Goal: Task Accomplishment & Management: Complete application form

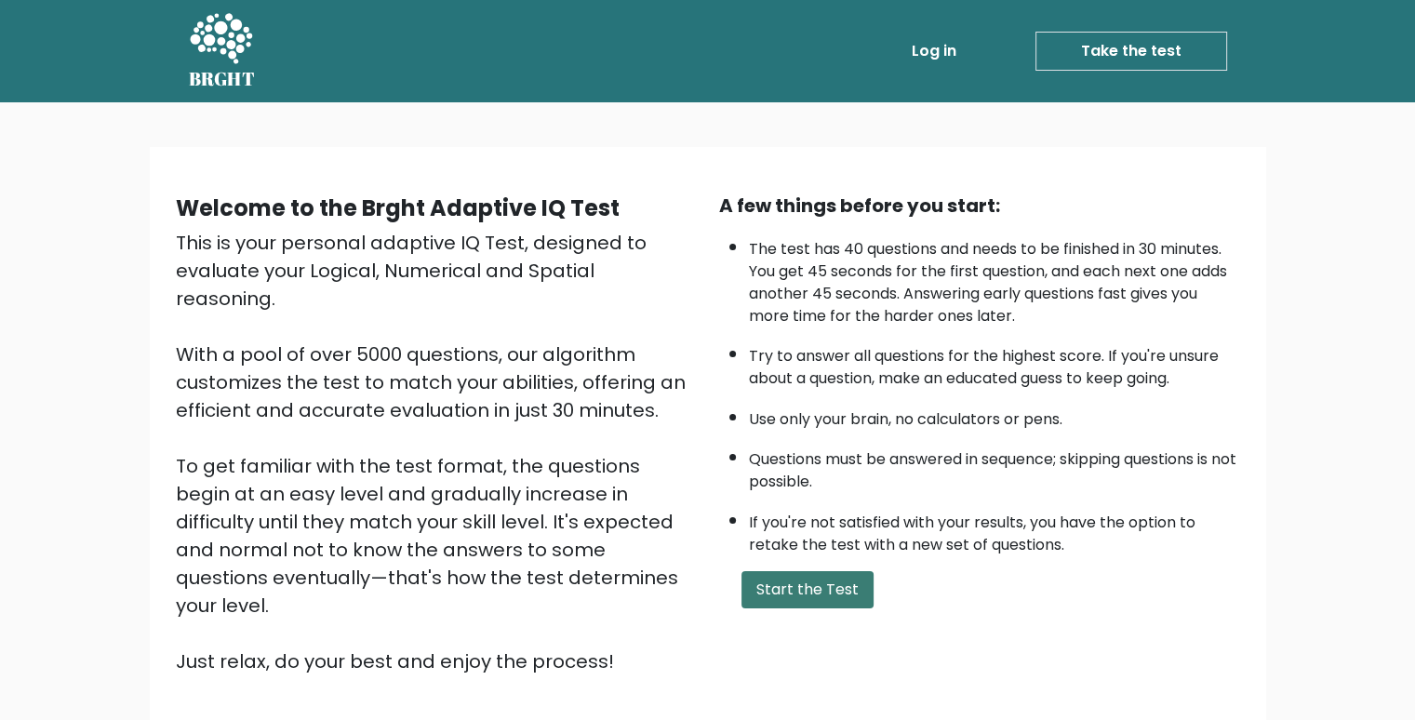
click at [831, 591] on button "Start the Test" at bounding box center [807, 589] width 132 height 37
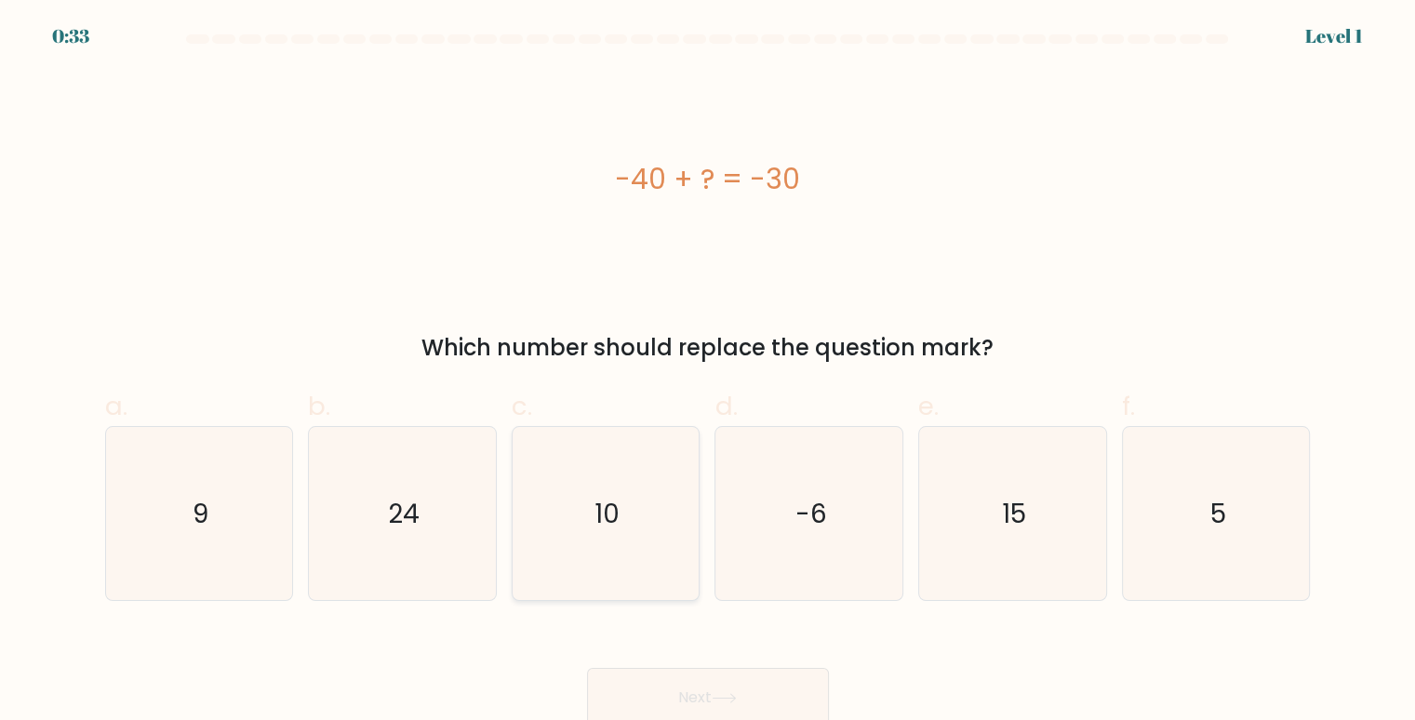
click at [548, 547] on icon "10" at bounding box center [606, 514] width 174 height 174
click at [708, 372] on input "c. 10" at bounding box center [708, 366] width 1 height 12
radio input "true"
click at [717, 700] on icon at bounding box center [723, 698] width 25 height 10
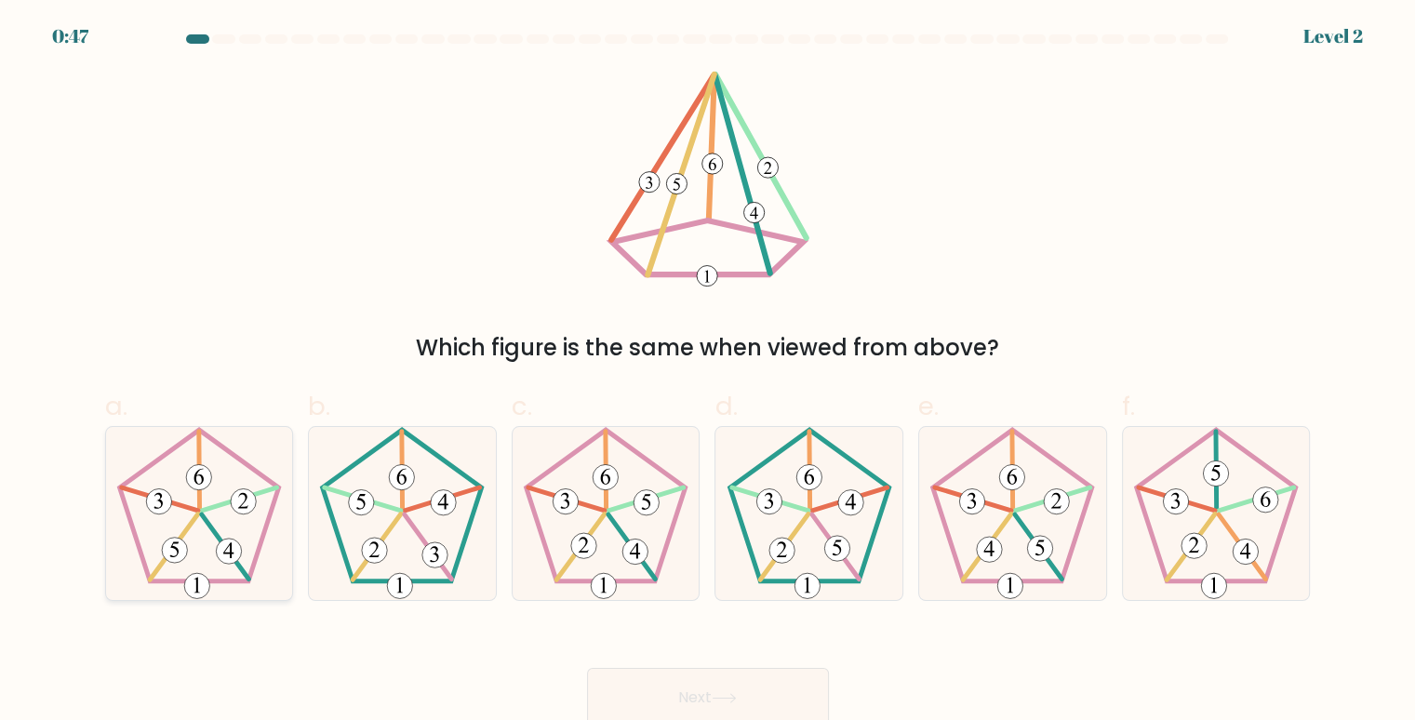
click at [186, 493] on icon at bounding box center [200, 514] width 174 height 174
click at [708, 372] on input "a." at bounding box center [708, 366] width 1 height 12
radio input "true"
click at [781, 684] on button "Next" at bounding box center [708, 698] width 242 height 60
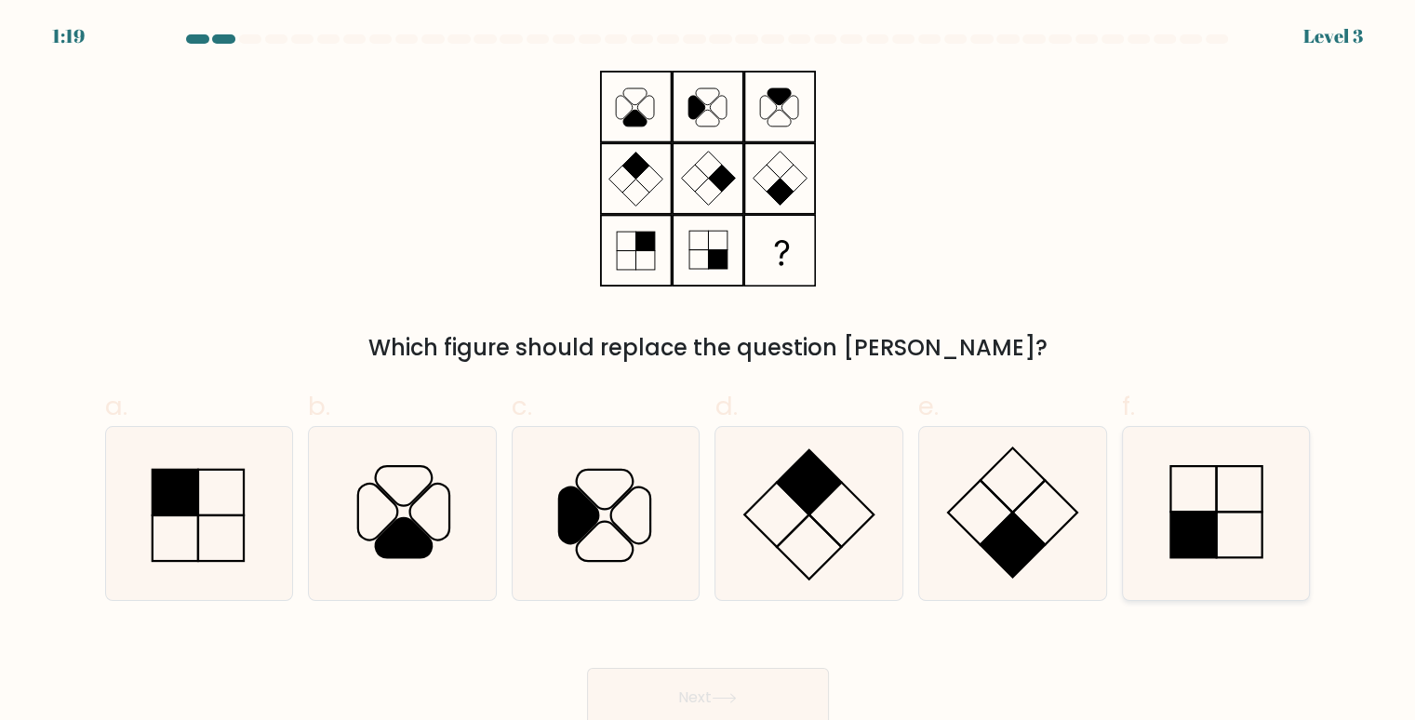
click at [1202, 547] on rect at bounding box center [1193, 534] width 46 height 46
click at [709, 372] on input "f." at bounding box center [708, 366] width 1 height 12
radio input "true"
click at [804, 700] on button "Next" at bounding box center [708, 698] width 242 height 60
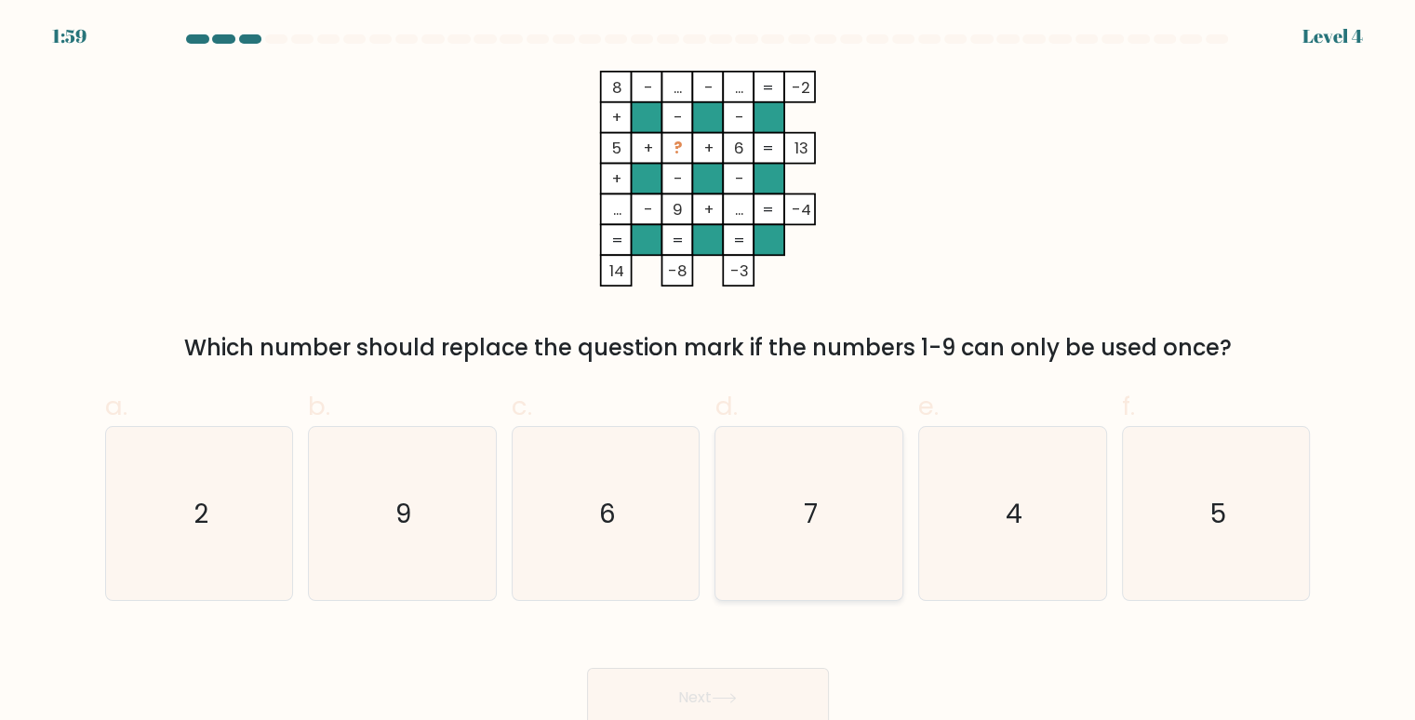
click at [796, 564] on icon "7" at bounding box center [810, 514] width 174 height 174
click at [709, 372] on input "d. 7" at bounding box center [708, 366] width 1 height 12
radio input "true"
click at [740, 683] on button "Next" at bounding box center [708, 698] width 242 height 60
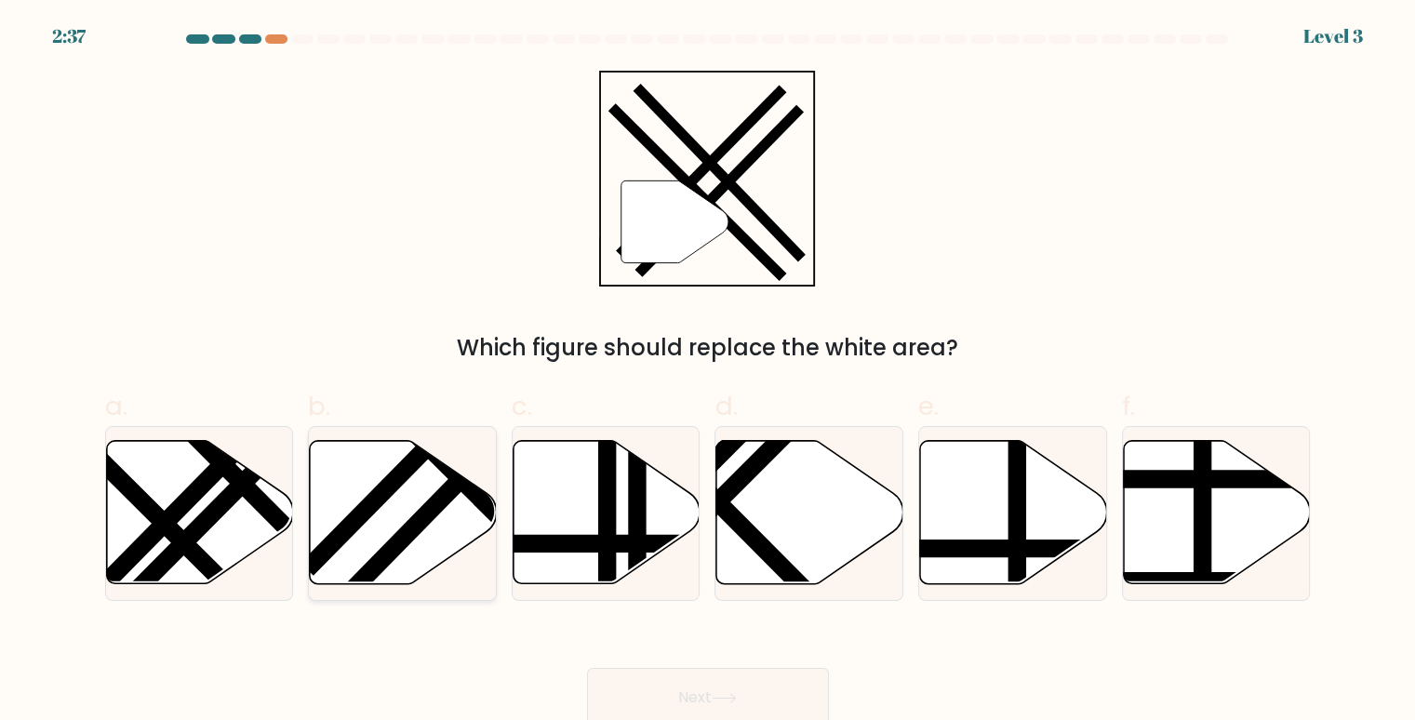
click at [381, 533] on icon at bounding box center [403, 512] width 187 height 143
click at [708, 372] on input "b." at bounding box center [708, 366] width 1 height 12
radio input "true"
click at [680, 691] on button "Next" at bounding box center [708, 698] width 242 height 60
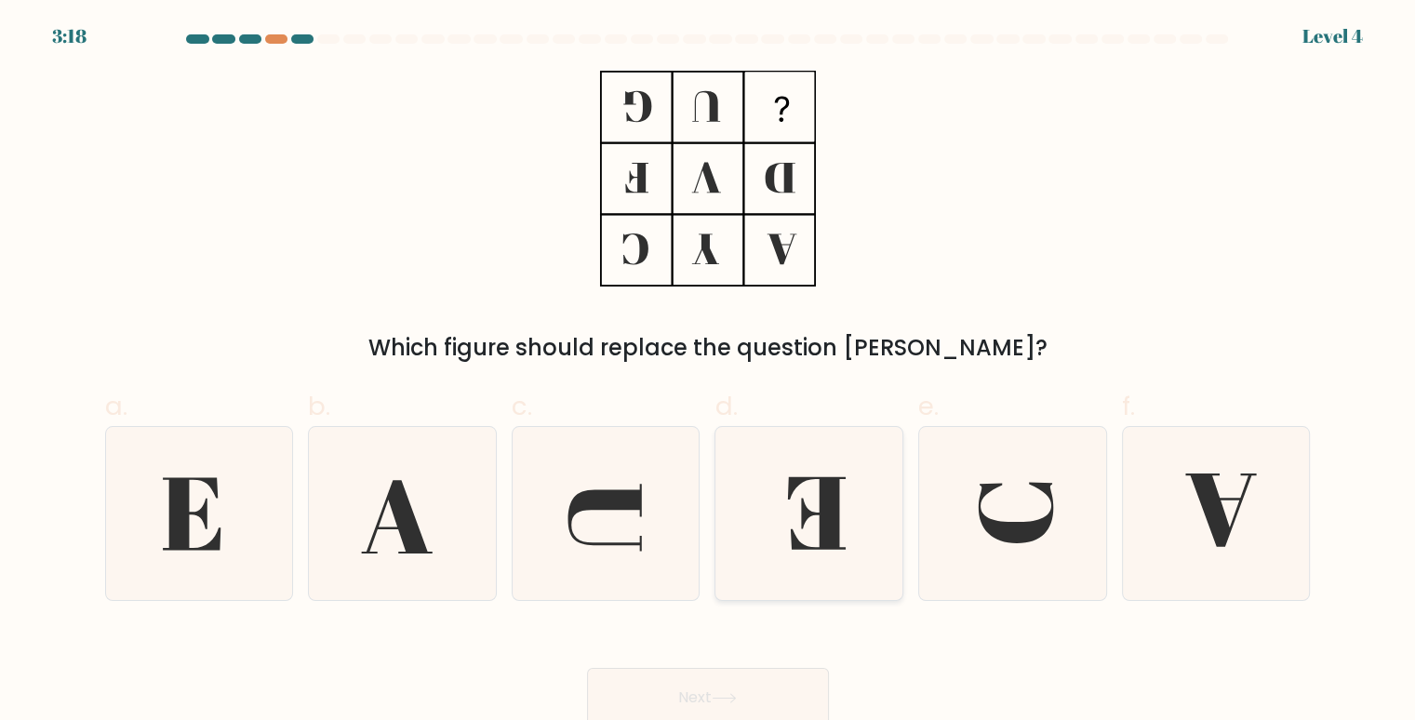
click at [787, 515] on icon at bounding box center [810, 514] width 174 height 174
click at [709, 372] on input "d." at bounding box center [708, 366] width 1 height 12
radio input "true"
click at [790, 682] on button "Next" at bounding box center [708, 698] width 242 height 60
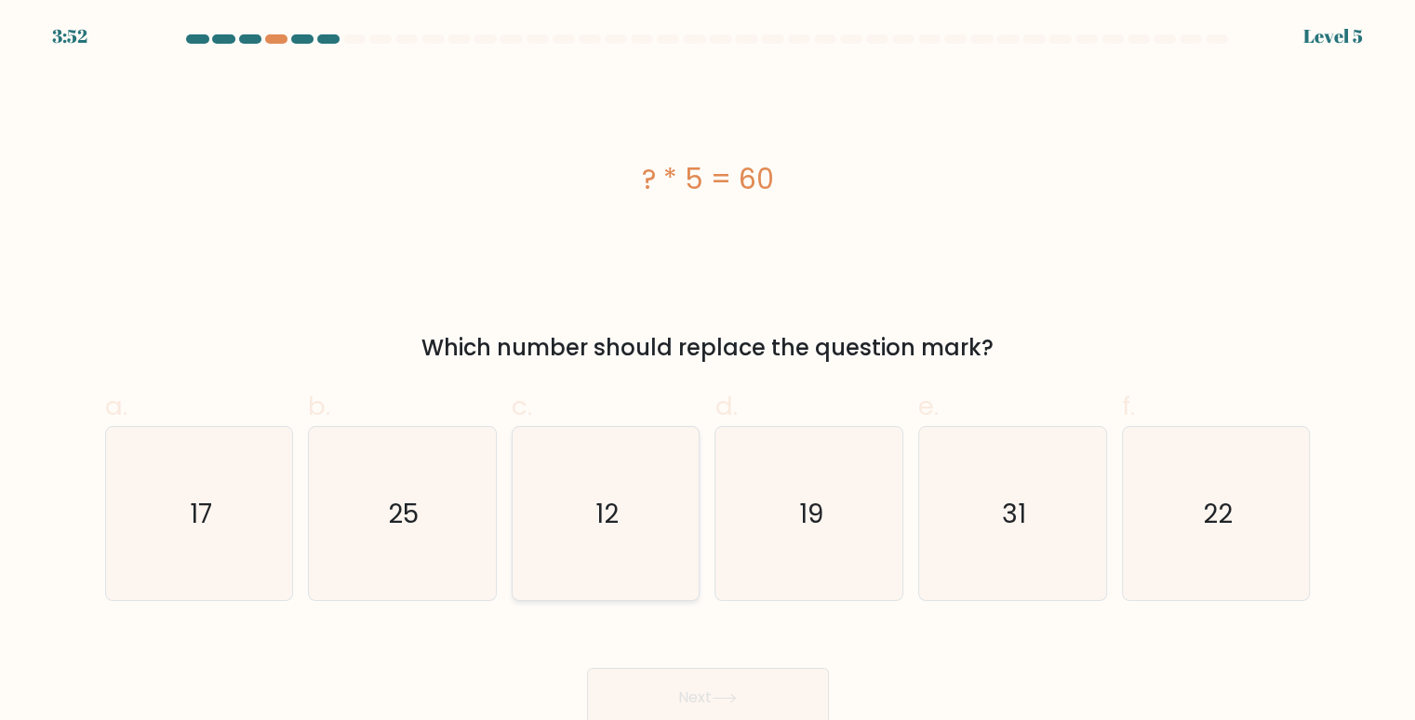
click at [563, 525] on icon "12" at bounding box center [606, 514] width 174 height 174
click at [708, 372] on input "c. 12" at bounding box center [708, 366] width 1 height 12
radio input "true"
click at [662, 701] on button "Next" at bounding box center [708, 698] width 242 height 60
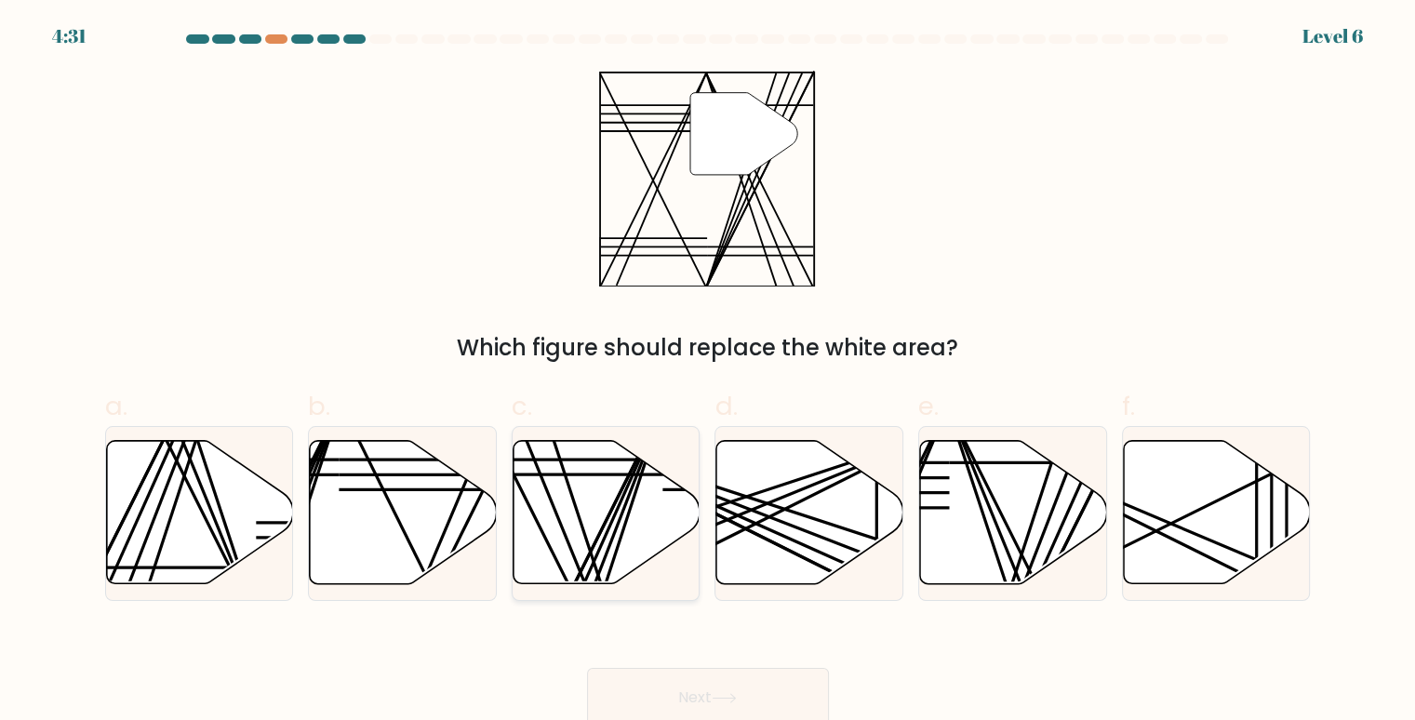
click at [584, 555] on icon at bounding box center [606, 512] width 187 height 143
click at [708, 372] on input "c." at bounding box center [708, 366] width 1 height 12
radio input "true"
click at [662, 688] on button "Next" at bounding box center [708, 698] width 242 height 60
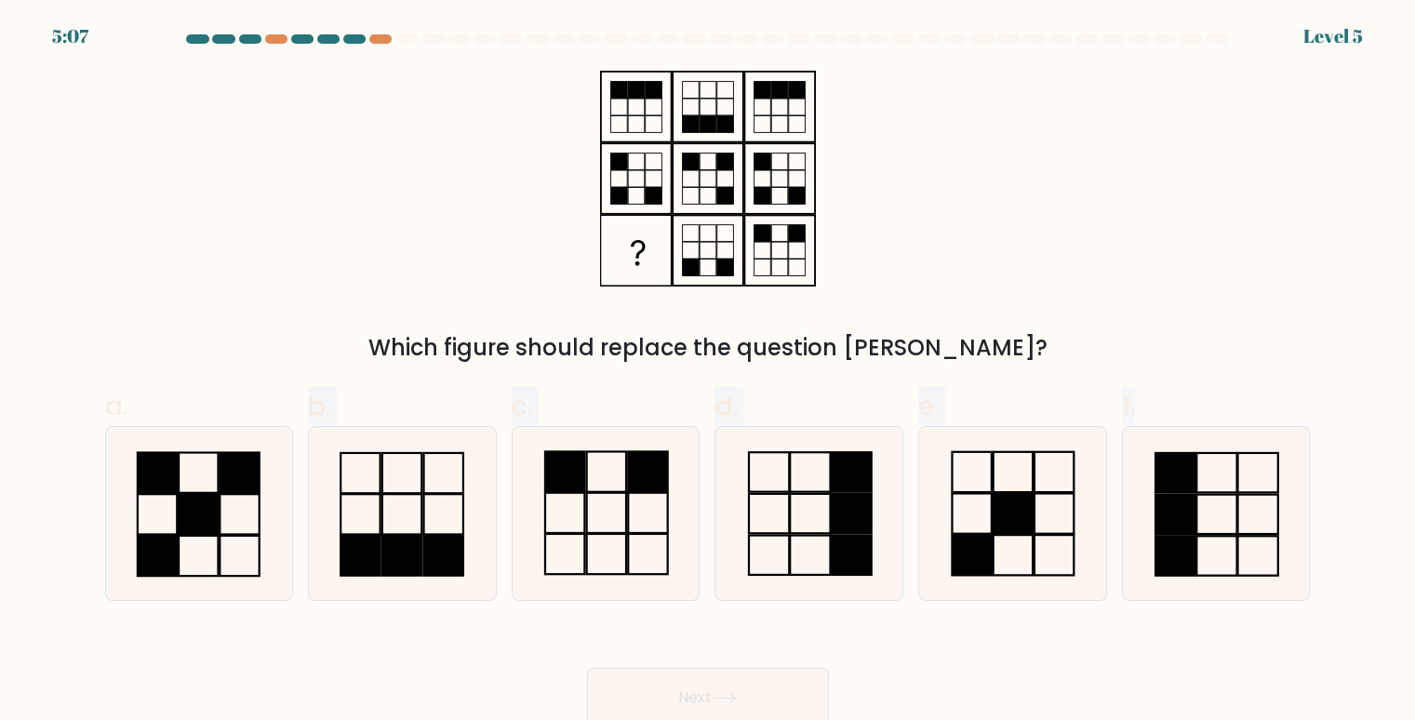
scroll to position [8, 0]
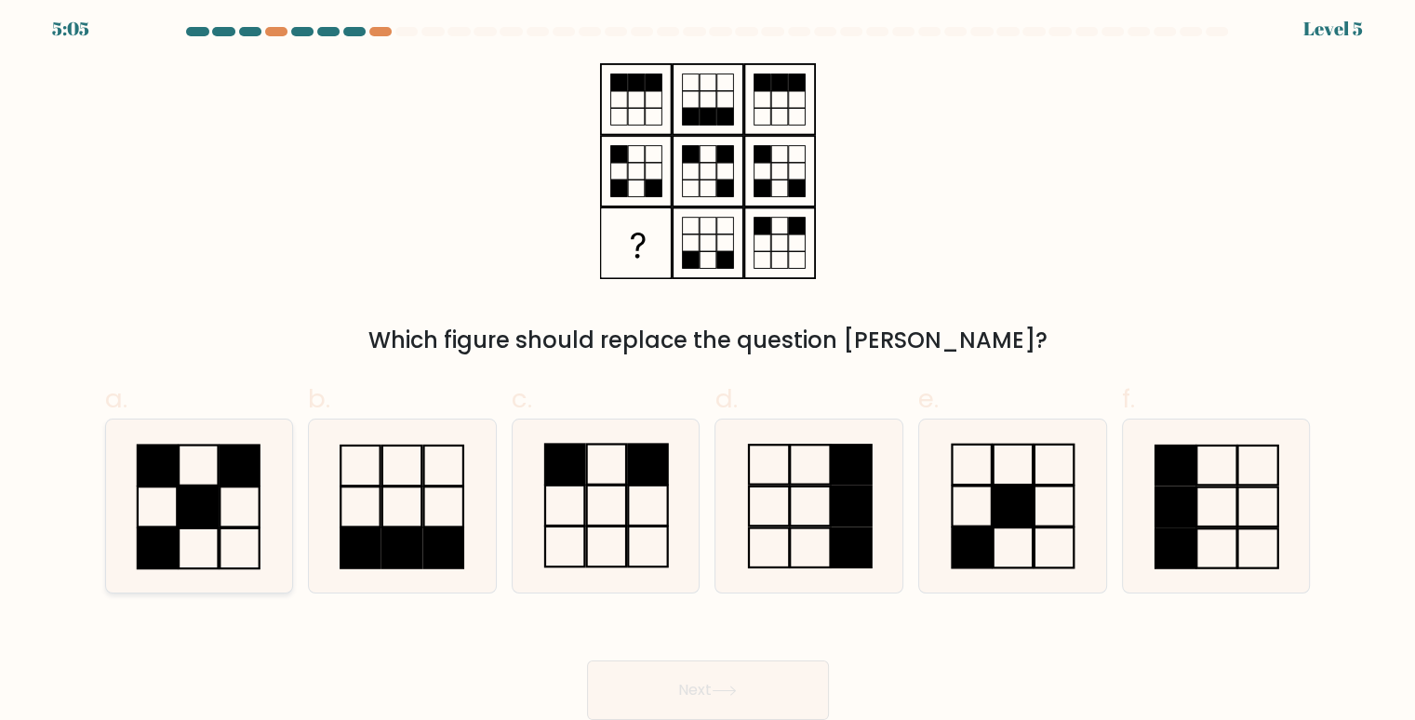
drag, startPoint x: 182, startPoint y: 514, endPoint x: 227, endPoint y: 533, distance: 48.4
click at [227, 533] on icon at bounding box center [200, 506] width 174 height 174
click at [708, 365] on input "a." at bounding box center [708, 358] width 1 height 12
radio input "true"
click at [227, 533] on icon at bounding box center [199, 506] width 172 height 172
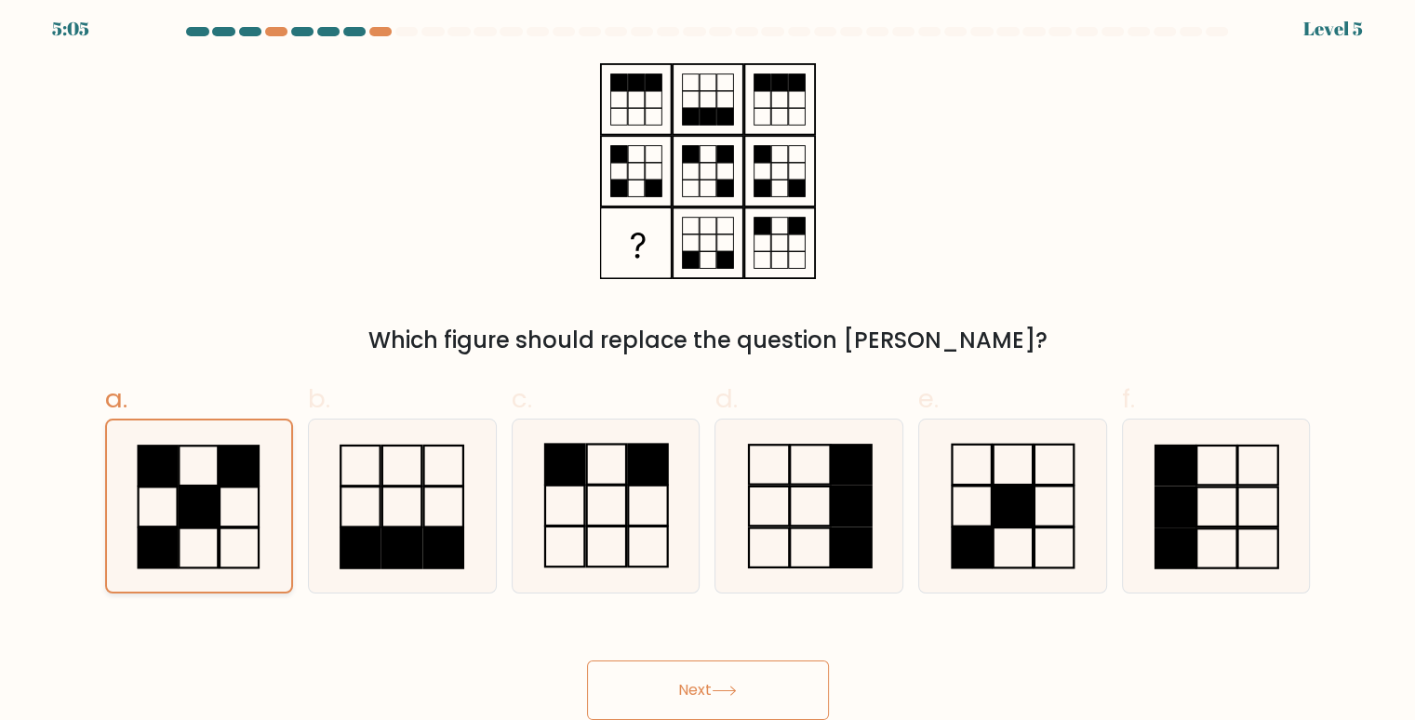
click at [708, 365] on input "a." at bounding box center [708, 358] width 1 height 12
click at [689, 681] on button "Next" at bounding box center [708, 690] width 242 height 60
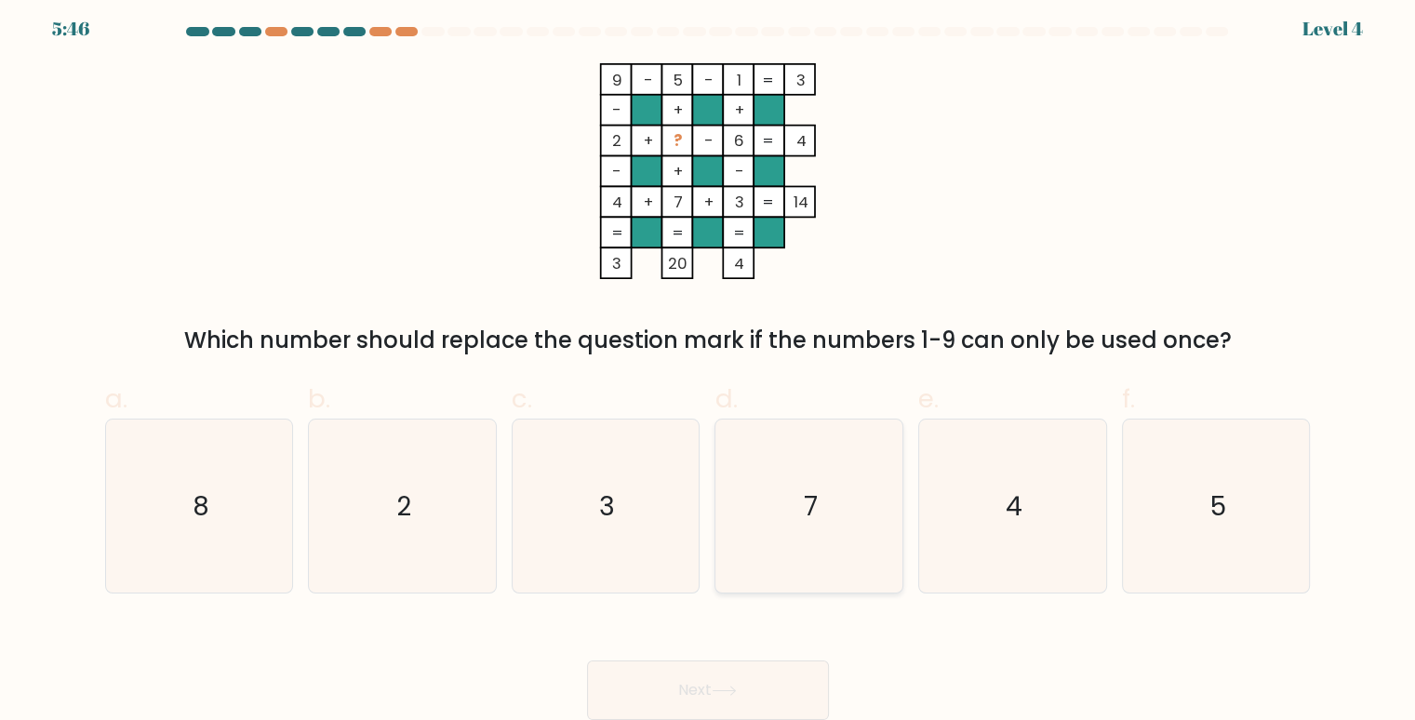
click at [835, 544] on icon "7" at bounding box center [810, 506] width 174 height 174
click at [709, 365] on input "d. 7" at bounding box center [708, 358] width 1 height 12
radio input "true"
click at [741, 671] on button "Next" at bounding box center [708, 690] width 242 height 60
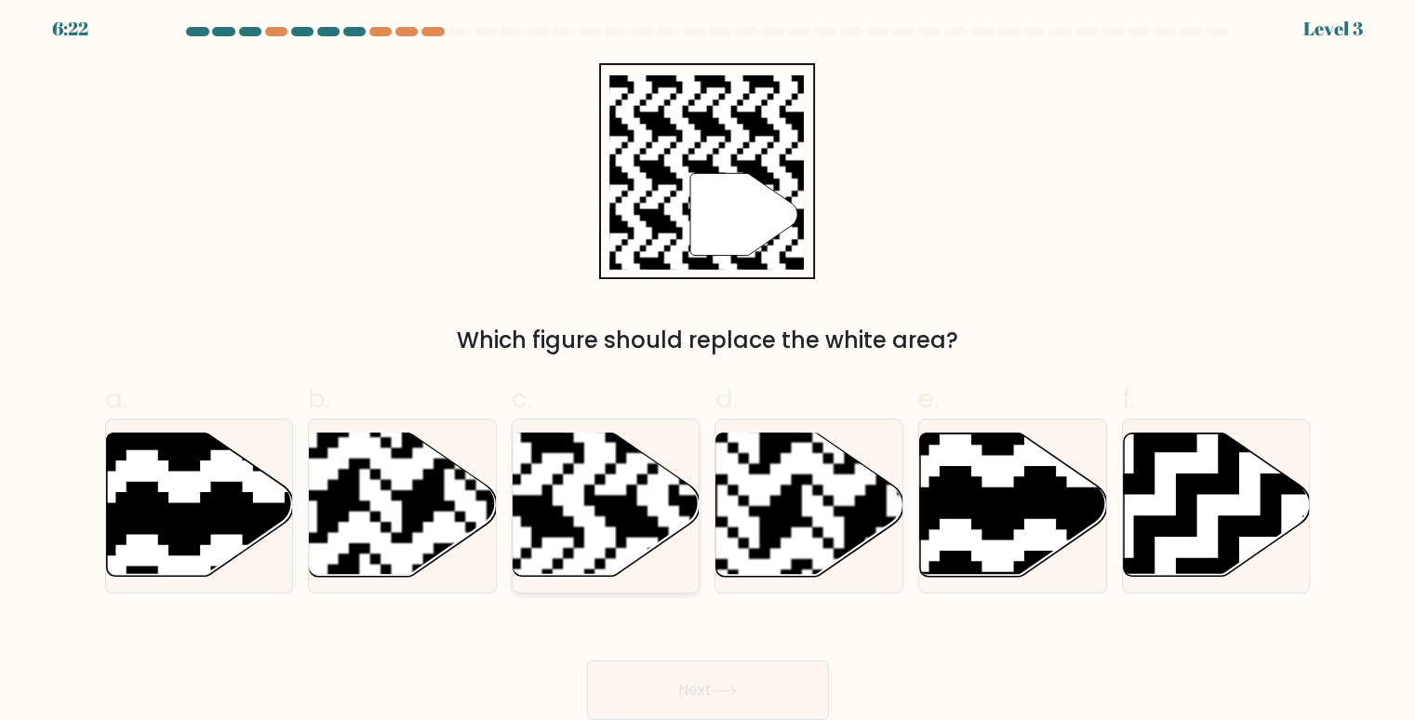
click at [575, 534] on rect at bounding box center [541, 431] width 339 height 339
click at [708, 365] on input "c." at bounding box center [708, 358] width 1 height 12
radio input "true"
click at [685, 718] on button "Next" at bounding box center [708, 690] width 242 height 60
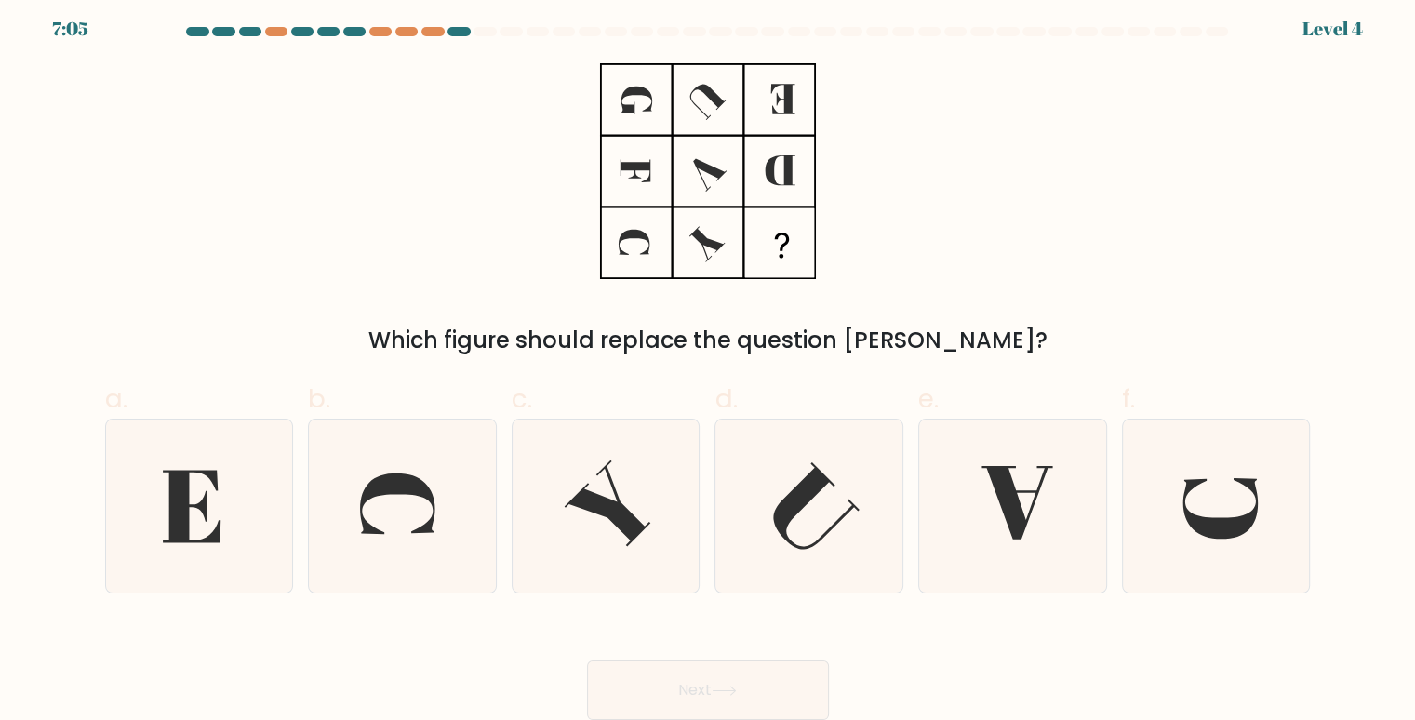
click at [681, 687] on button "Next" at bounding box center [708, 690] width 242 height 60
click at [960, 537] on icon at bounding box center [1012, 506] width 174 height 174
click at [709, 365] on input "e." at bounding box center [708, 358] width 1 height 12
radio input "true"
click at [767, 671] on button "Next" at bounding box center [708, 690] width 242 height 60
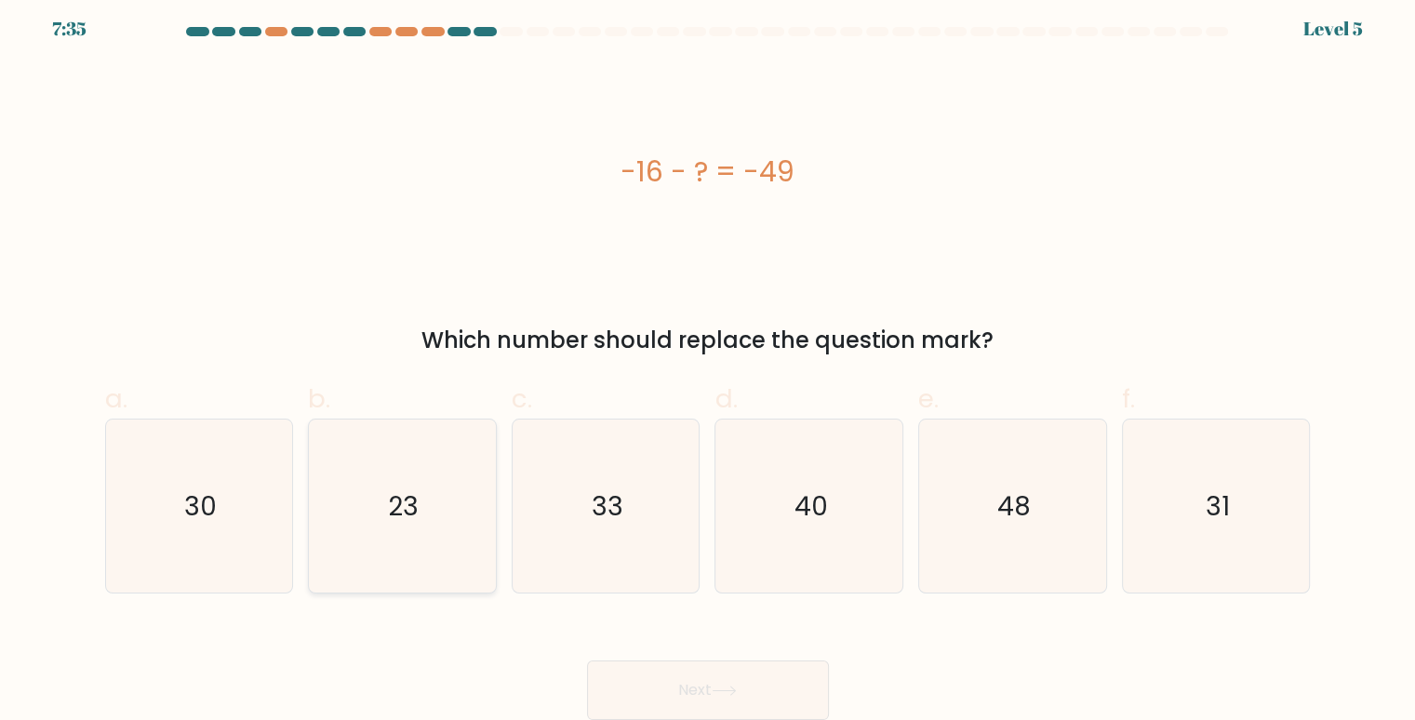
click at [420, 521] on icon "23" at bounding box center [402, 506] width 174 height 174
click at [708, 365] on input "b. 23" at bounding box center [708, 358] width 1 height 12
radio input "true"
click at [715, 693] on button "Next" at bounding box center [708, 690] width 242 height 60
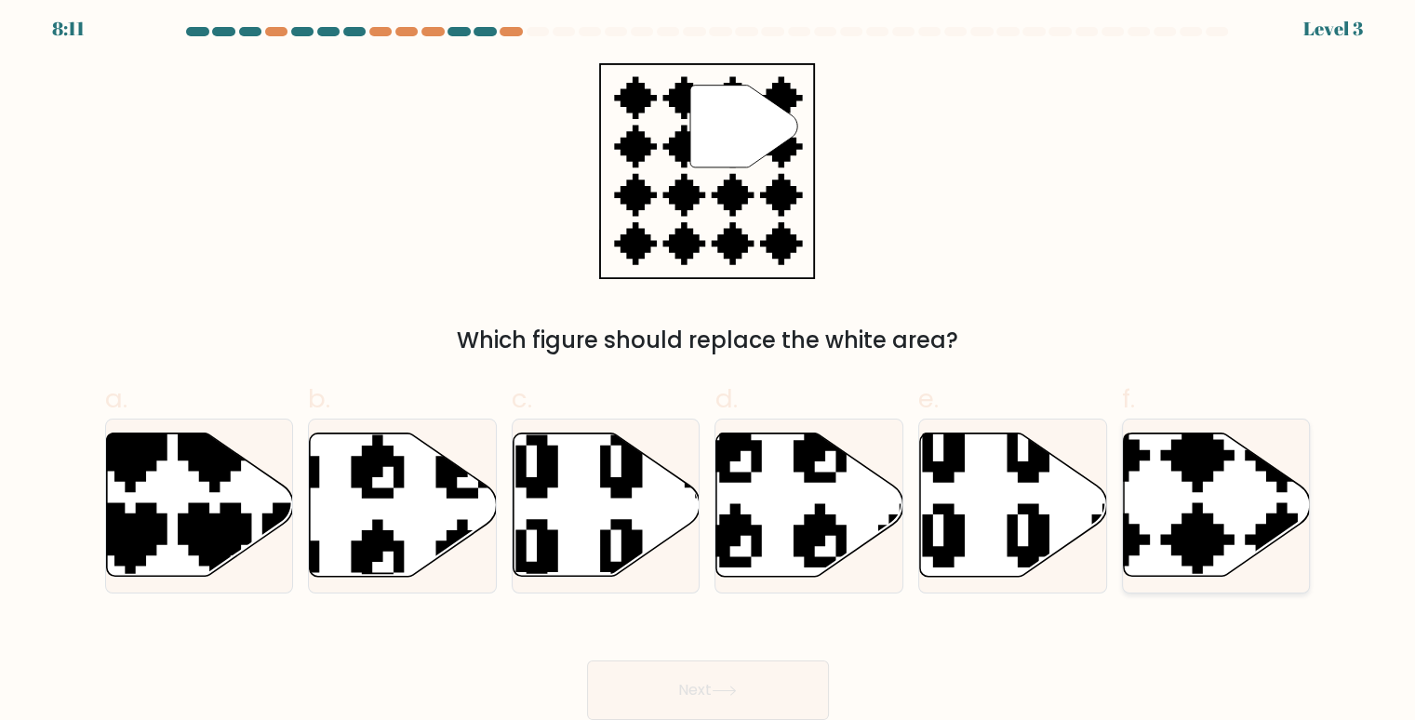
click at [1218, 522] on icon at bounding box center [1216, 504] width 187 height 143
click at [709, 365] on input "f." at bounding box center [708, 358] width 1 height 12
radio input "true"
click at [759, 692] on button "Next" at bounding box center [708, 690] width 242 height 60
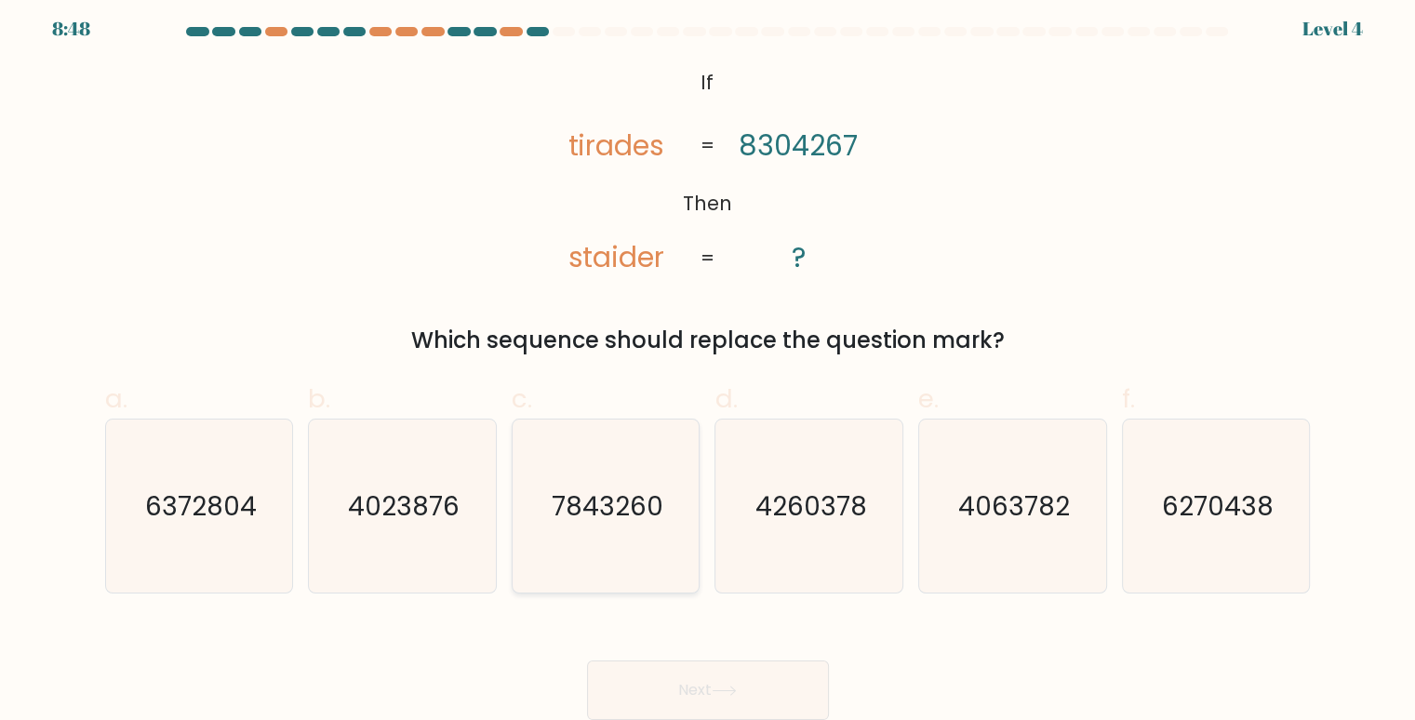
click at [662, 513] on icon "7843260" at bounding box center [606, 506] width 174 height 174
click at [708, 365] on input "c. 7843260" at bounding box center [708, 358] width 1 height 12
radio input "true"
click at [699, 687] on button "Next" at bounding box center [708, 690] width 242 height 60
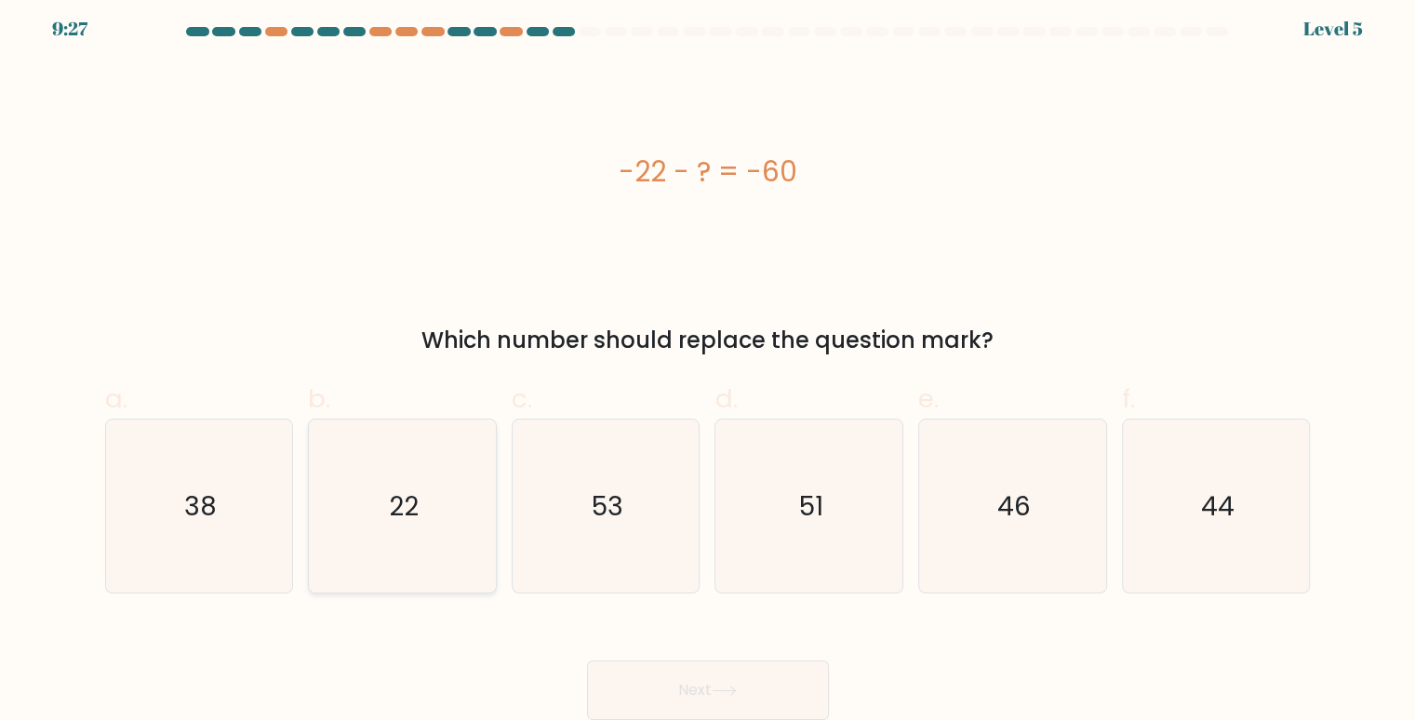
click at [392, 513] on text "22" at bounding box center [404, 505] width 30 height 36
click at [708, 365] on input "b. 22" at bounding box center [708, 358] width 1 height 12
radio input "true"
click at [673, 689] on button "Next" at bounding box center [708, 690] width 242 height 60
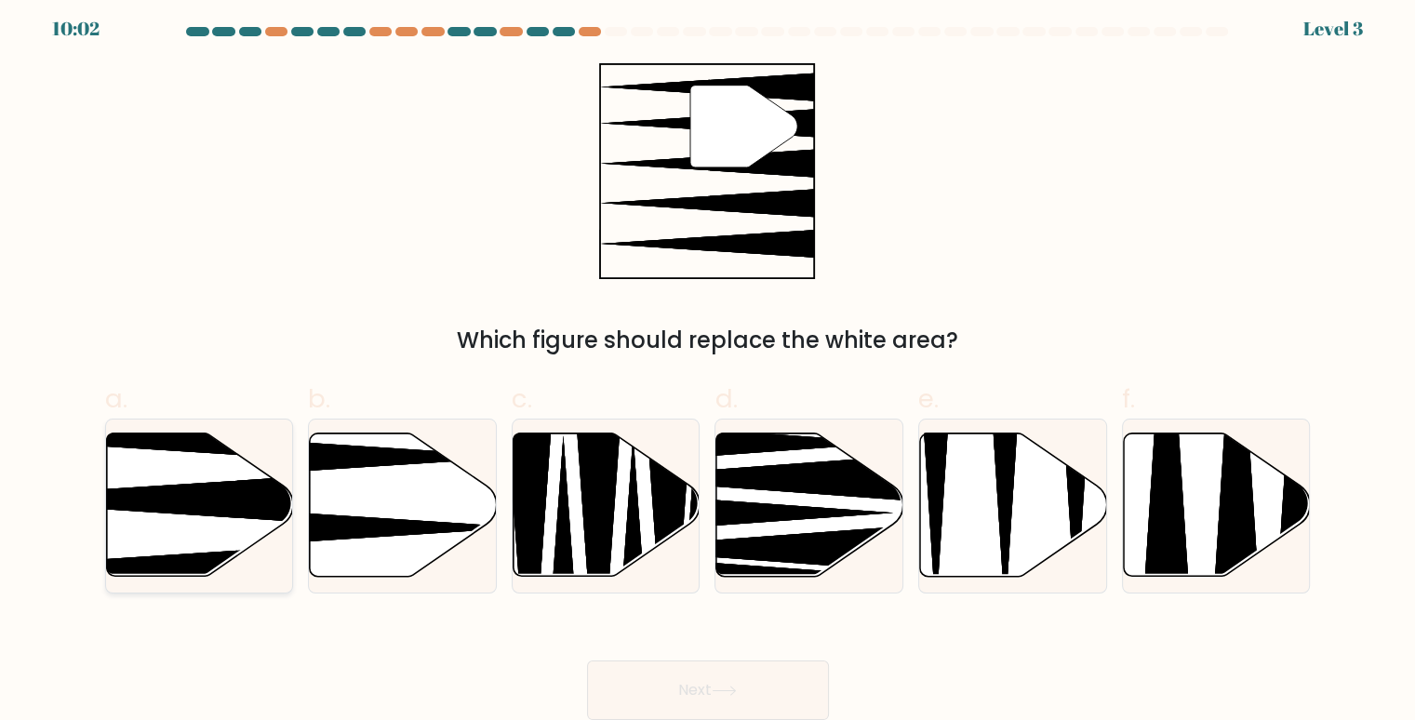
click at [242, 511] on icon at bounding box center [136, 499] width 371 height 48
click at [708, 365] on input "a." at bounding box center [708, 358] width 1 height 12
radio input "true"
click at [657, 678] on button "Next" at bounding box center [708, 690] width 242 height 60
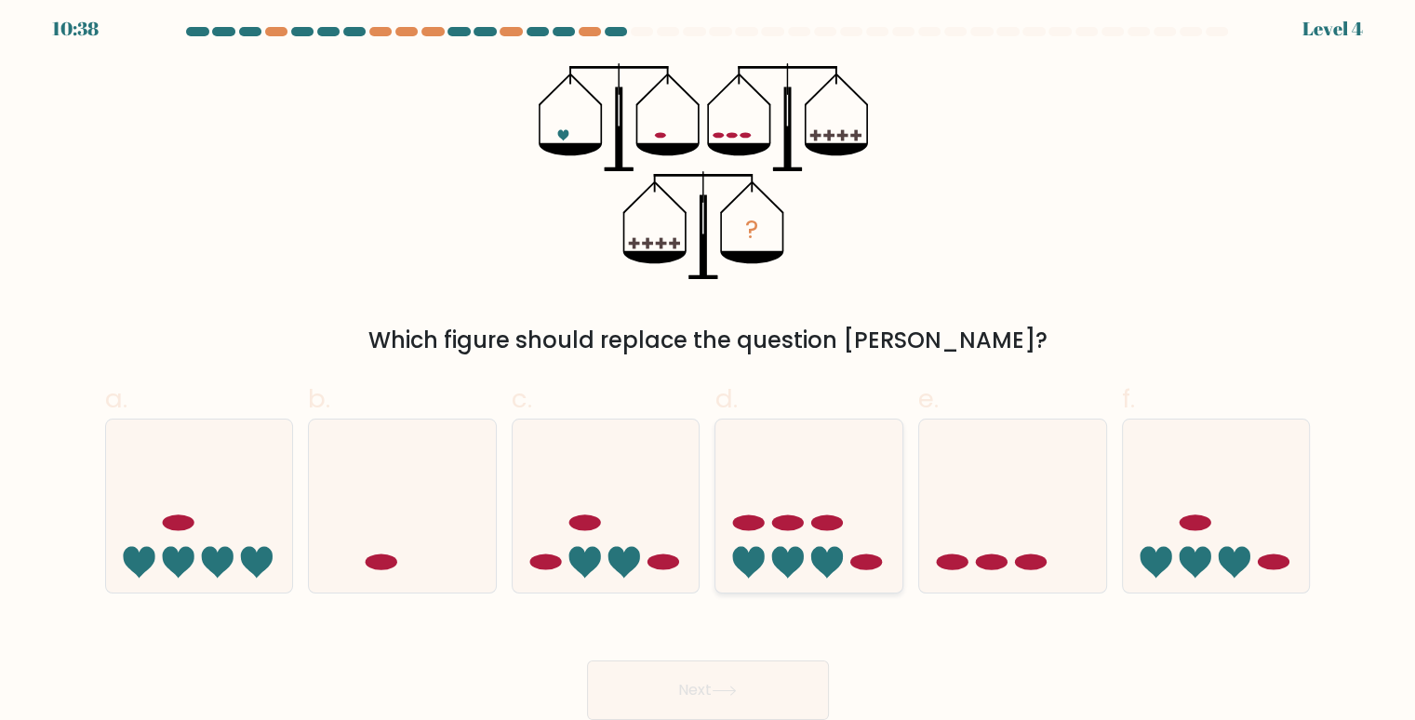
click at [880, 569] on icon at bounding box center [808, 506] width 187 height 154
click at [709, 365] on input "d." at bounding box center [708, 358] width 1 height 12
radio input "true"
click at [752, 686] on button "Next" at bounding box center [708, 690] width 242 height 60
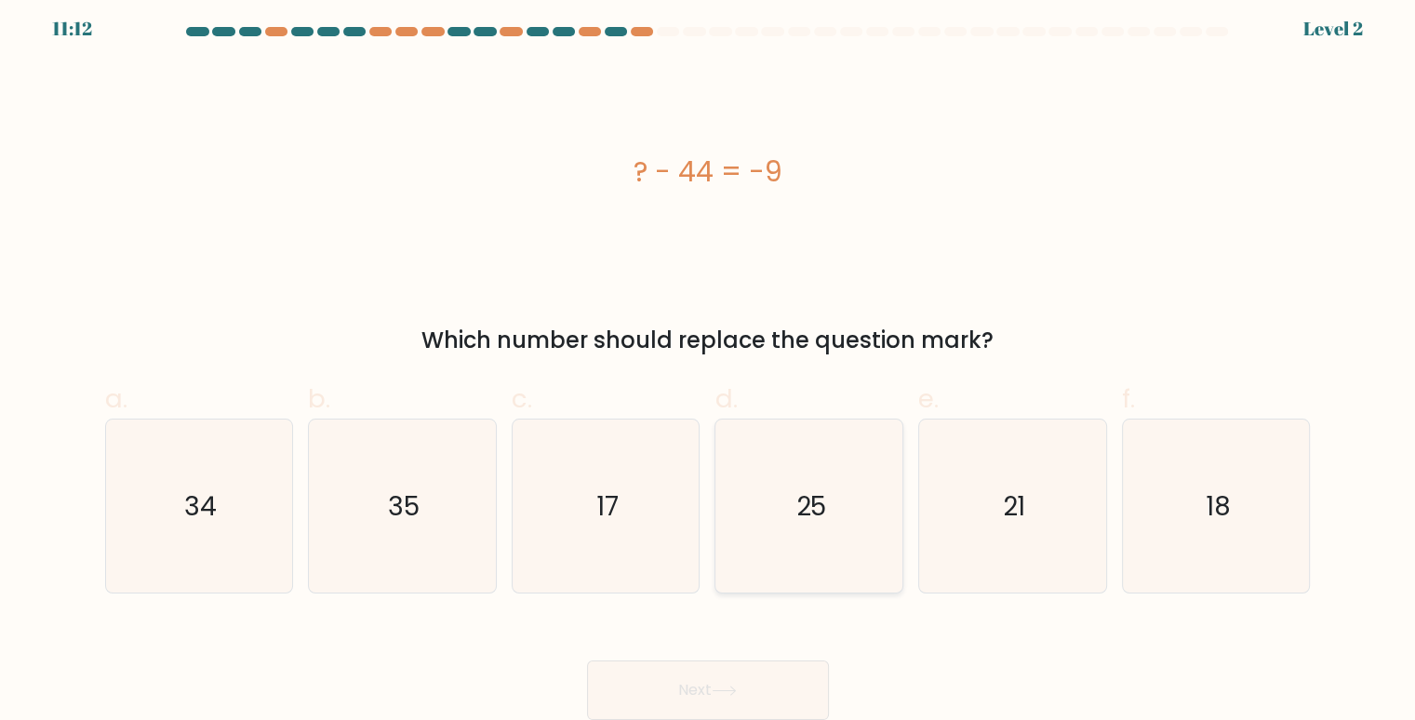
click at [856, 523] on icon "25" at bounding box center [810, 506] width 174 height 174
click at [709, 365] on input "d. 25" at bounding box center [708, 358] width 1 height 12
radio input "true"
click at [755, 711] on button "Next" at bounding box center [708, 690] width 242 height 60
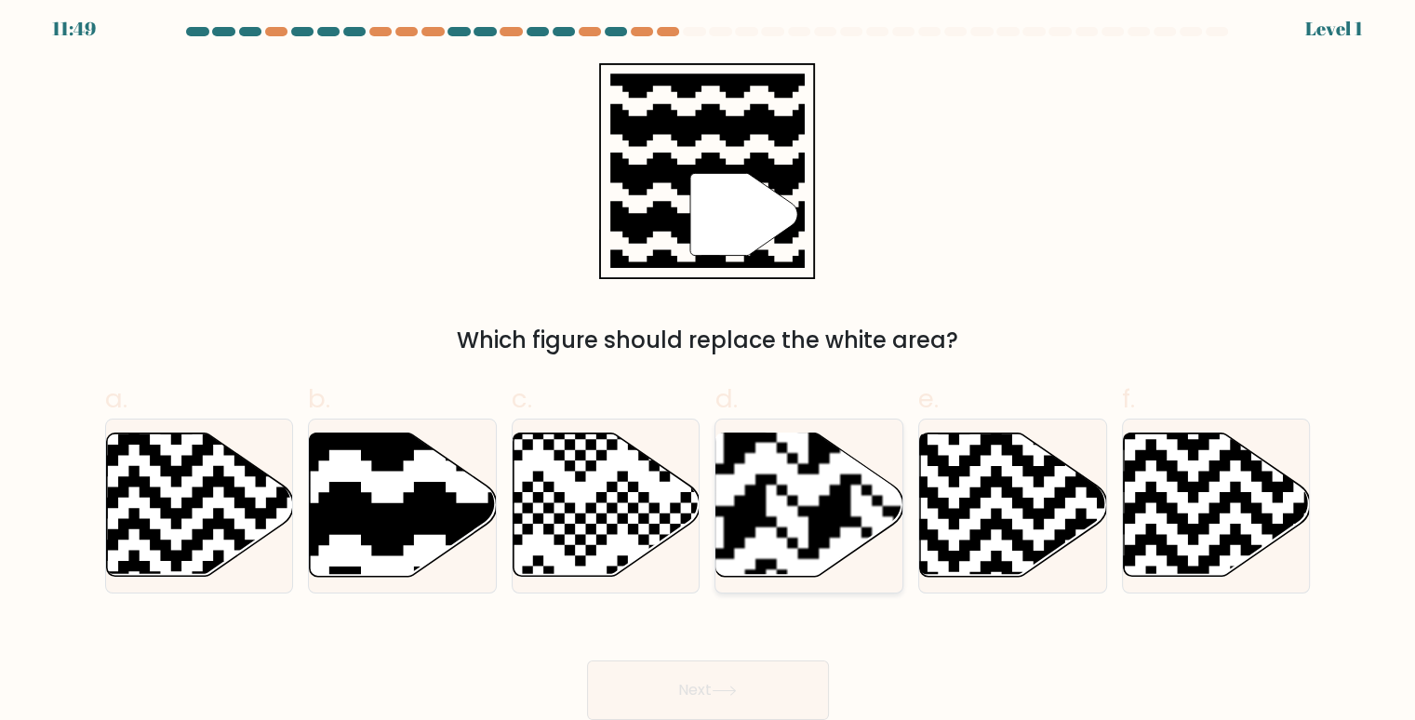
click at [820, 506] on rect at bounding box center [745, 431] width 339 height 339
click at [709, 365] on input "d." at bounding box center [708, 358] width 1 height 12
radio input "true"
click at [697, 676] on button "Next" at bounding box center [708, 690] width 242 height 60
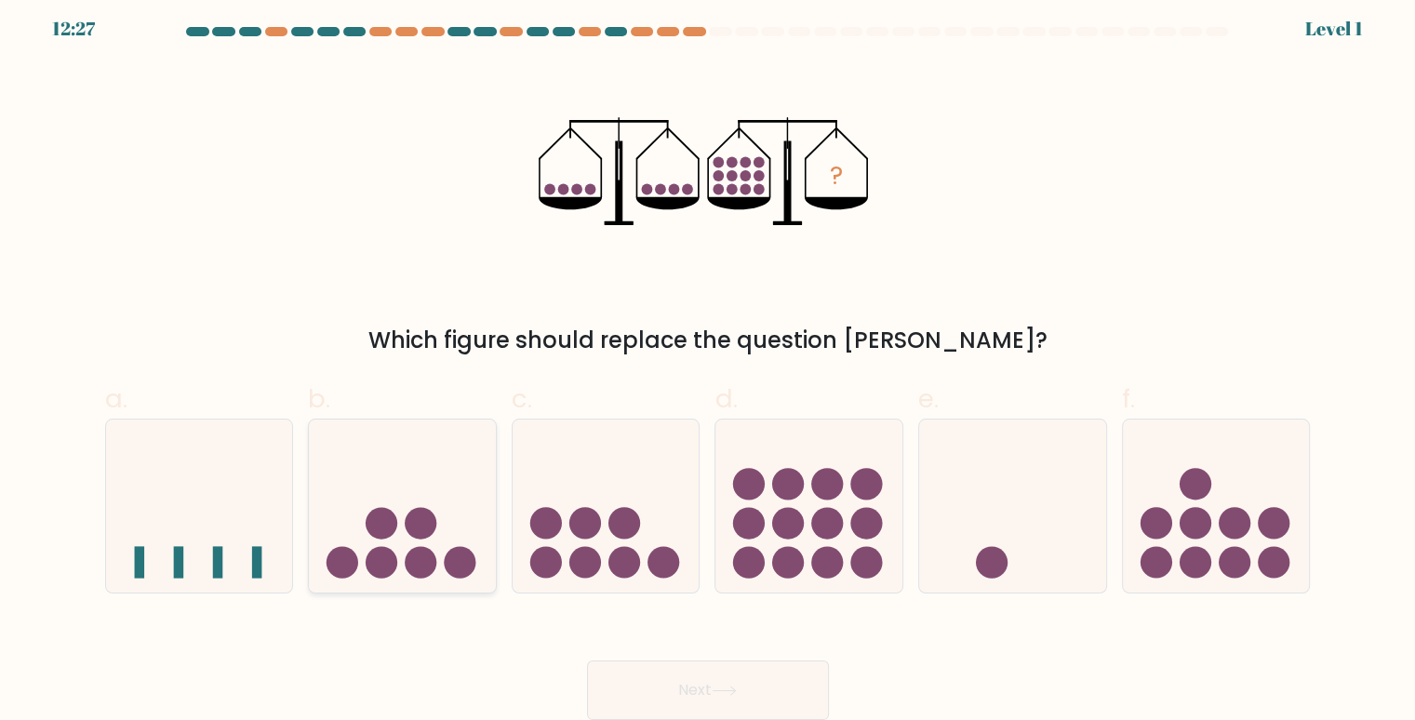
click at [432, 565] on circle at bounding box center [421, 562] width 32 height 32
click at [708, 365] on input "b." at bounding box center [708, 358] width 1 height 12
radio input "true"
click at [692, 697] on button "Next" at bounding box center [708, 690] width 242 height 60
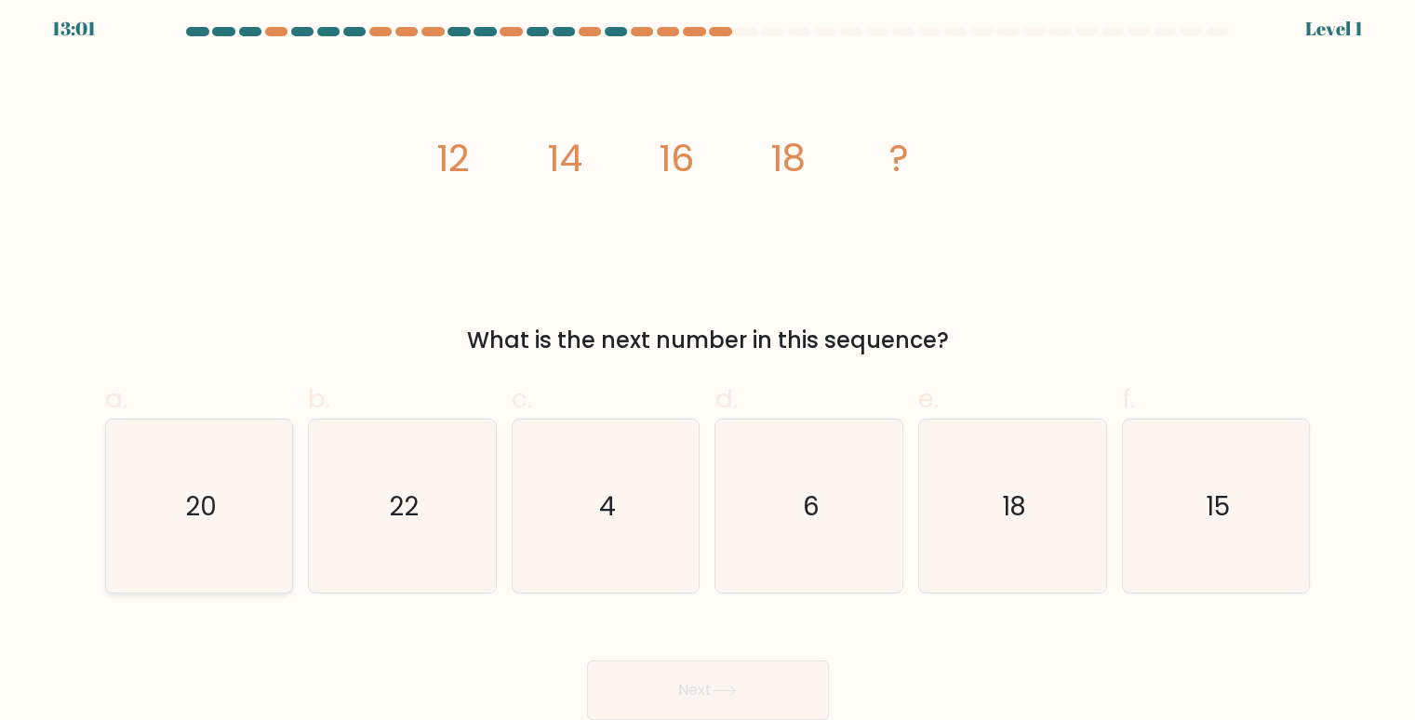
click at [179, 511] on icon "20" at bounding box center [200, 506] width 174 height 174
click at [708, 365] on input "a. 20" at bounding box center [708, 358] width 1 height 12
radio input "true"
click at [761, 684] on button "Next" at bounding box center [708, 690] width 242 height 60
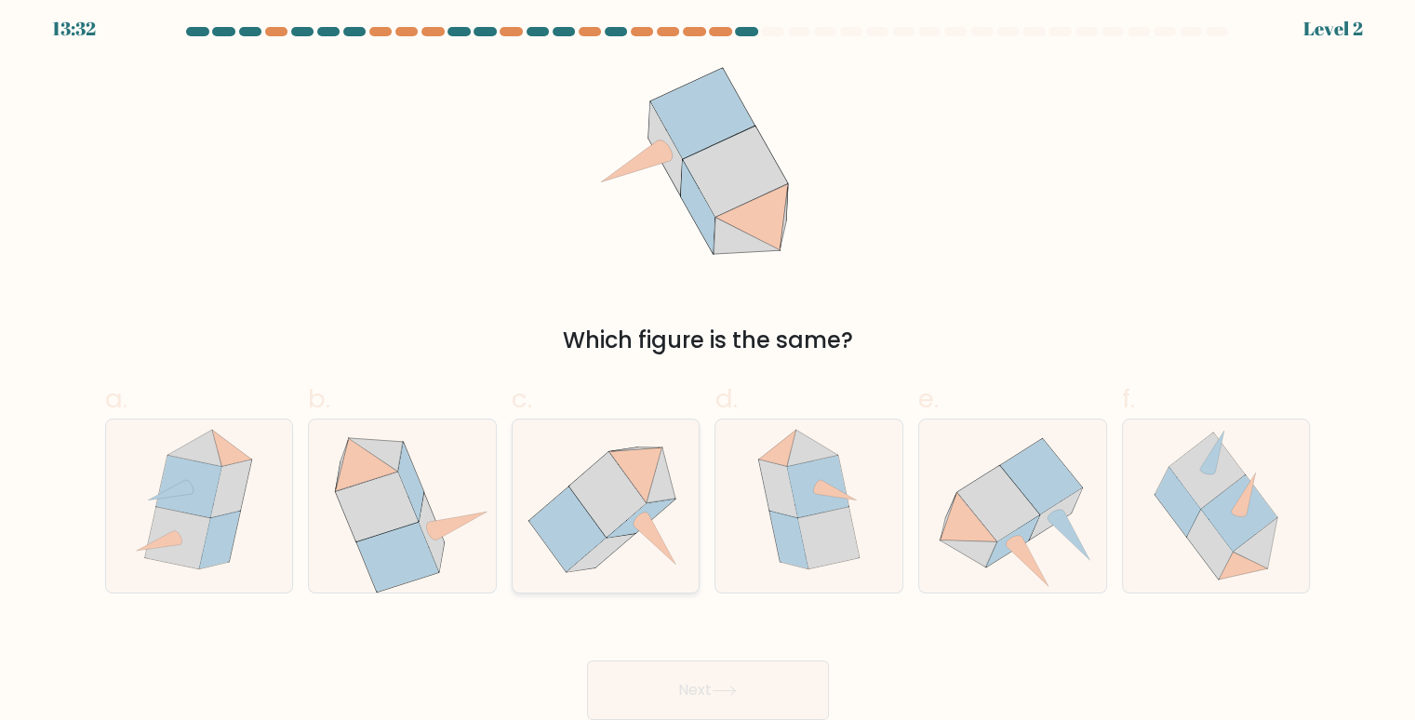
click at [653, 551] on icon at bounding box center [606, 506] width 174 height 174
click at [708, 365] on input "c." at bounding box center [708, 358] width 1 height 12
radio input "true"
click at [711, 687] on button "Next" at bounding box center [708, 690] width 242 height 60
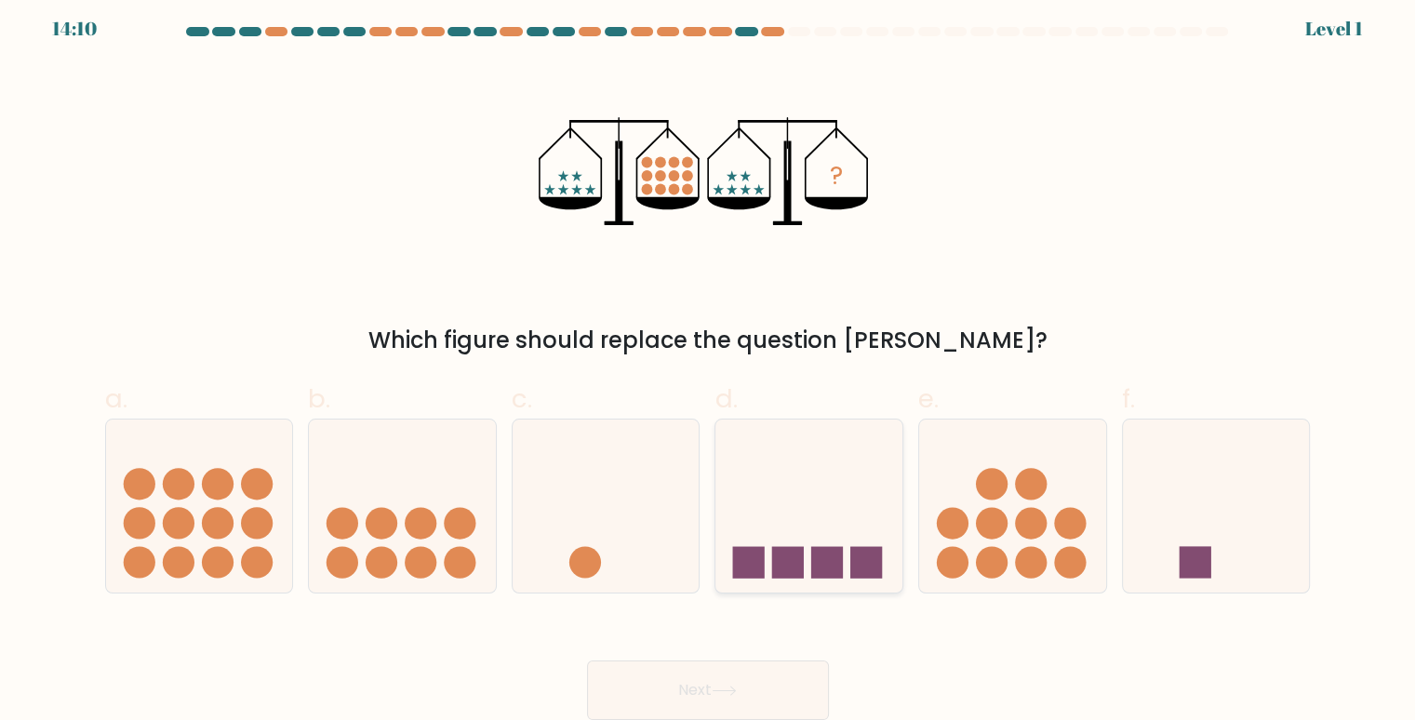
click at [844, 569] on icon at bounding box center [808, 506] width 187 height 154
click at [709, 365] on input "d." at bounding box center [708, 358] width 1 height 12
radio input "true"
click at [775, 708] on button "Next" at bounding box center [708, 690] width 242 height 60
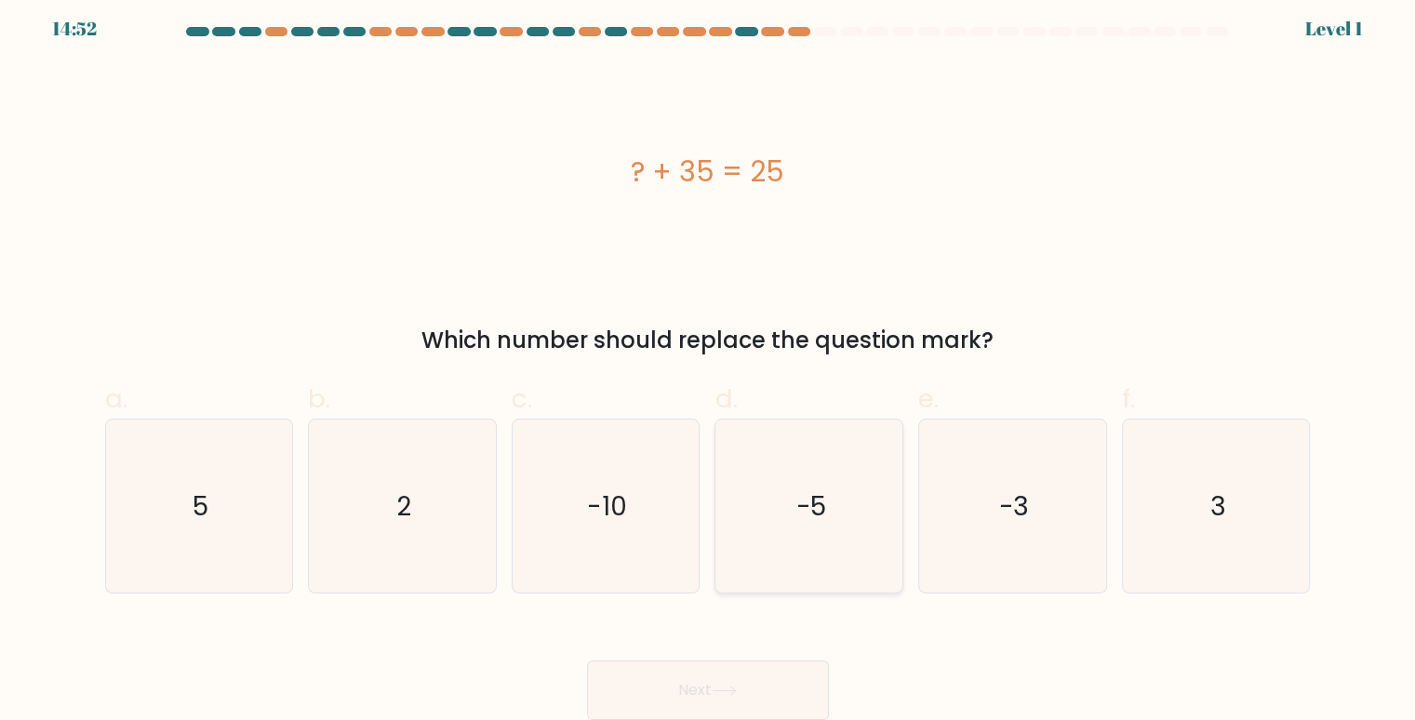
click at [800, 515] on text "-5" at bounding box center [810, 505] width 31 height 36
click at [709, 365] on input "d. -5" at bounding box center [708, 358] width 1 height 12
radio input "true"
click at [707, 676] on button "Next" at bounding box center [708, 690] width 242 height 60
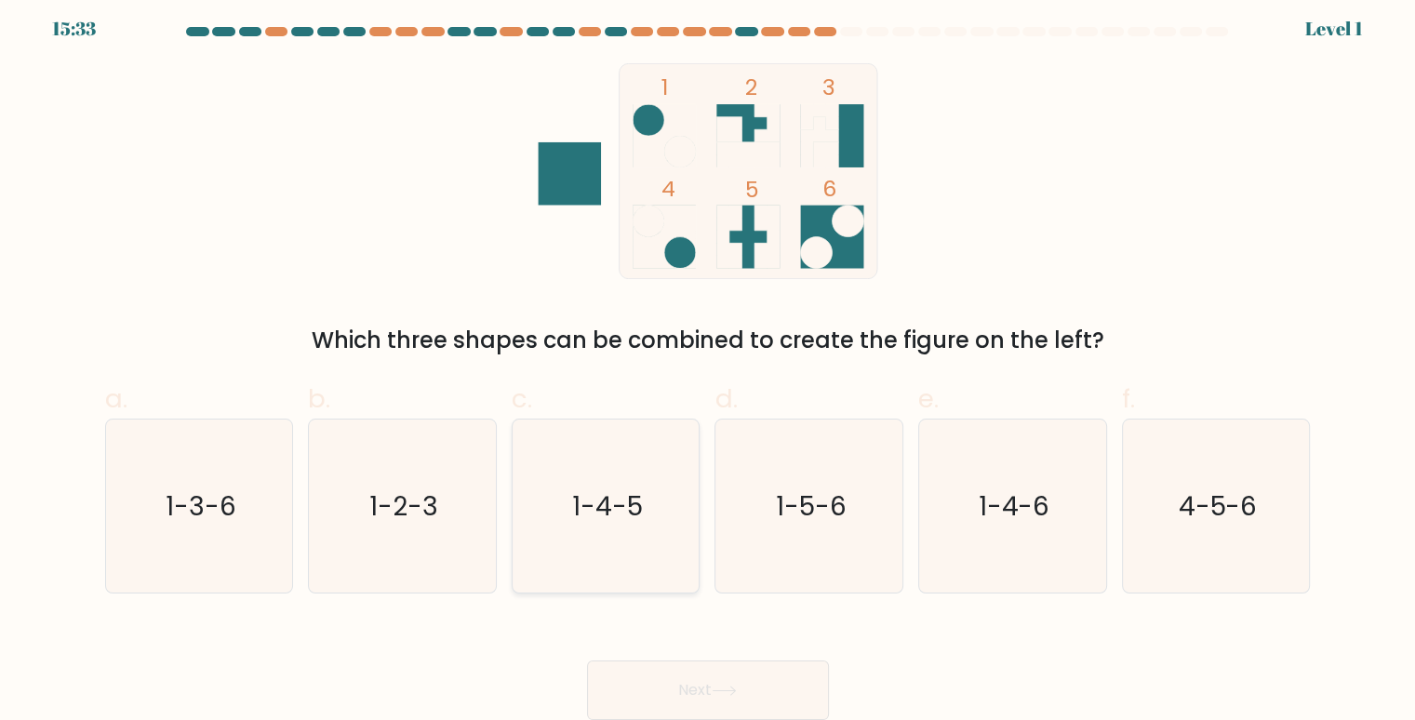
click at [679, 499] on icon "1-4-5" at bounding box center [606, 506] width 174 height 174
click at [708, 365] on input "c. 1-4-5" at bounding box center [708, 358] width 1 height 12
radio input "true"
click at [681, 675] on button "Next" at bounding box center [708, 690] width 242 height 60
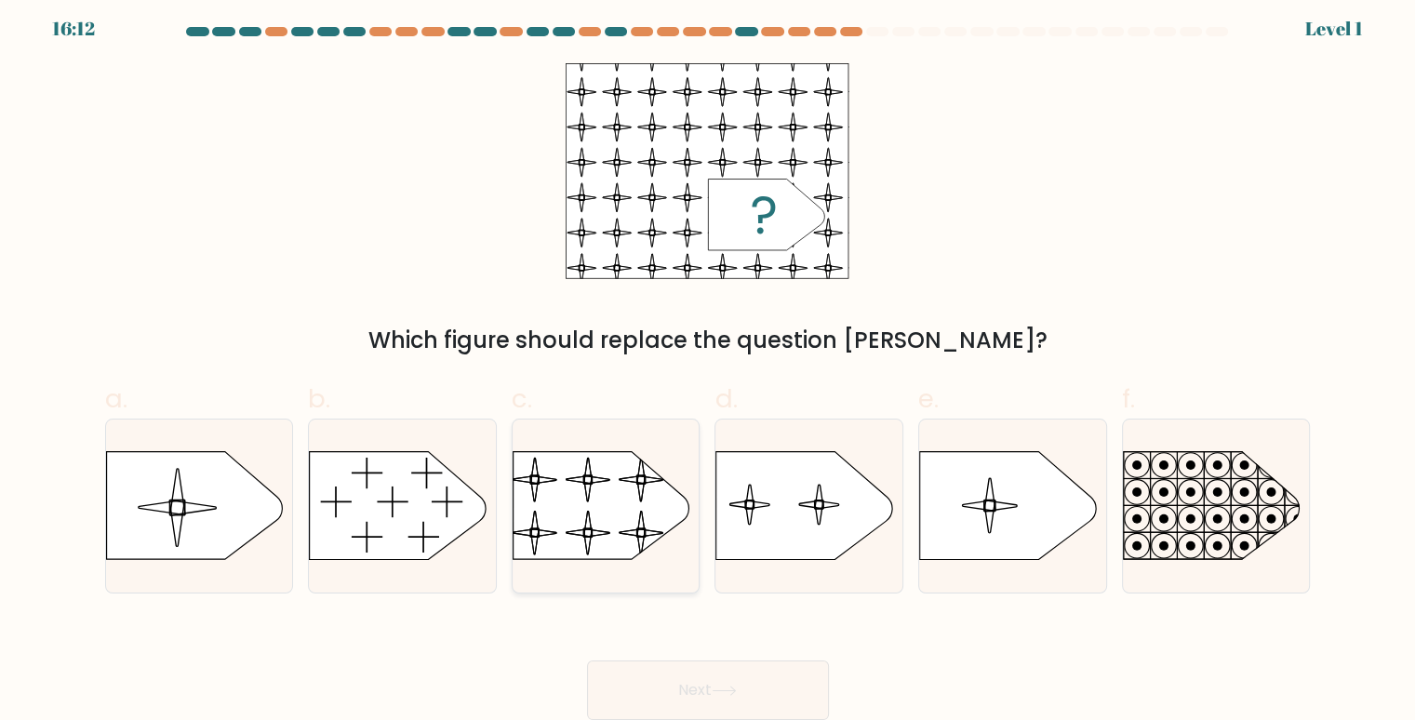
click at [644, 525] on rect at bounding box center [512, 439] width 428 height 325
click at [708, 365] on input "c." at bounding box center [708, 358] width 1 height 12
radio input "true"
click at [737, 694] on icon at bounding box center [723, 690] width 25 height 10
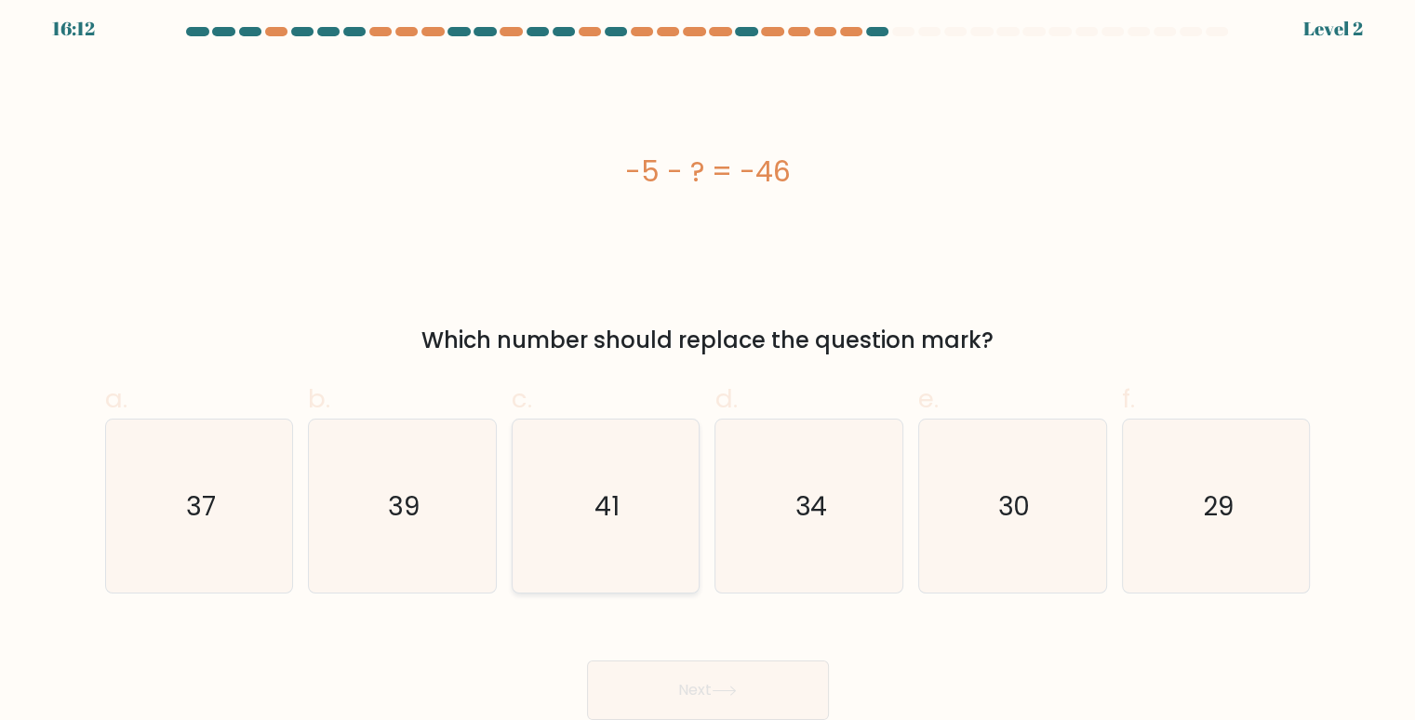
click at [661, 488] on icon "41" at bounding box center [606, 506] width 174 height 174
click at [708, 365] on input "c. 41" at bounding box center [708, 358] width 1 height 12
radio input "true"
click at [747, 700] on button "Next" at bounding box center [708, 690] width 242 height 60
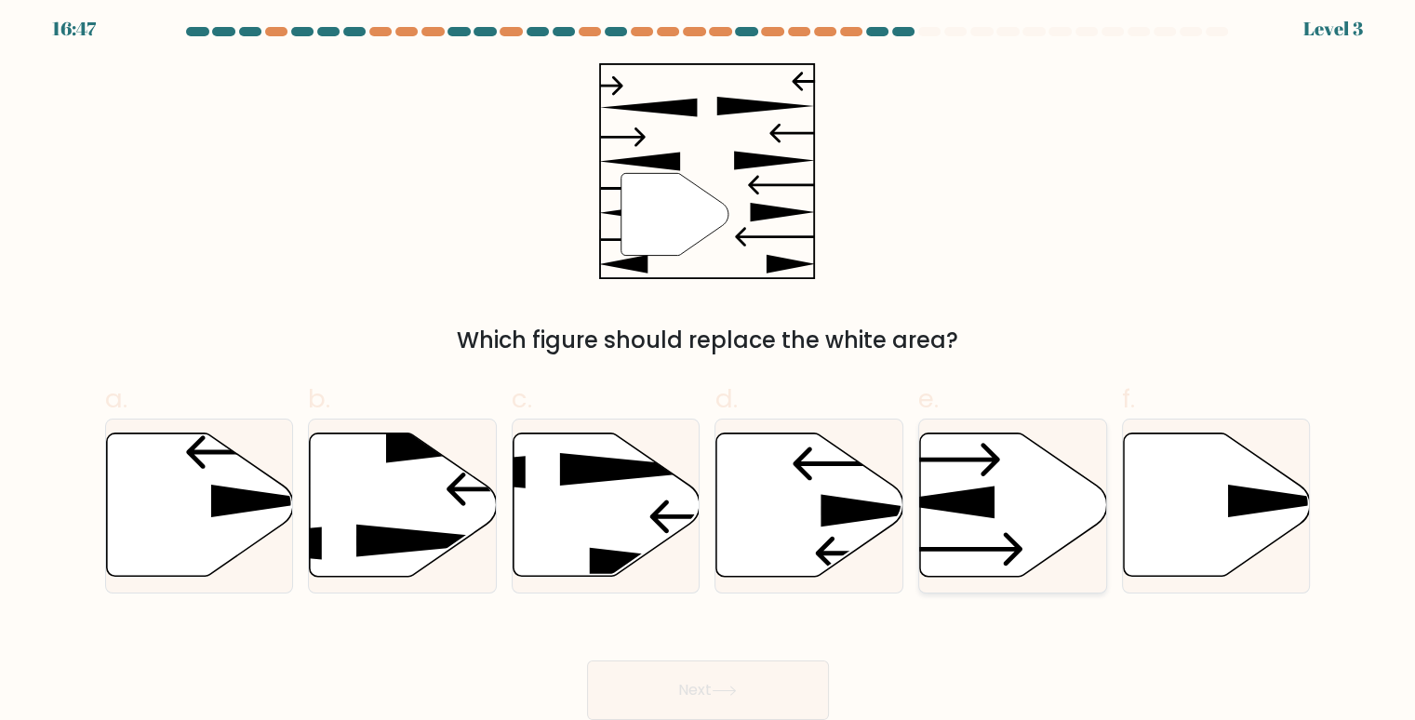
click at [1001, 491] on icon at bounding box center [1013, 504] width 187 height 143
click at [709, 365] on input "e." at bounding box center [708, 358] width 1 height 12
radio input "true"
click at [772, 688] on button "Next" at bounding box center [708, 690] width 242 height 60
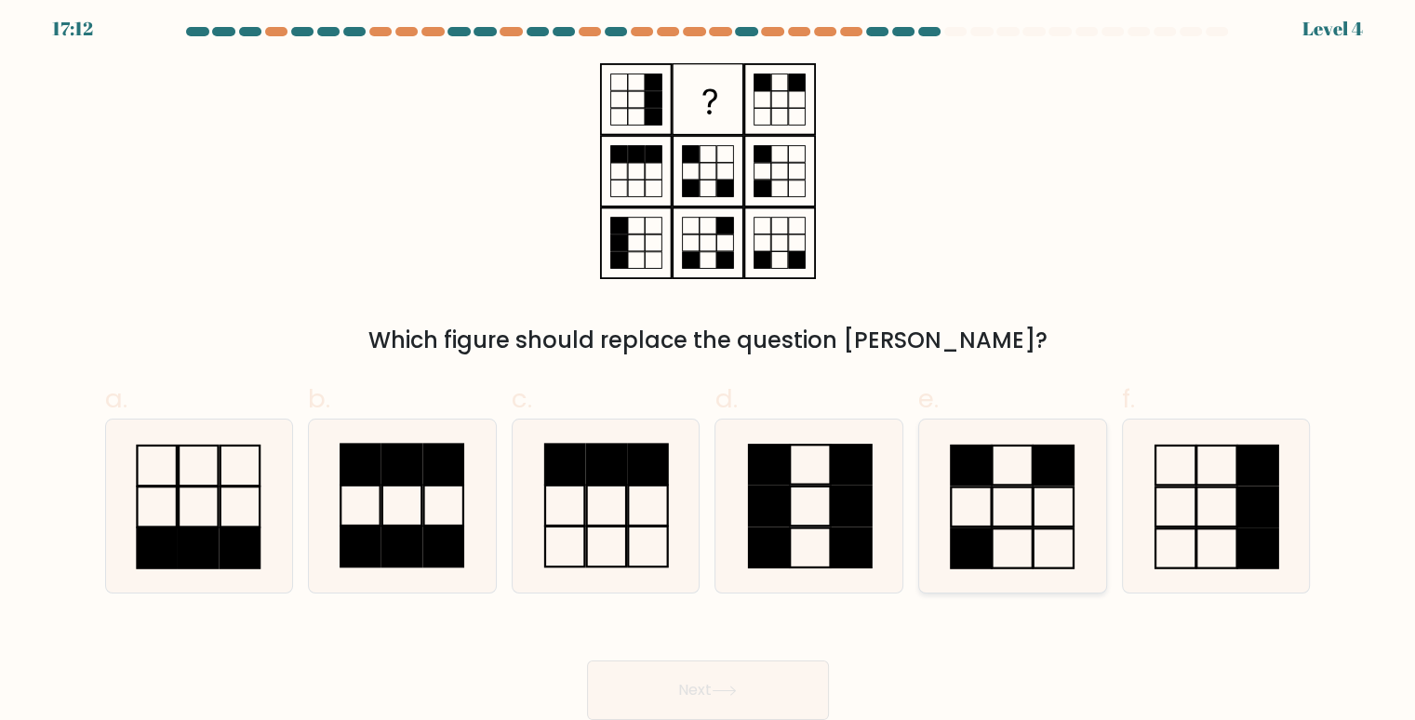
click at [1024, 523] on icon at bounding box center [1012, 506] width 174 height 174
click at [709, 365] on input "e." at bounding box center [708, 358] width 1 height 12
radio input "true"
click at [766, 678] on button "Next" at bounding box center [708, 690] width 242 height 60
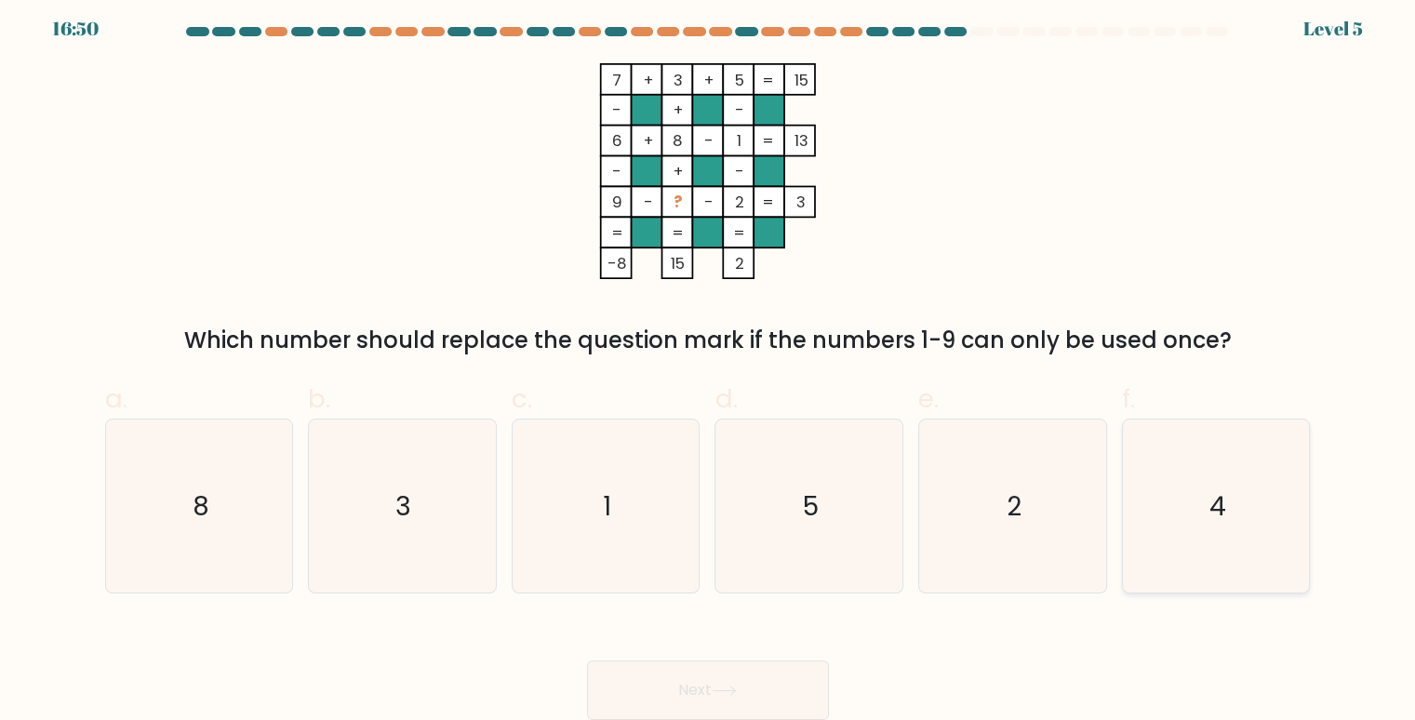
drag, startPoint x: 1159, startPoint y: 494, endPoint x: 1172, endPoint y: 512, distance: 22.7
click at [1172, 512] on icon "4" at bounding box center [1216, 506] width 174 height 174
click at [709, 365] on input "f. 4" at bounding box center [708, 358] width 1 height 12
radio input "true"
click at [1172, 512] on icon "4" at bounding box center [1216, 506] width 172 height 172
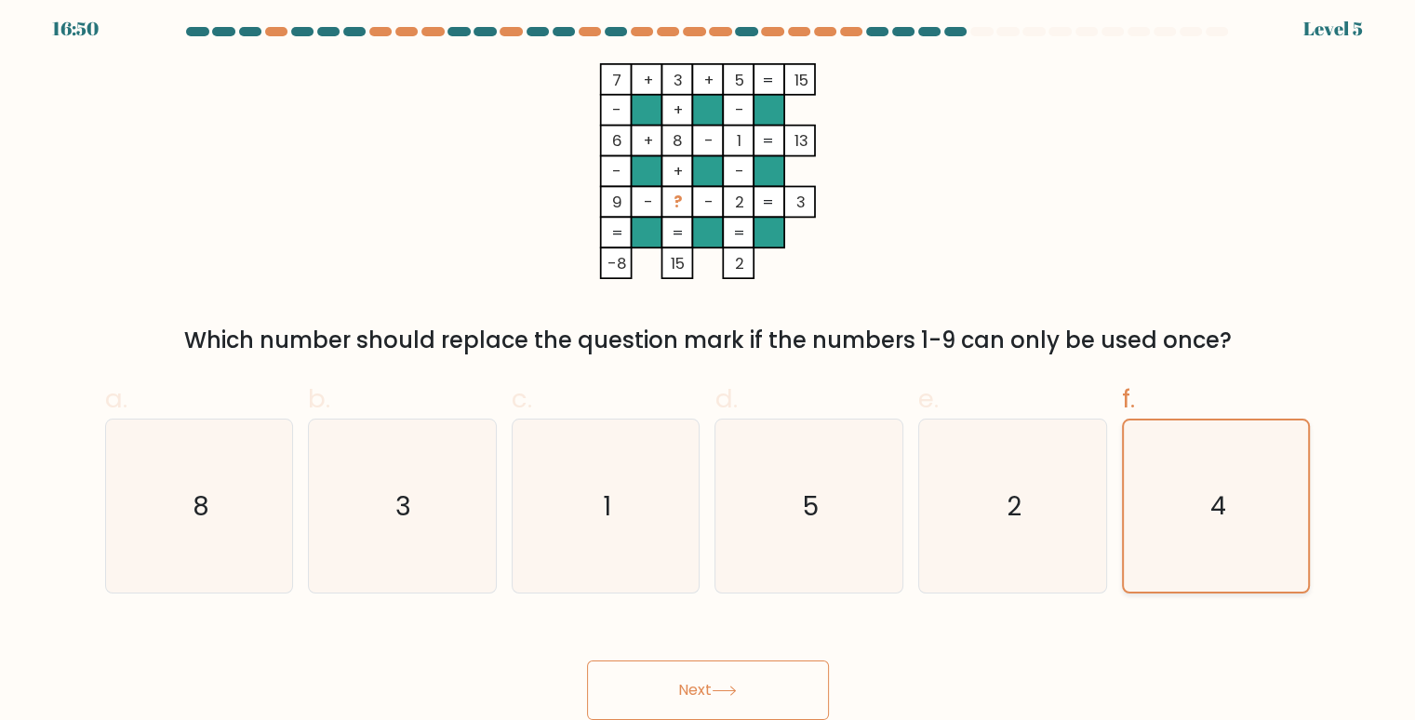
click at [709, 365] on input "f. 4" at bounding box center [708, 358] width 1 height 12
click at [764, 687] on button "Next" at bounding box center [708, 690] width 242 height 60
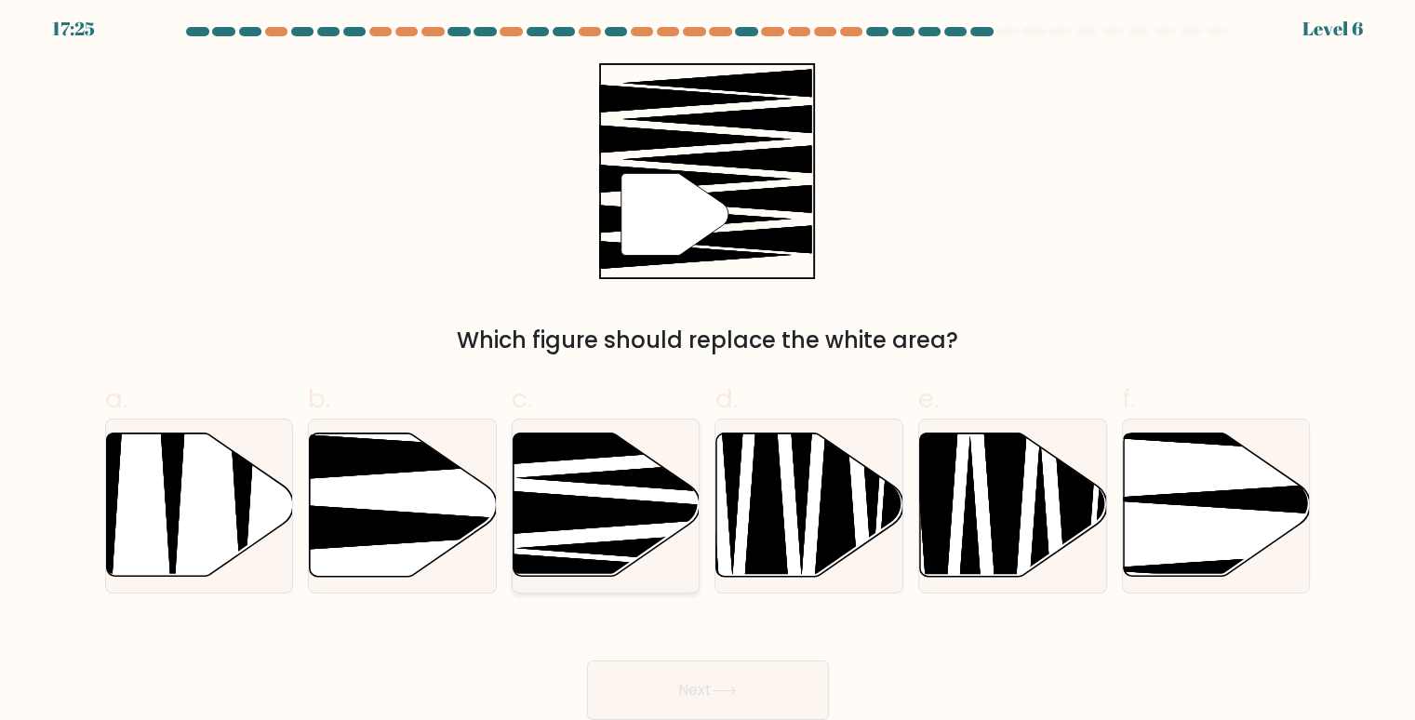
click at [651, 518] on icon at bounding box center [642, 513] width 336 height 48
click at [708, 365] on input "c." at bounding box center [708, 358] width 1 height 12
radio input "true"
click at [704, 698] on button "Next" at bounding box center [708, 690] width 242 height 60
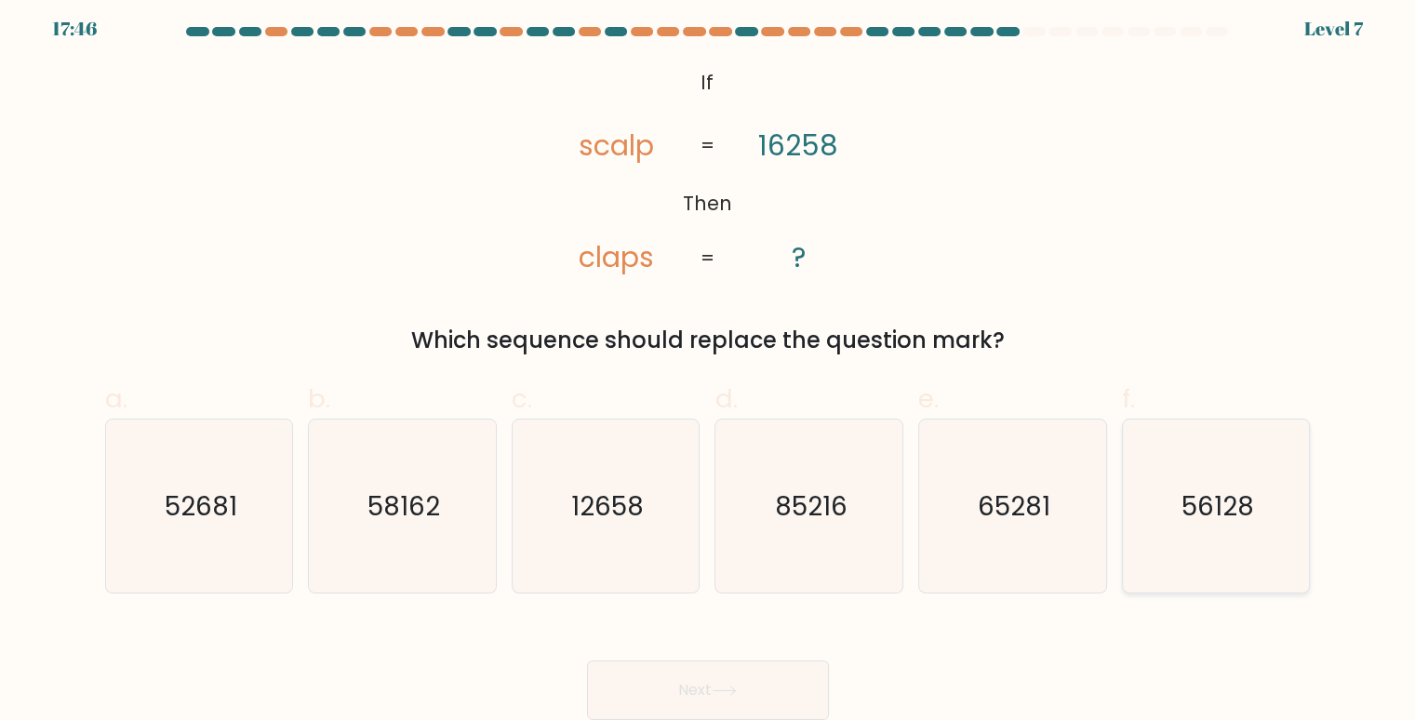
click at [1203, 491] on text "56128" at bounding box center [1217, 505] width 73 height 36
click at [709, 365] on input "f. 56128" at bounding box center [708, 358] width 1 height 12
radio input "true"
click at [712, 700] on button "Next" at bounding box center [708, 690] width 242 height 60
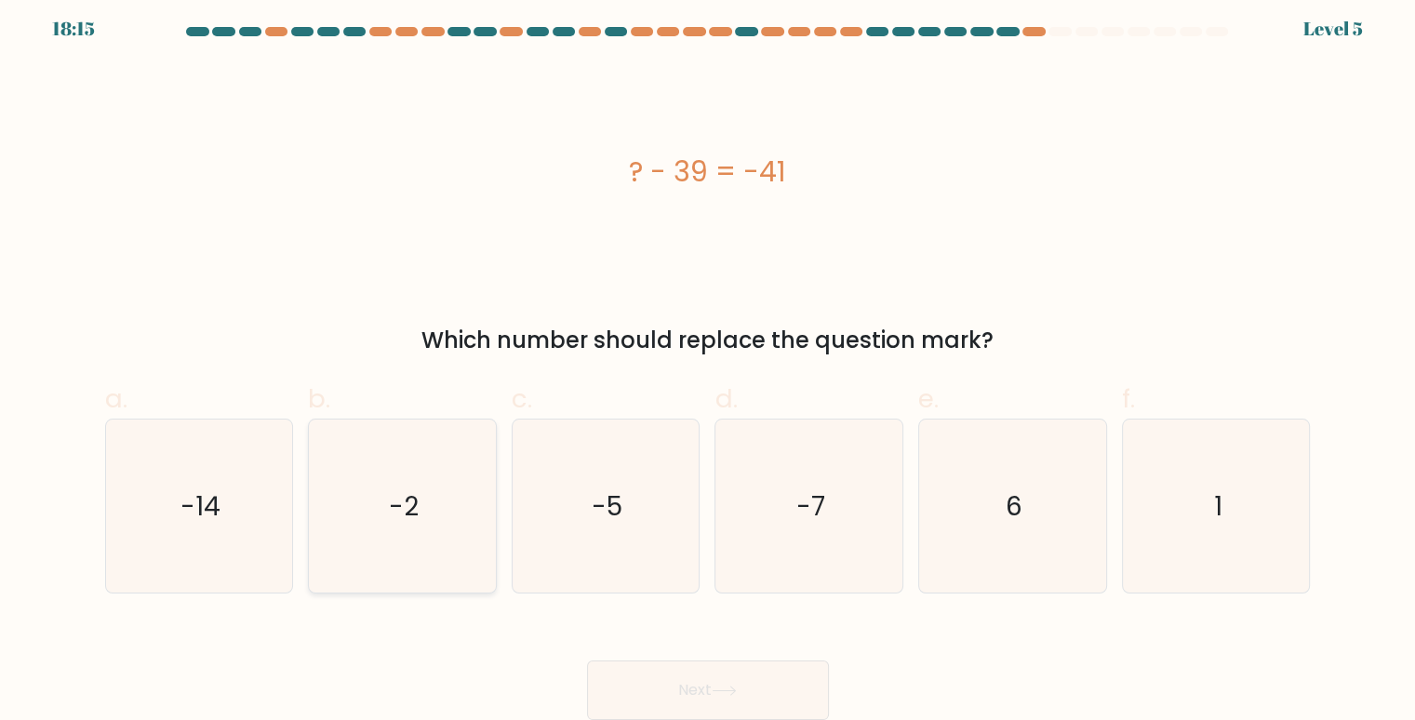
click at [437, 503] on icon "-2" at bounding box center [402, 506] width 174 height 174
click at [708, 365] on input "b. -2" at bounding box center [708, 358] width 1 height 12
radio input "true"
click at [755, 684] on button "Next" at bounding box center [708, 690] width 242 height 60
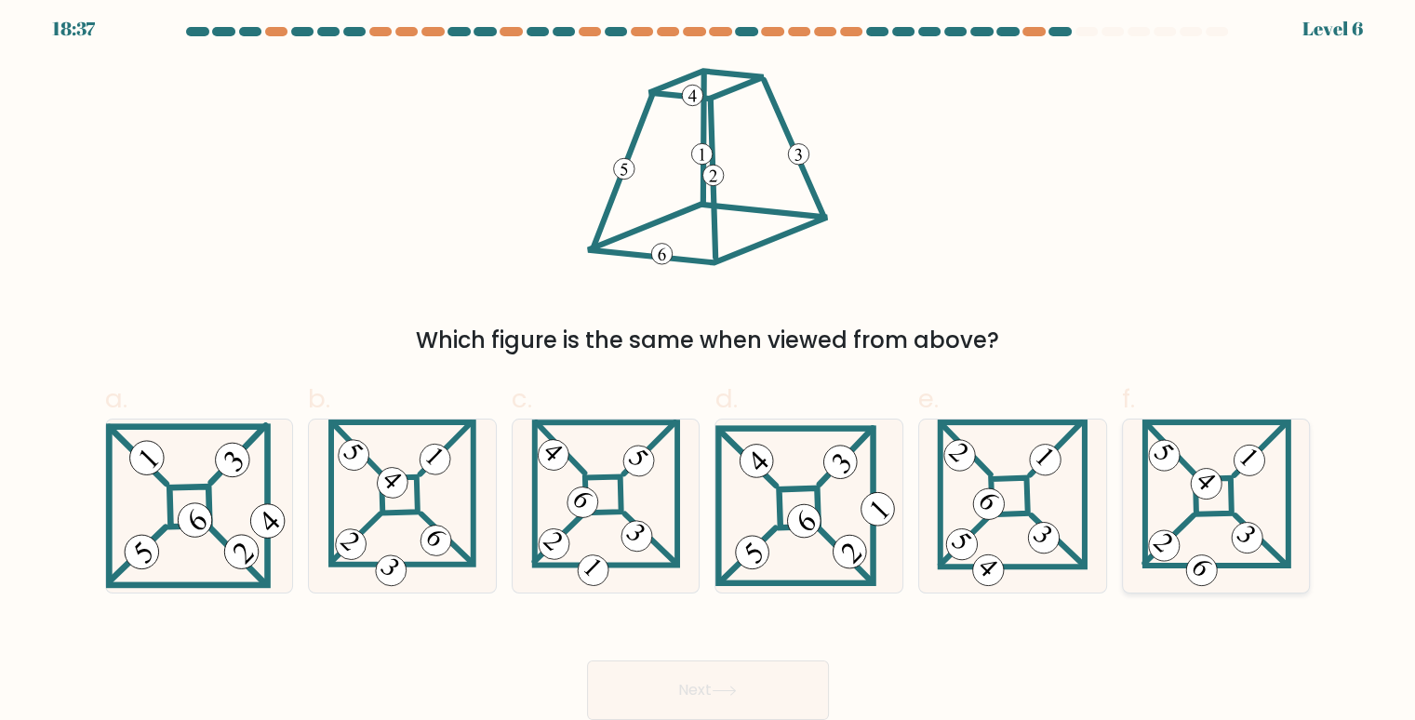
click at [1253, 474] on icon at bounding box center [1216, 506] width 150 height 174
click at [709, 365] on input "f." at bounding box center [708, 358] width 1 height 12
radio input "true"
click at [804, 683] on button "Next" at bounding box center [708, 690] width 242 height 60
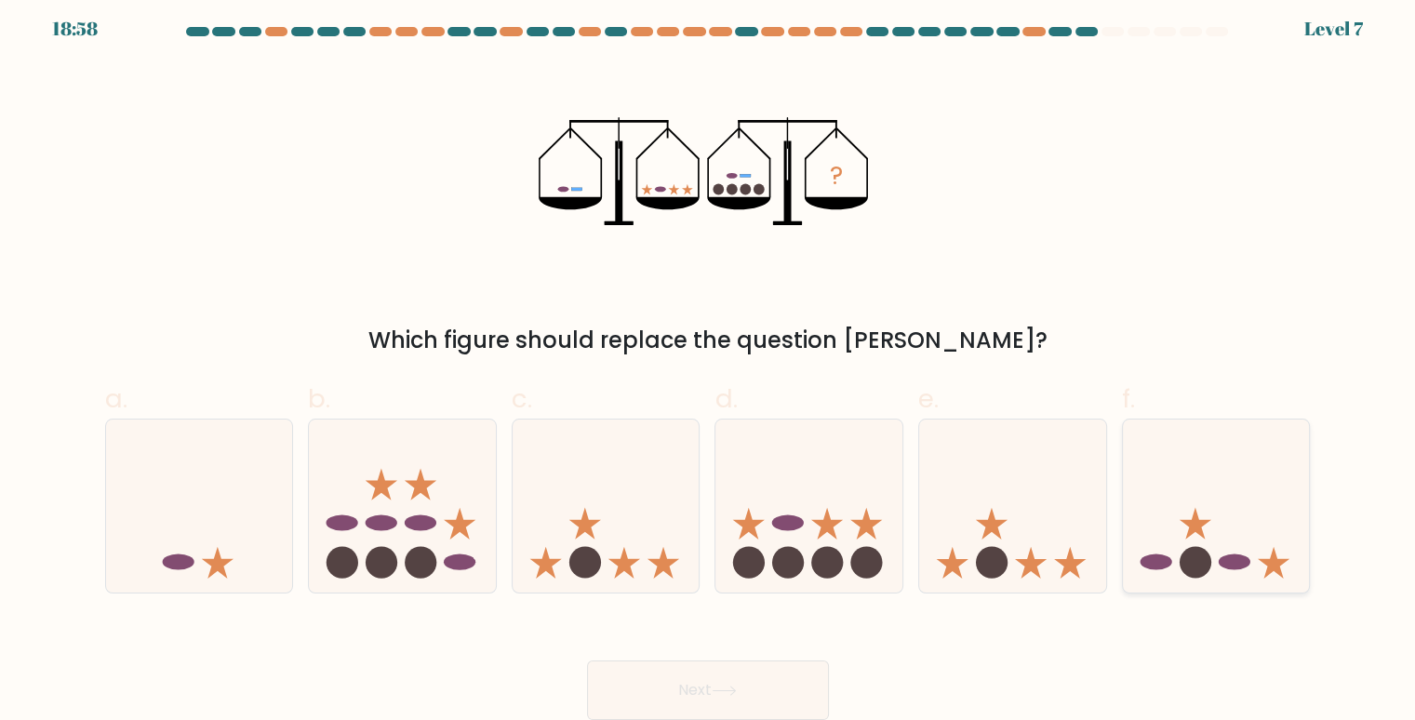
click at [1223, 471] on icon at bounding box center [1216, 506] width 187 height 154
click at [709, 365] on input "f." at bounding box center [708, 358] width 1 height 12
radio input "true"
click at [782, 677] on button "Next" at bounding box center [708, 690] width 242 height 60
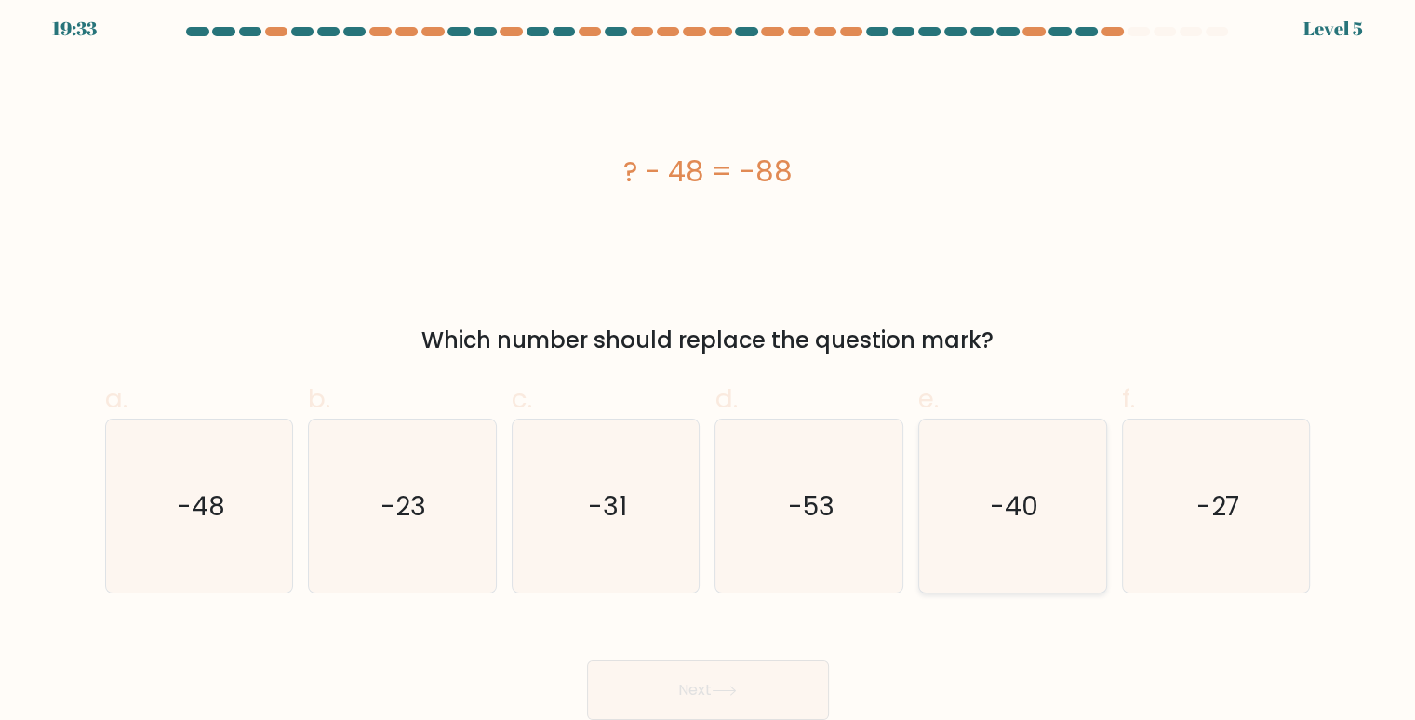
click at [985, 515] on icon "-40" at bounding box center [1012, 506] width 174 height 174
click at [709, 365] on input "e. -40" at bounding box center [708, 358] width 1 height 12
radio input "true"
click at [684, 696] on button "Next" at bounding box center [708, 690] width 242 height 60
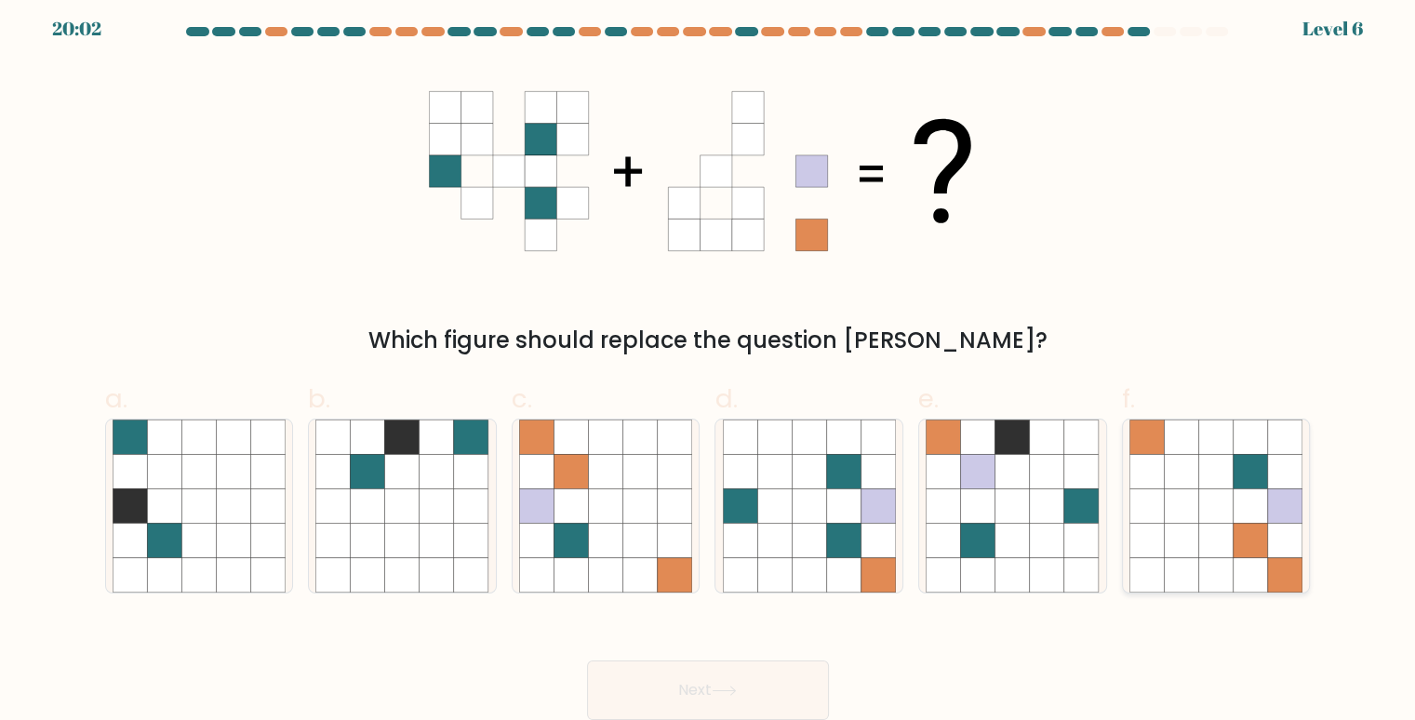
click at [1149, 514] on icon at bounding box center [1146, 505] width 34 height 34
click at [709, 365] on input "f." at bounding box center [708, 358] width 1 height 12
radio input "true"
click at [796, 674] on button "Next" at bounding box center [708, 690] width 242 height 60
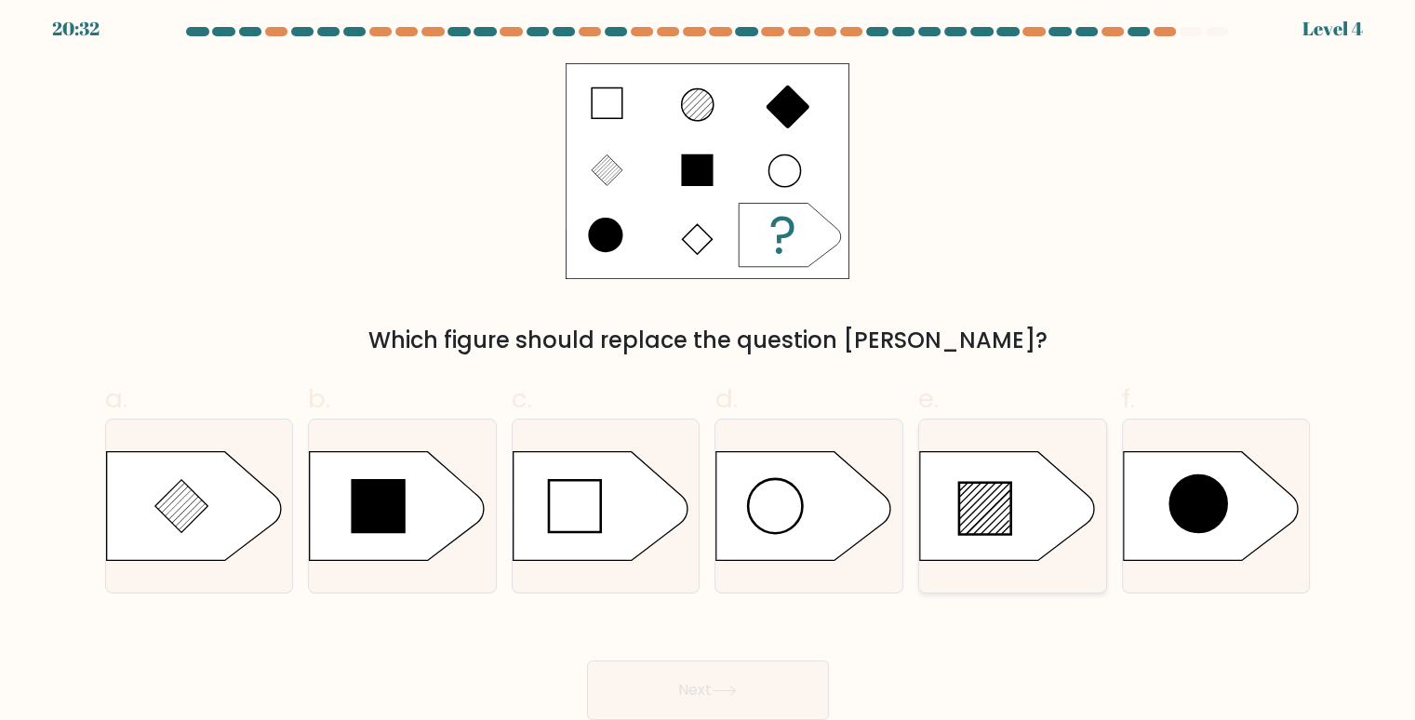
click at [1006, 517] on icon at bounding box center [985, 508] width 52 height 52
click at [709, 365] on input "e." at bounding box center [708, 358] width 1 height 12
radio input "true"
click at [696, 682] on button "Next" at bounding box center [708, 690] width 242 height 60
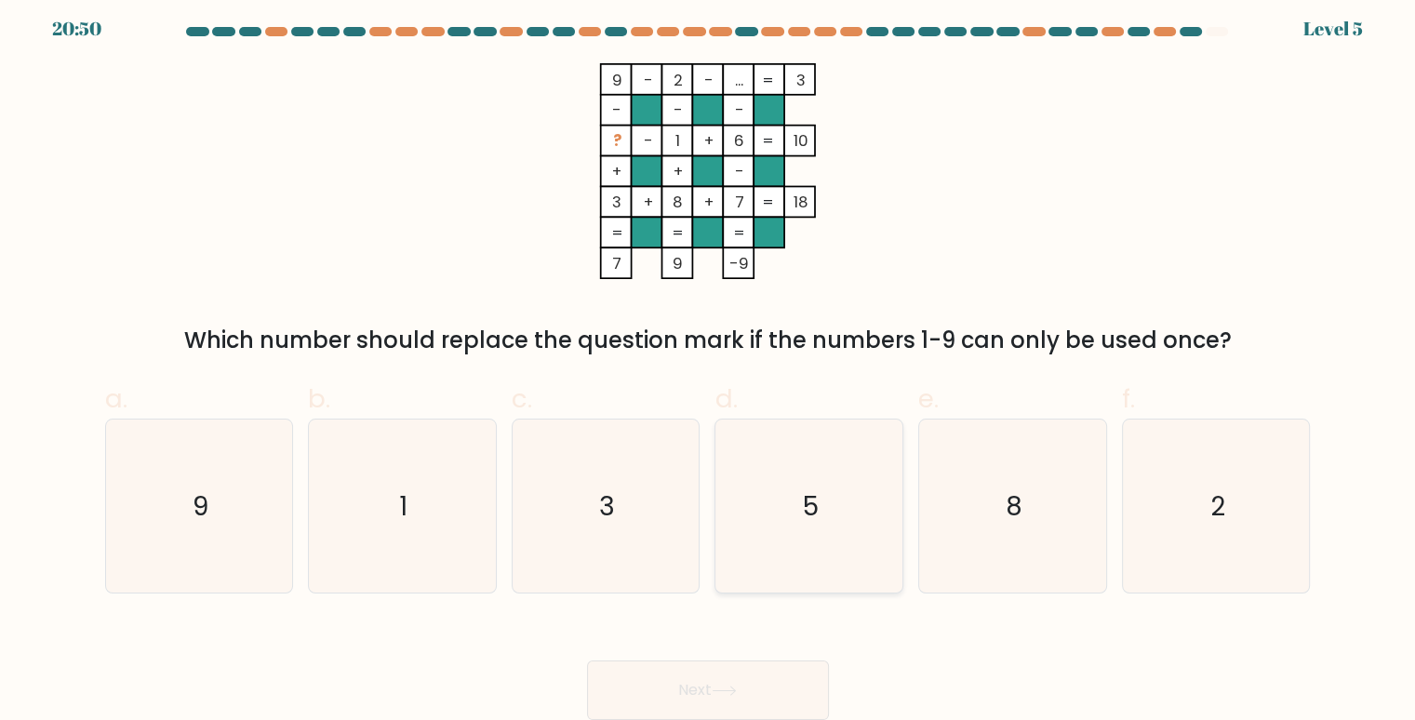
click at [783, 528] on icon "5" at bounding box center [810, 506] width 174 height 174
click at [709, 365] on input "d. 5" at bounding box center [708, 358] width 1 height 12
radio input "true"
click at [737, 685] on icon at bounding box center [723, 690] width 25 height 10
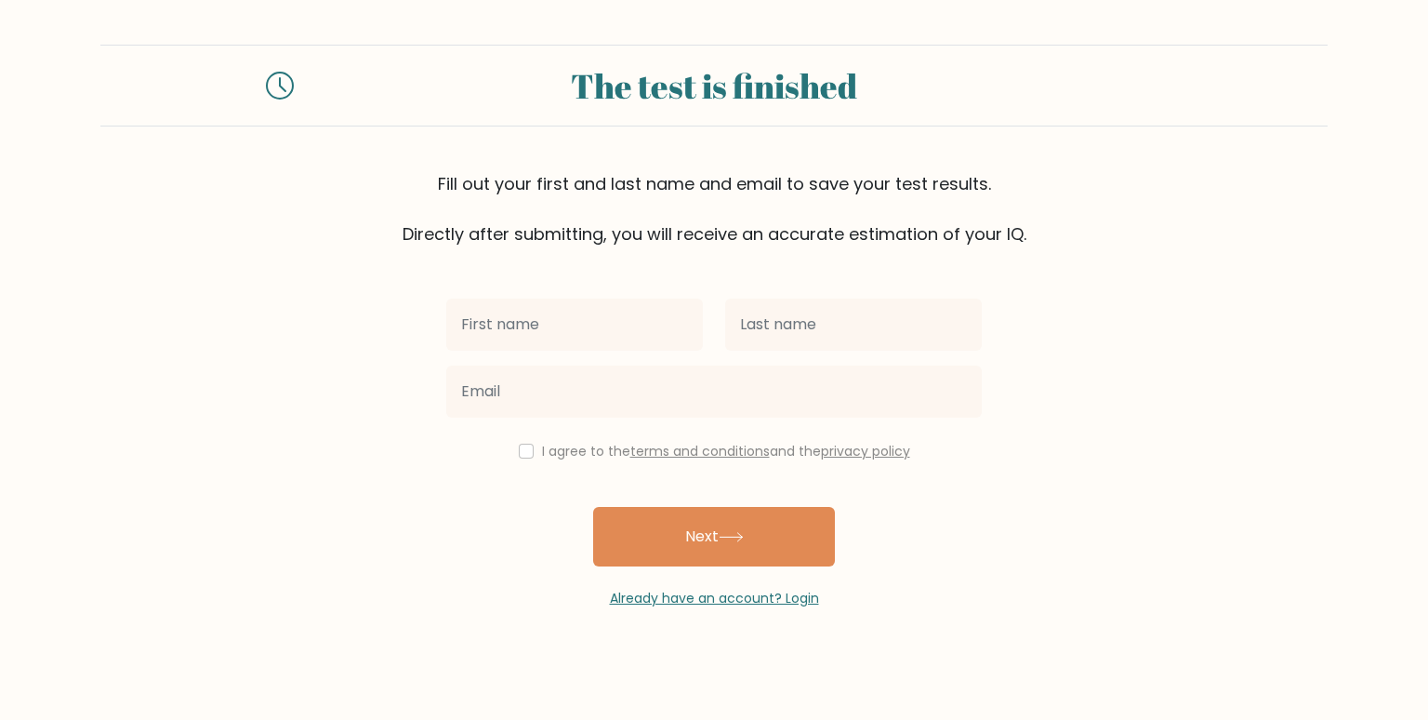
click at [541, 328] on input "text" at bounding box center [574, 325] width 257 height 52
type input "e"
type input "[PERSON_NAME]"
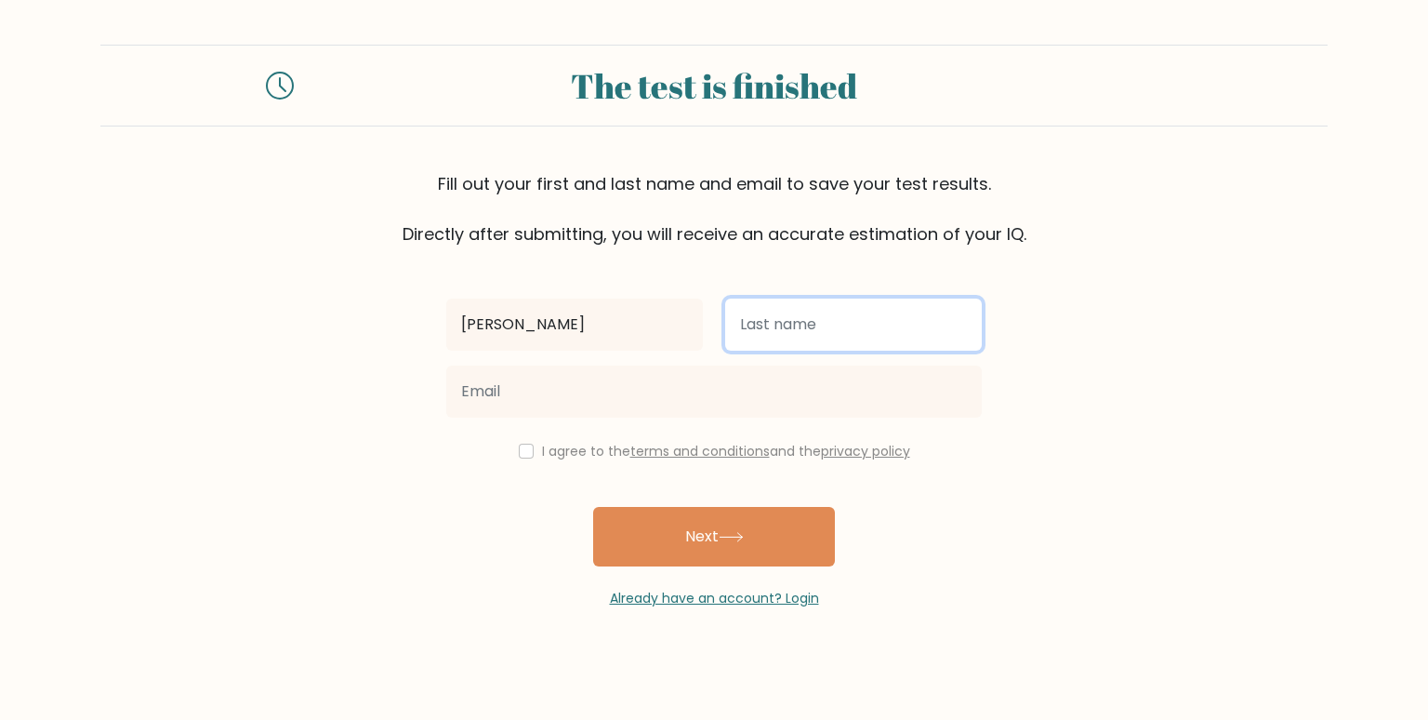
click at [738, 328] on input "text" at bounding box center [853, 325] width 257 height 52
type input "Guinita"
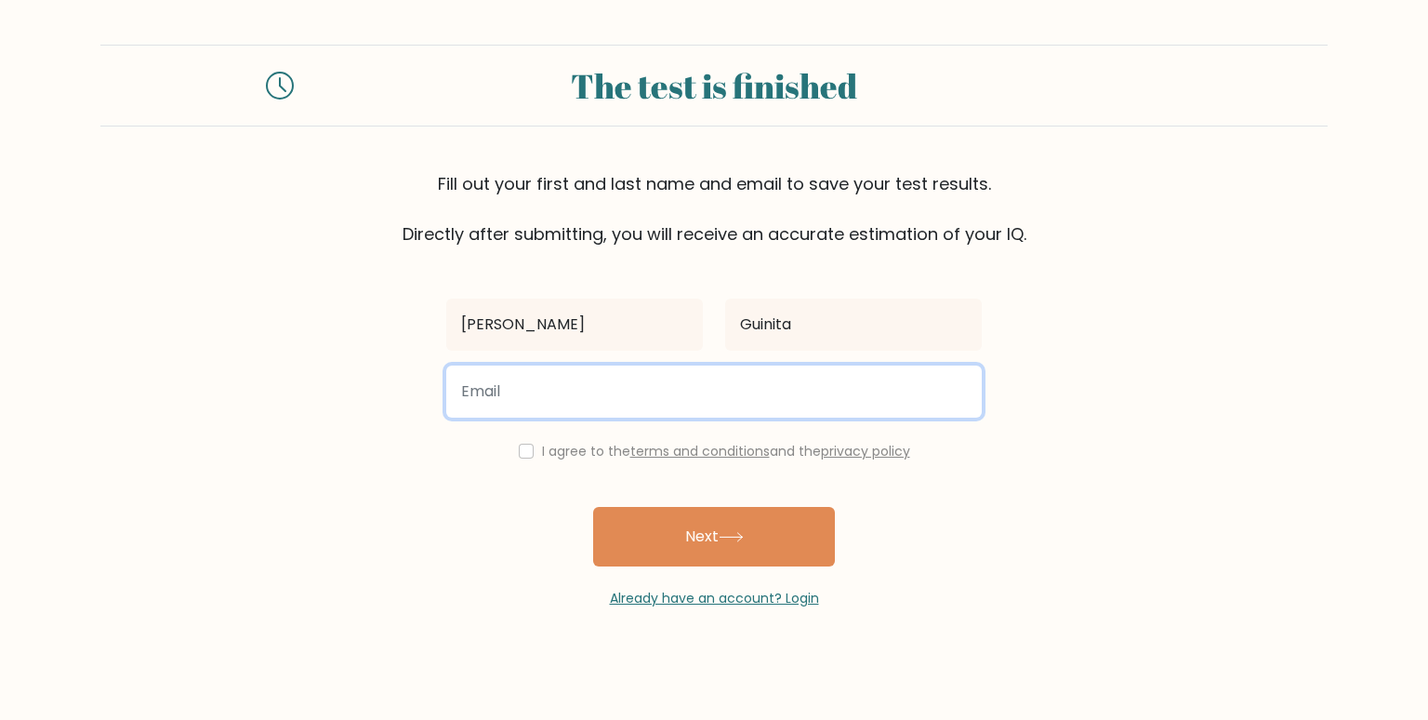
click at [580, 387] on input "email" at bounding box center [714, 391] width 536 height 52
type input "engelfeguinita@gmail.com"
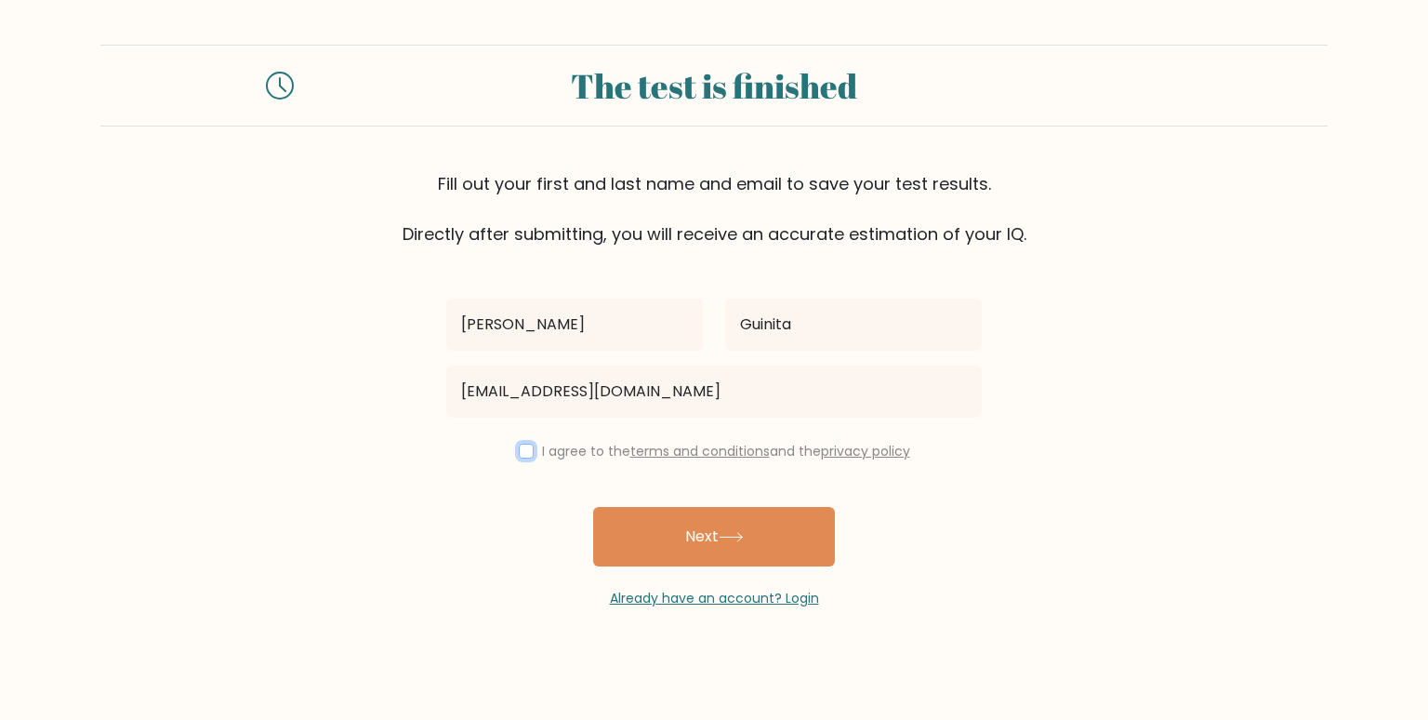
click at [519, 451] on input "checkbox" at bounding box center [526, 451] width 15 height 15
checkbox input "true"
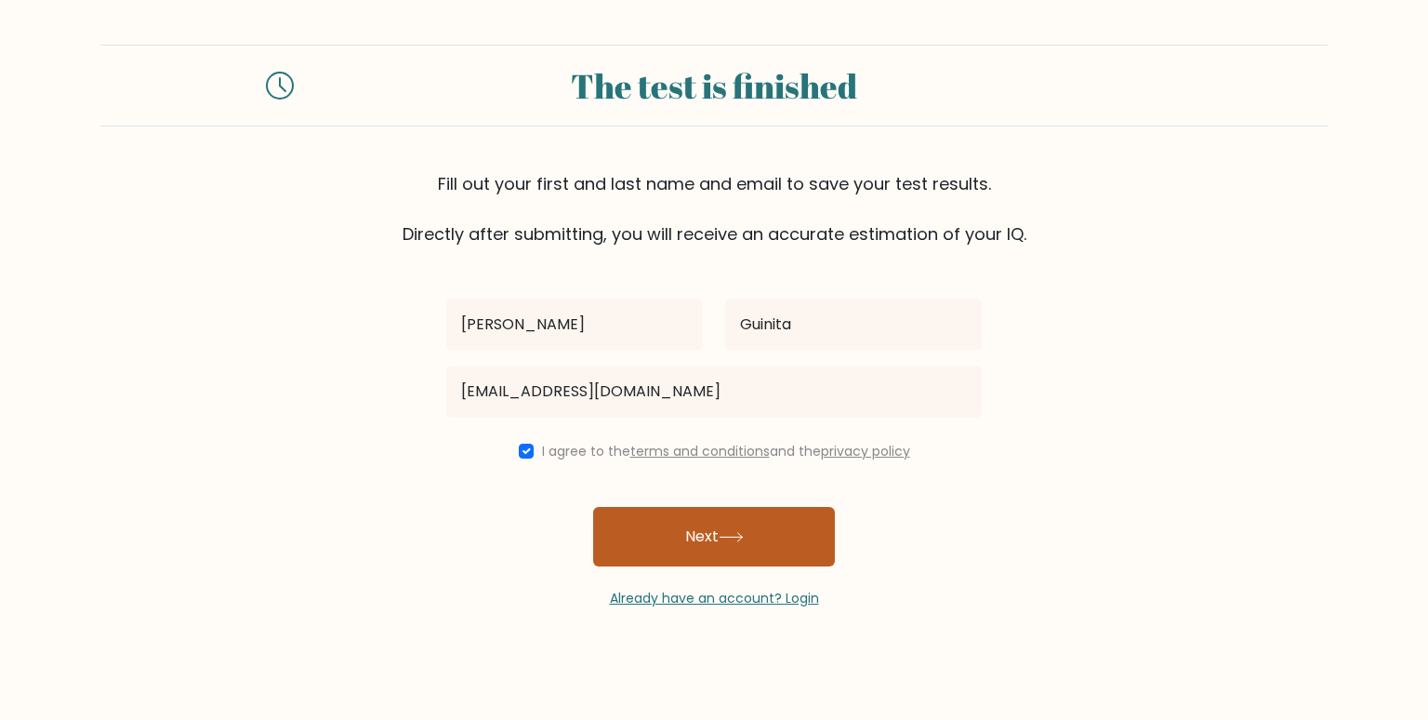
click at [664, 554] on button "Next" at bounding box center [714, 537] width 242 height 60
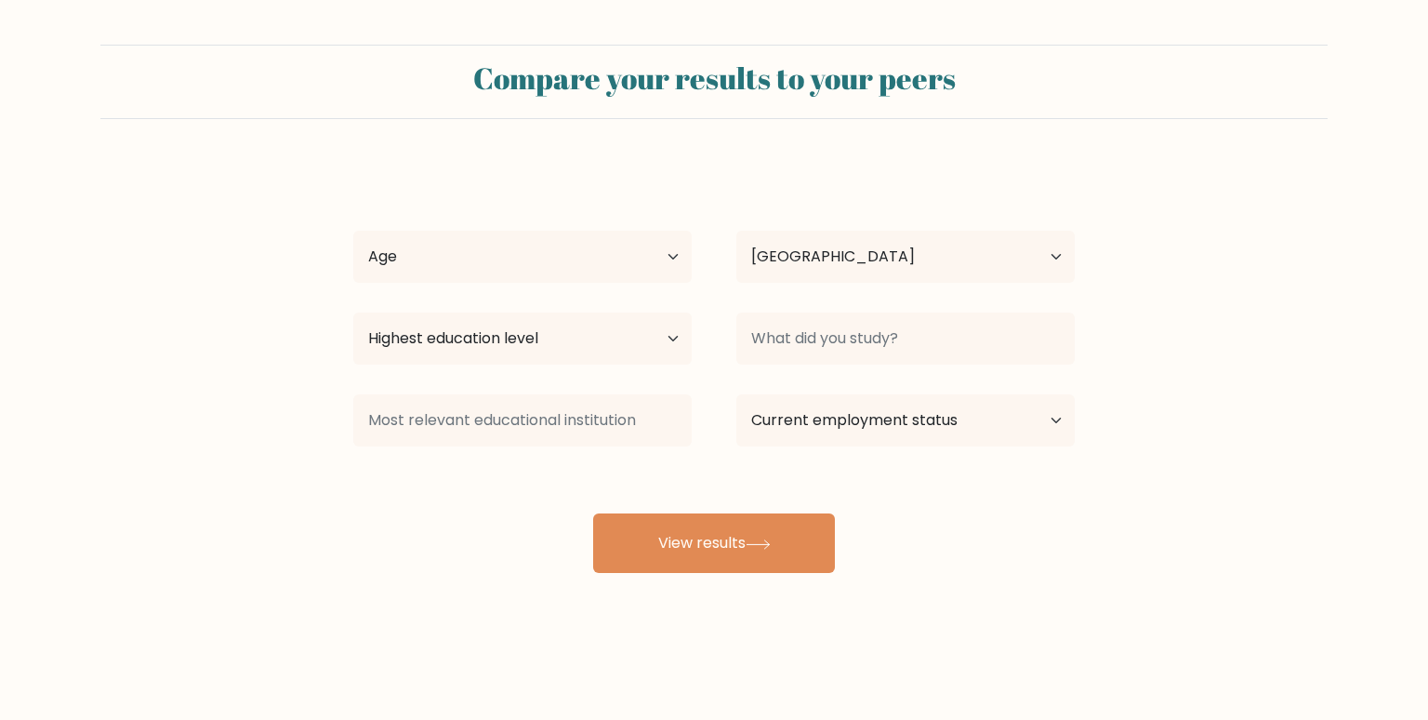
select select "PH"
click at [671, 261] on select "Age Under 18 years old 18-24 years old 25-34 years old 35-44 years old 45-54 ye…" at bounding box center [522, 257] width 339 height 52
select select "25_34"
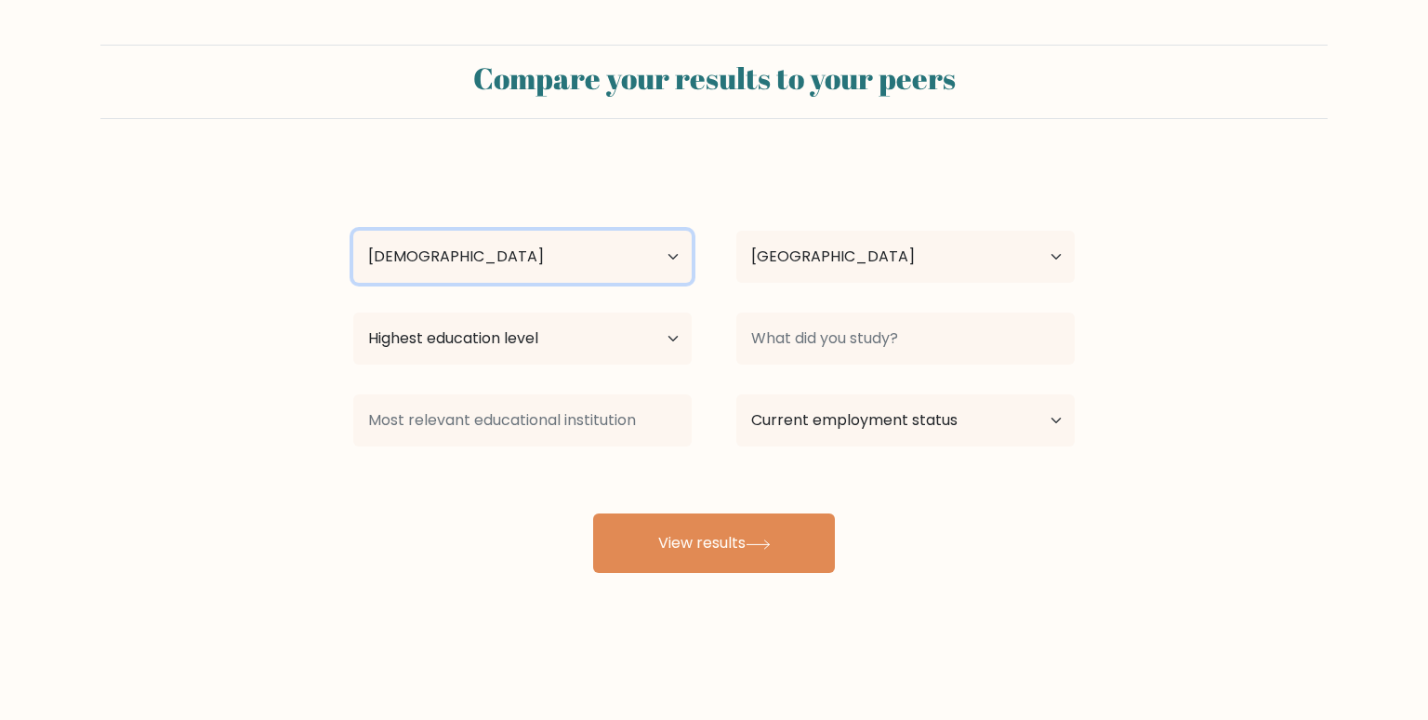
click at [353, 231] on select "Age Under 18 years old 18-24 years old 25-34 years old 35-44 years old 45-54 ye…" at bounding box center [522, 257] width 339 height 52
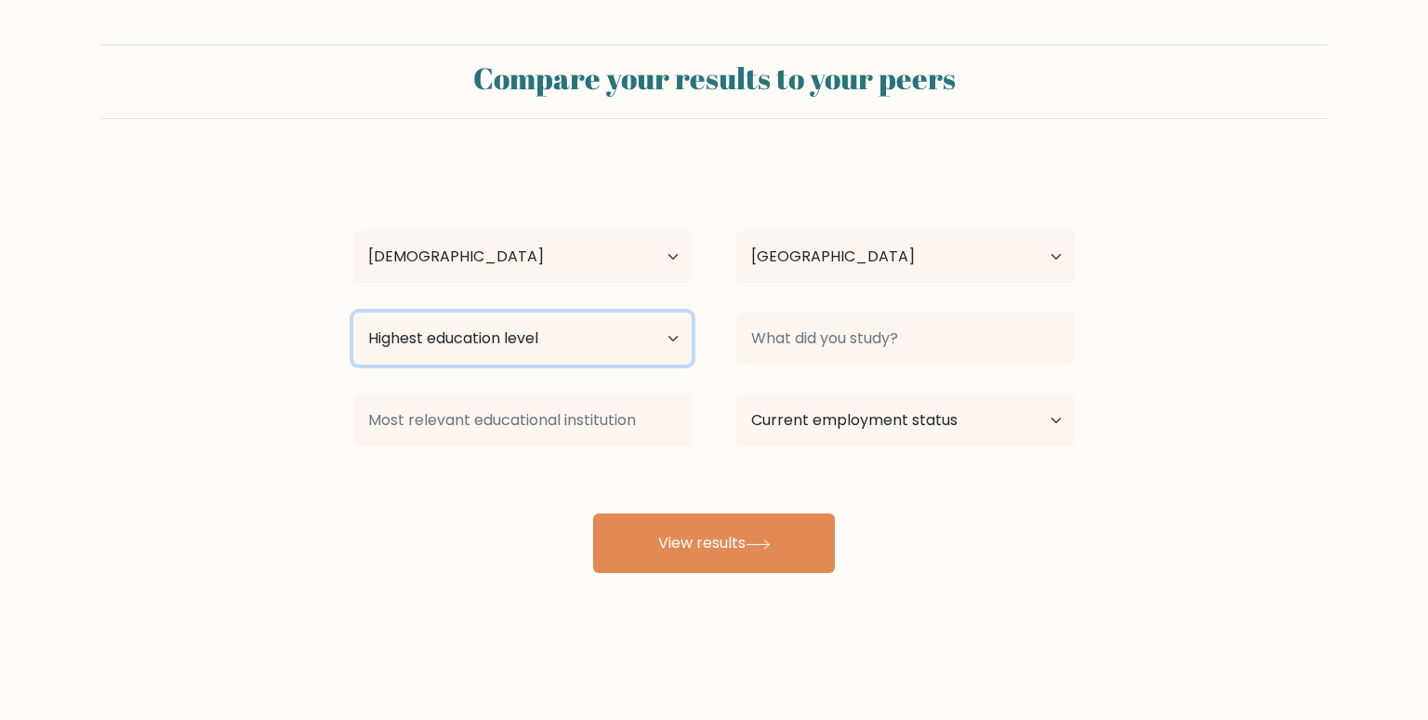
click at [681, 336] on select "Highest education level No schooling Primary Lower Secondary Upper Secondary Oc…" at bounding box center [522, 338] width 339 height 52
select select "bachelors_degree"
click at [353, 312] on select "Highest education level No schooling Primary Lower Secondary Upper Secondary Oc…" at bounding box center [522, 338] width 339 height 52
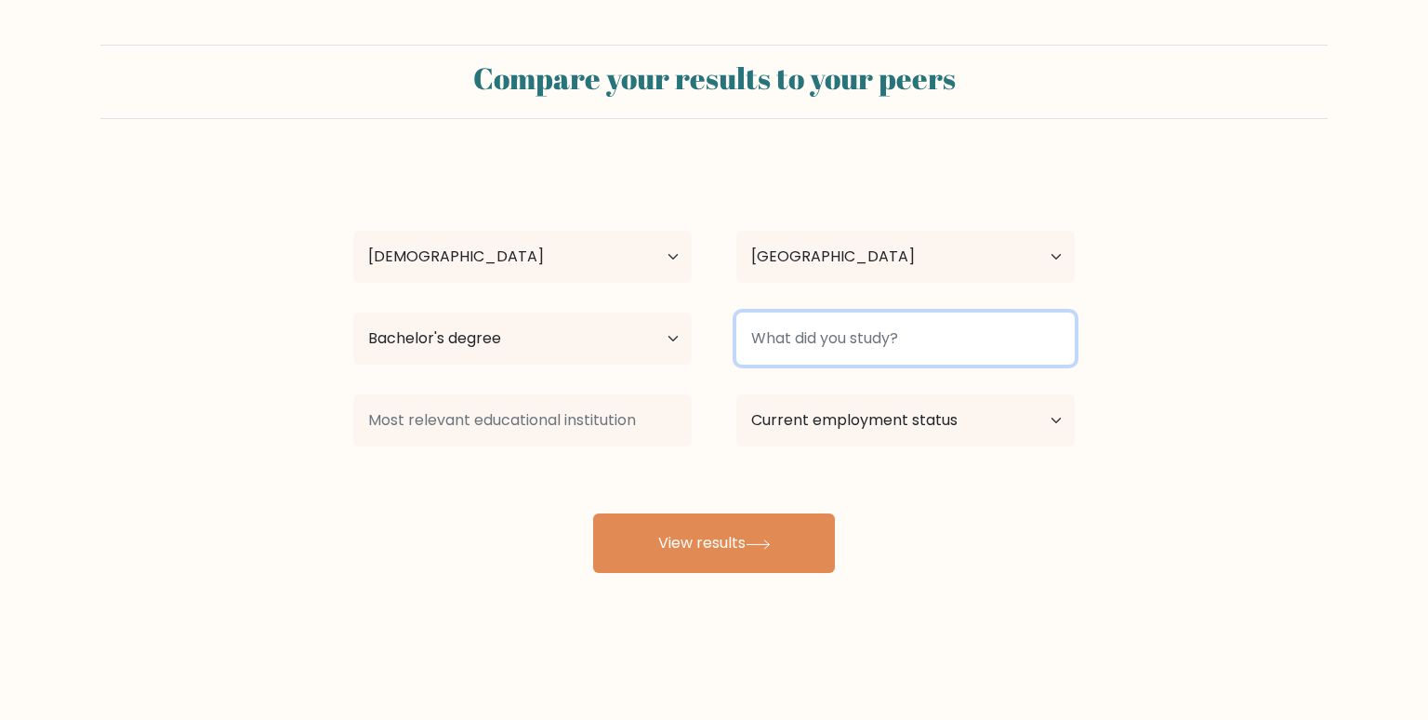
click at [929, 329] on input at bounding box center [906, 338] width 339 height 52
type input "f"
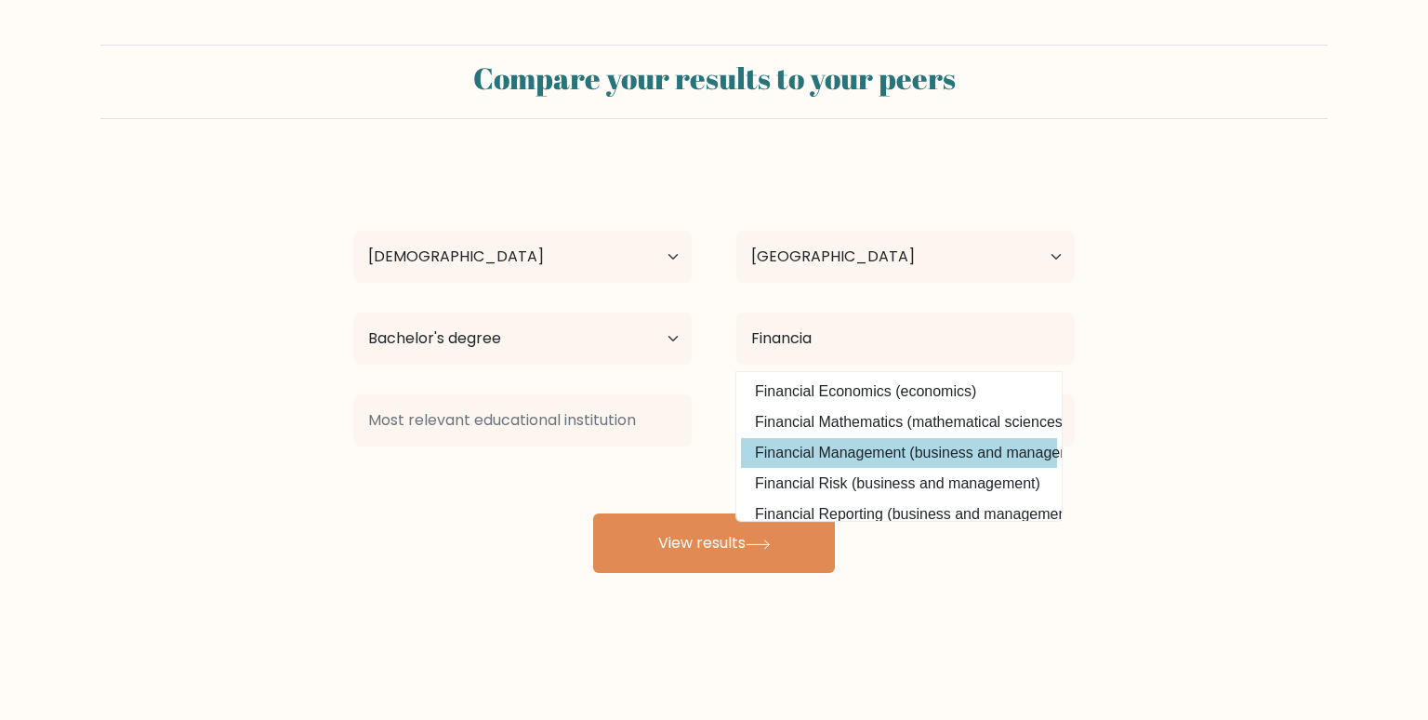
click at [918, 451] on div "Engel Fe Guinita Age Under 18 years old 18-24 years old 25-34 years old 35-44 y…" at bounding box center [714, 368] width 744 height 409
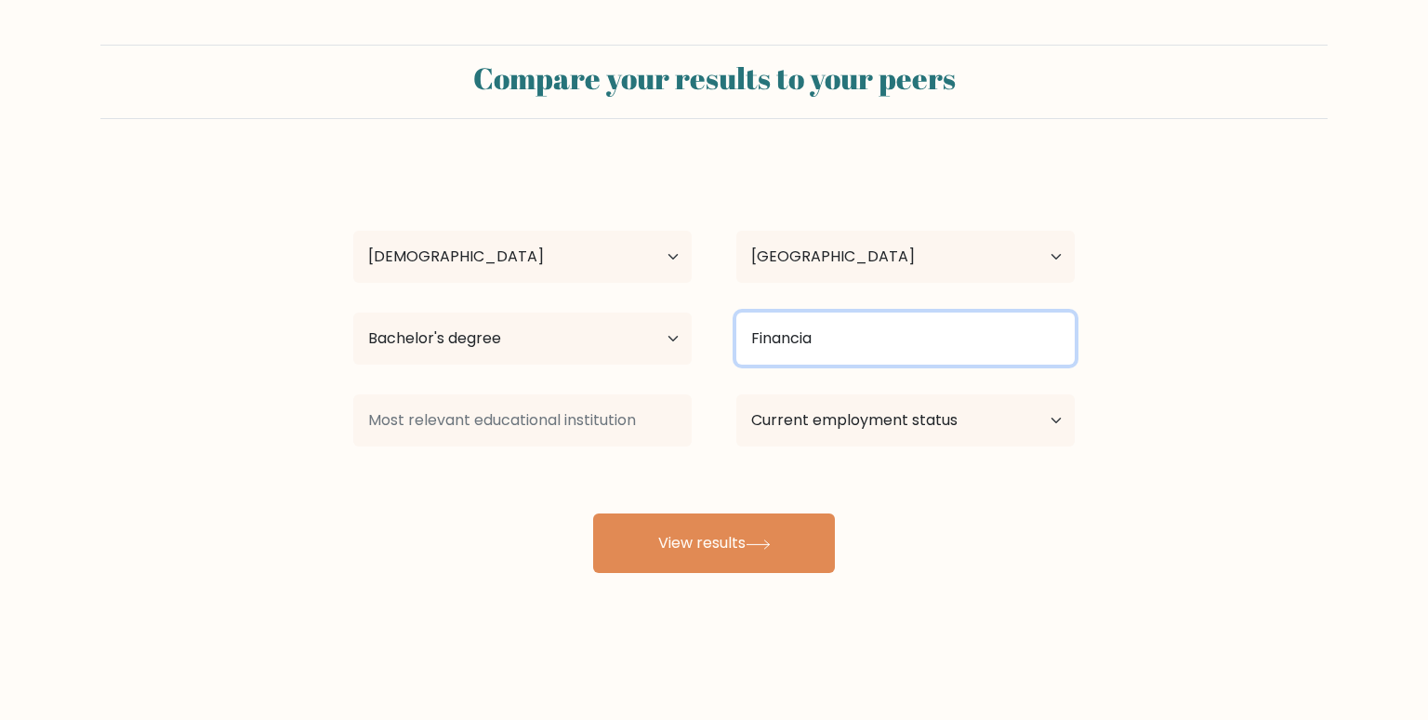
click at [868, 348] on input "Financia" at bounding box center [906, 338] width 339 height 52
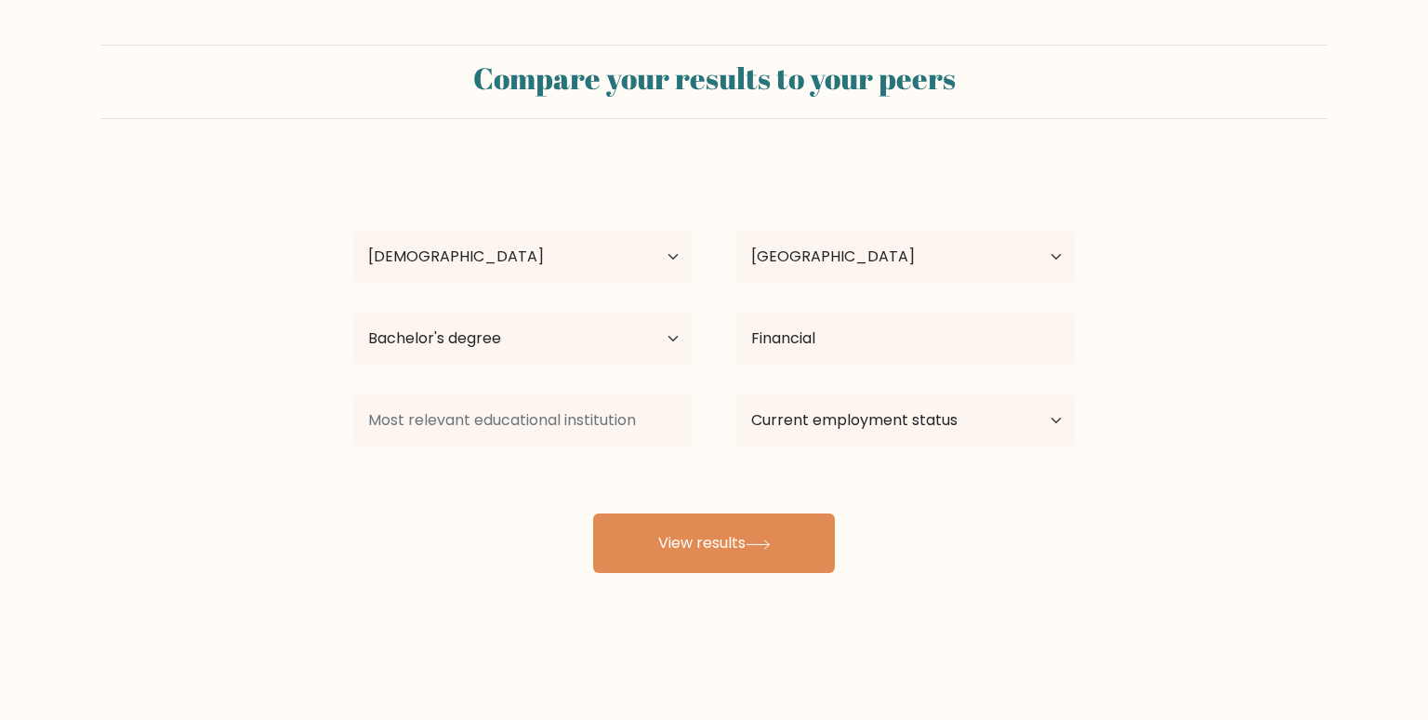
click at [923, 444] on div "Engel Fe Guinita Age Under 18 years old 18-24 years old 25-34 years old 35-44 y…" at bounding box center [714, 368] width 744 height 409
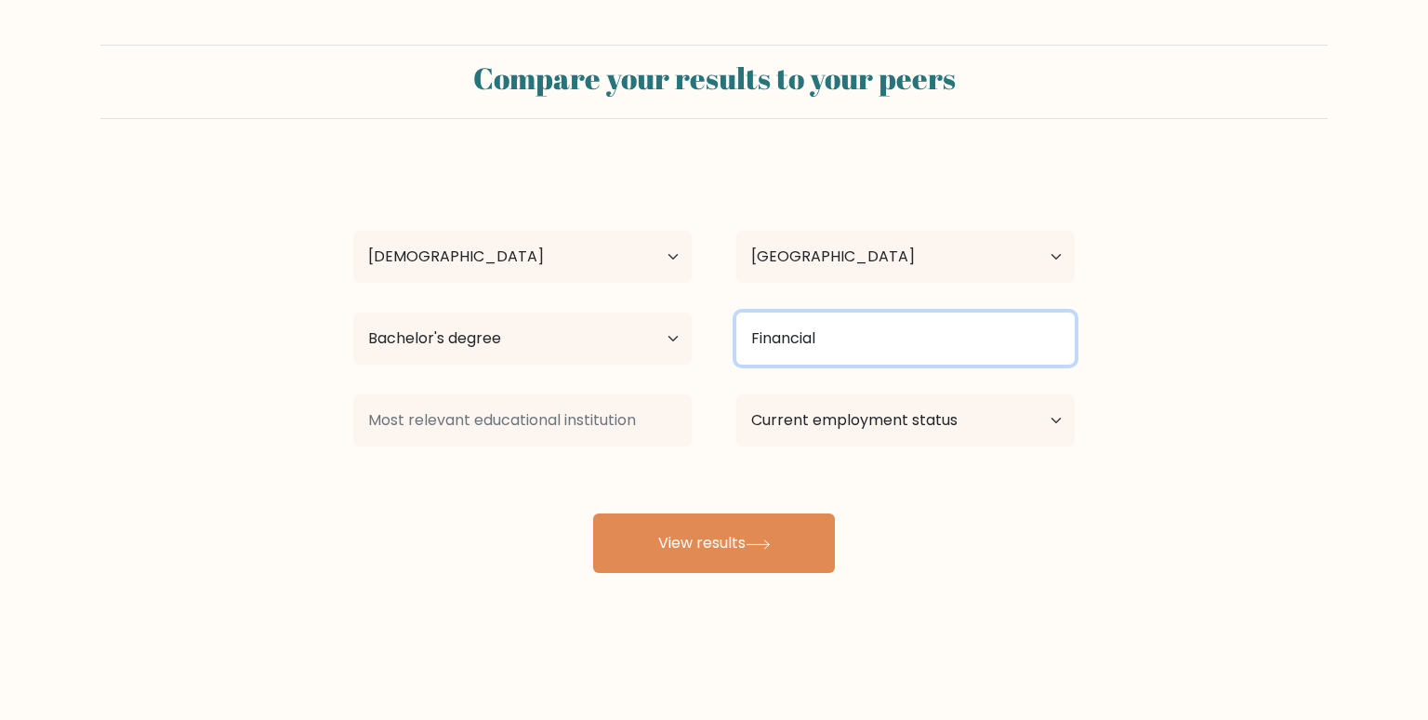
click at [828, 324] on input "Financial" at bounding box center [906, 338] width 339 height 52
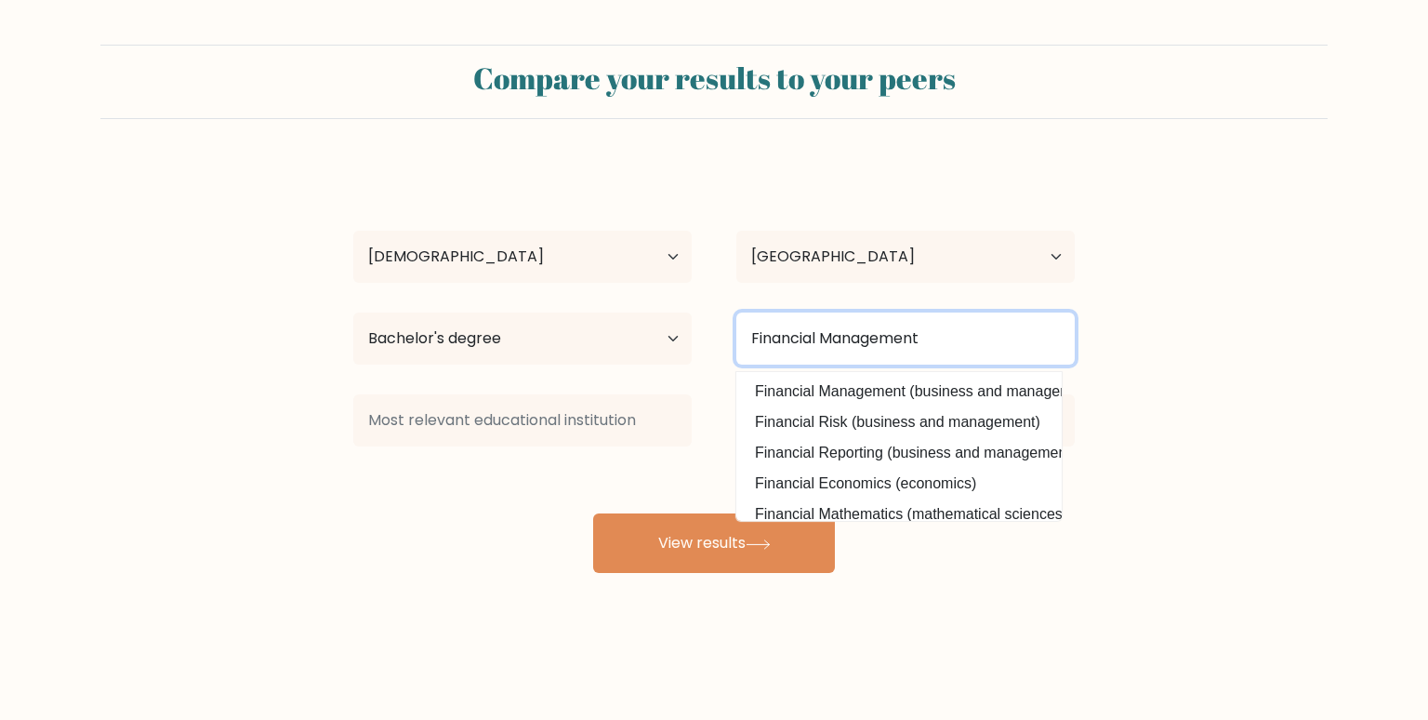
type input "Financial Management"
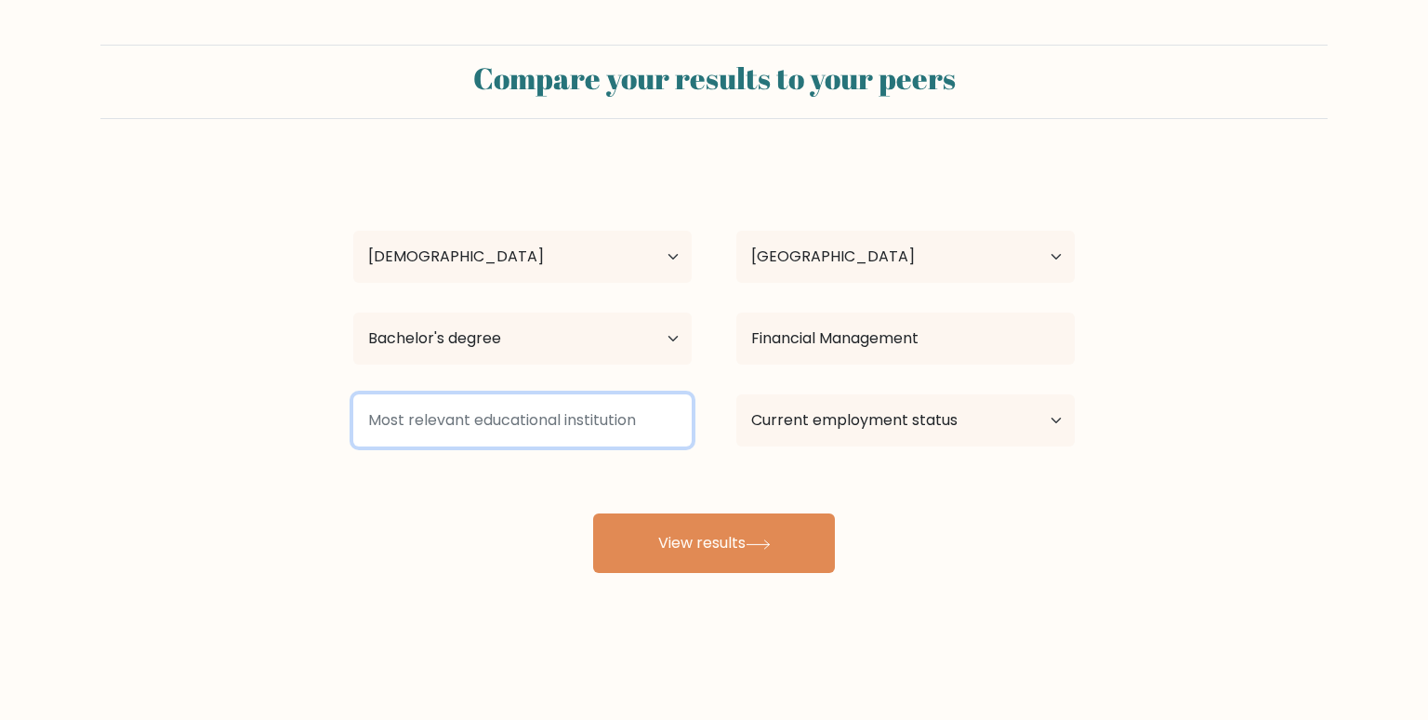
click at [534, 412] on input at bounding box center [522, 420] width 339 height 52
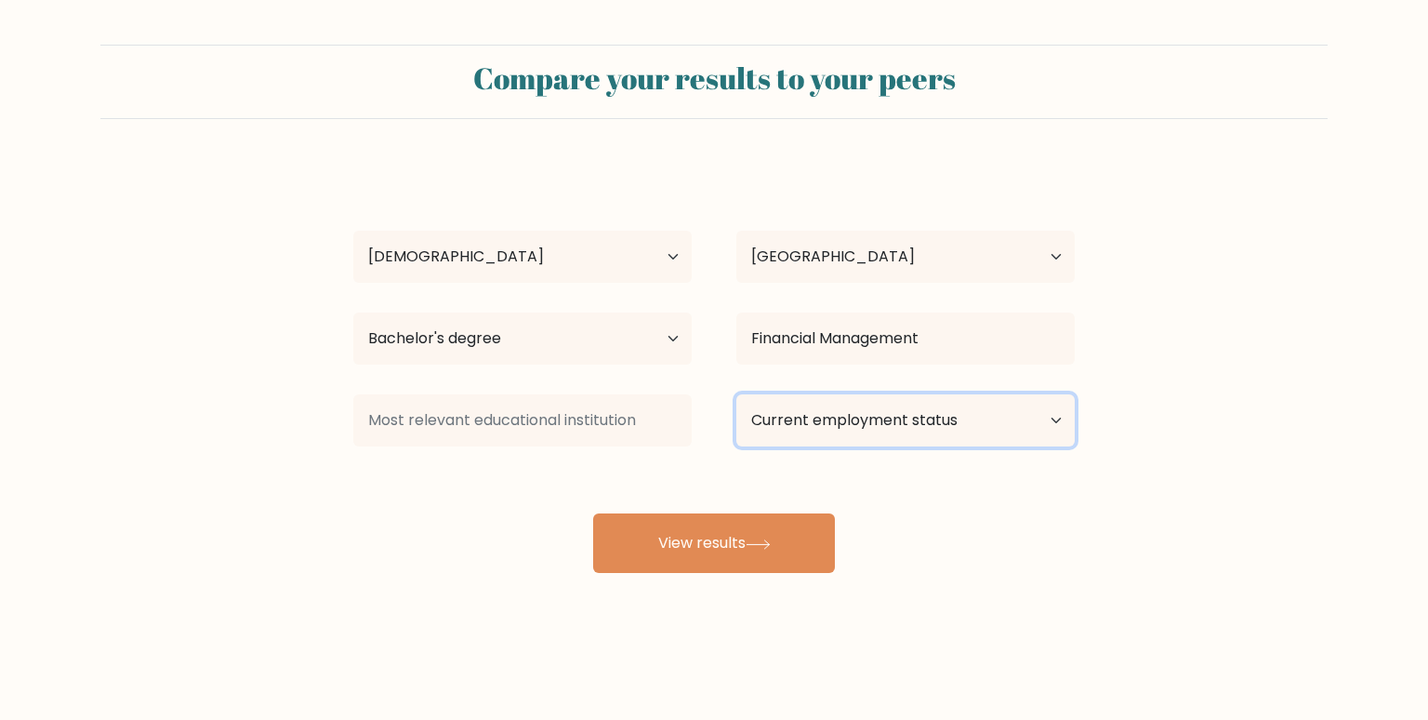
click at [922, 436] on select "Current employment status Employed Student Retired Other / prefer not to answer" at bounding box center [906, 420] width 339 height 52
select select "employed"
click at [737, 394] on select "Current employment status Employed Student Retired Other / prefer not to answer" at bounding box center [906, 420] width 339 height 52
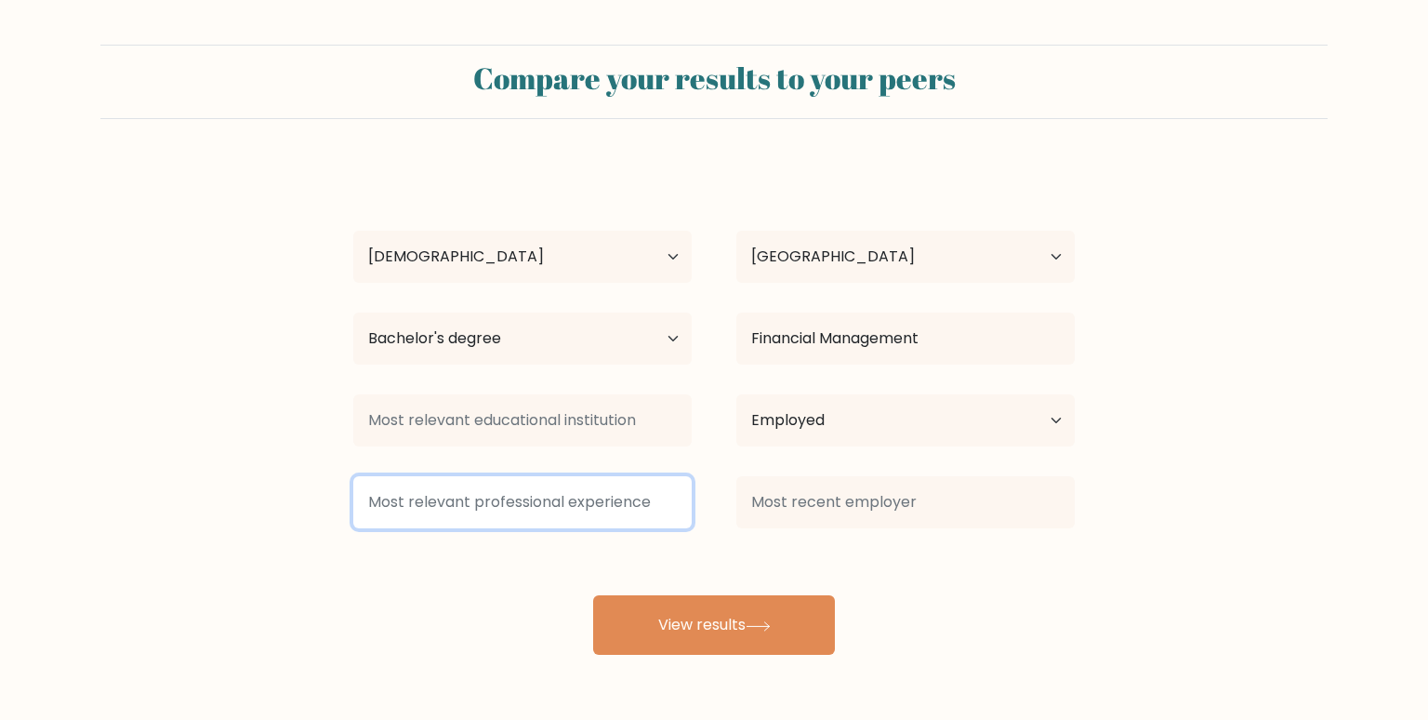
click at [550, 499] on input at bounding box center [522, 502] width 339 height 52
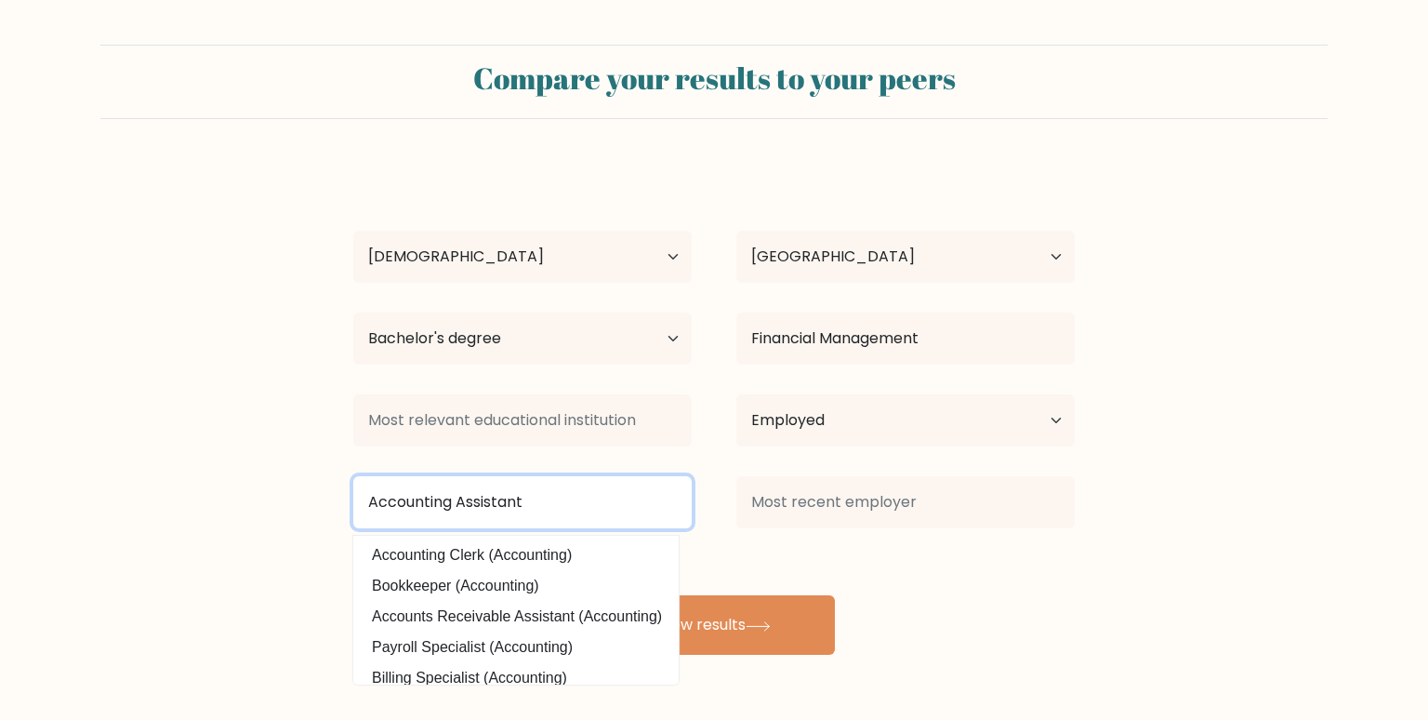
type input "Accounting Assistant"
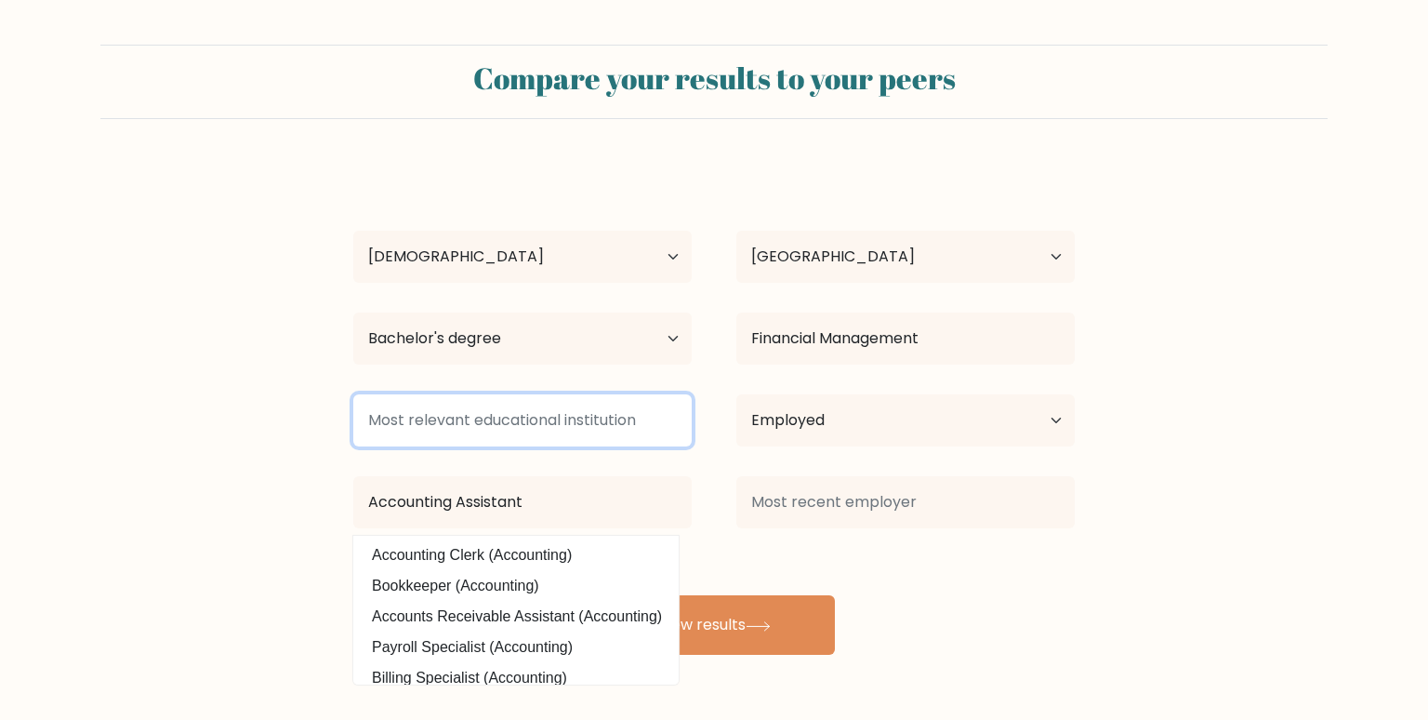
click at [510, 414] on input at bounding box center [522, 420] width 339 height 52
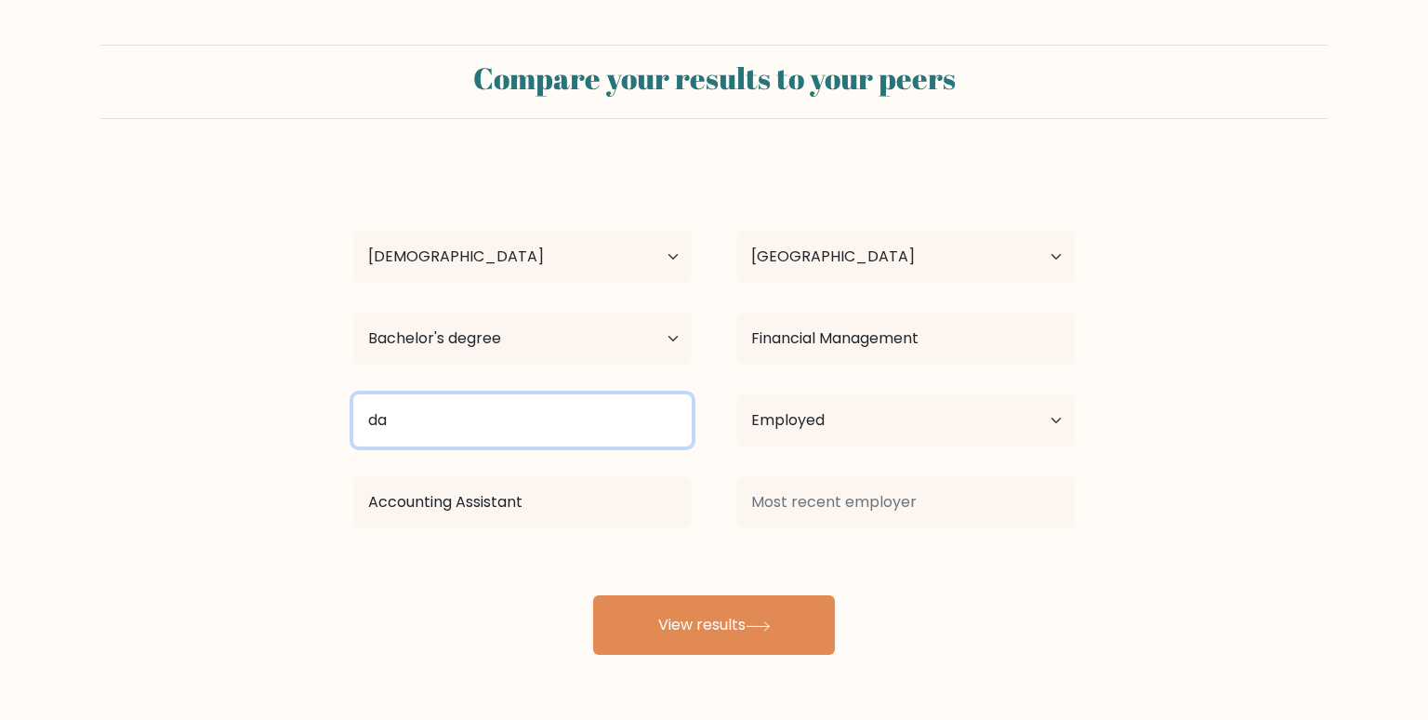
type input "d"
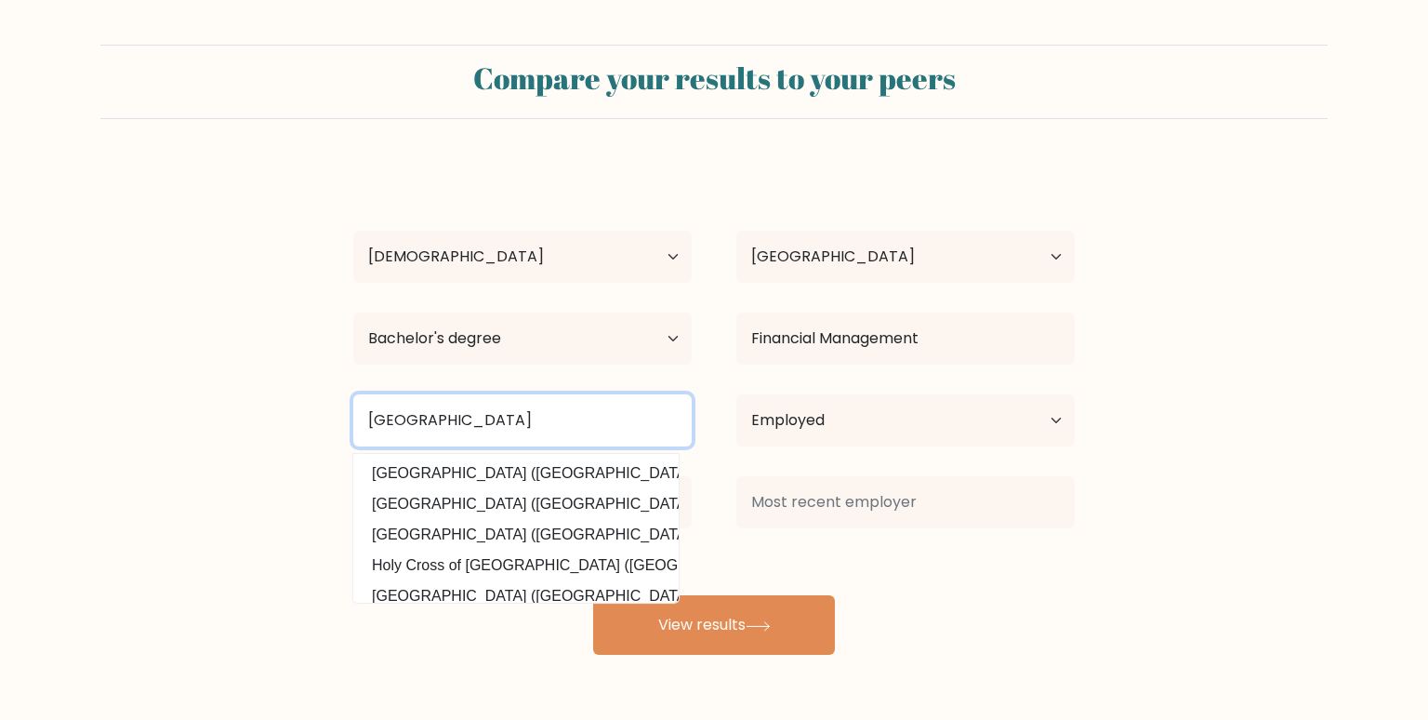
type input "Davao Oriental State University"
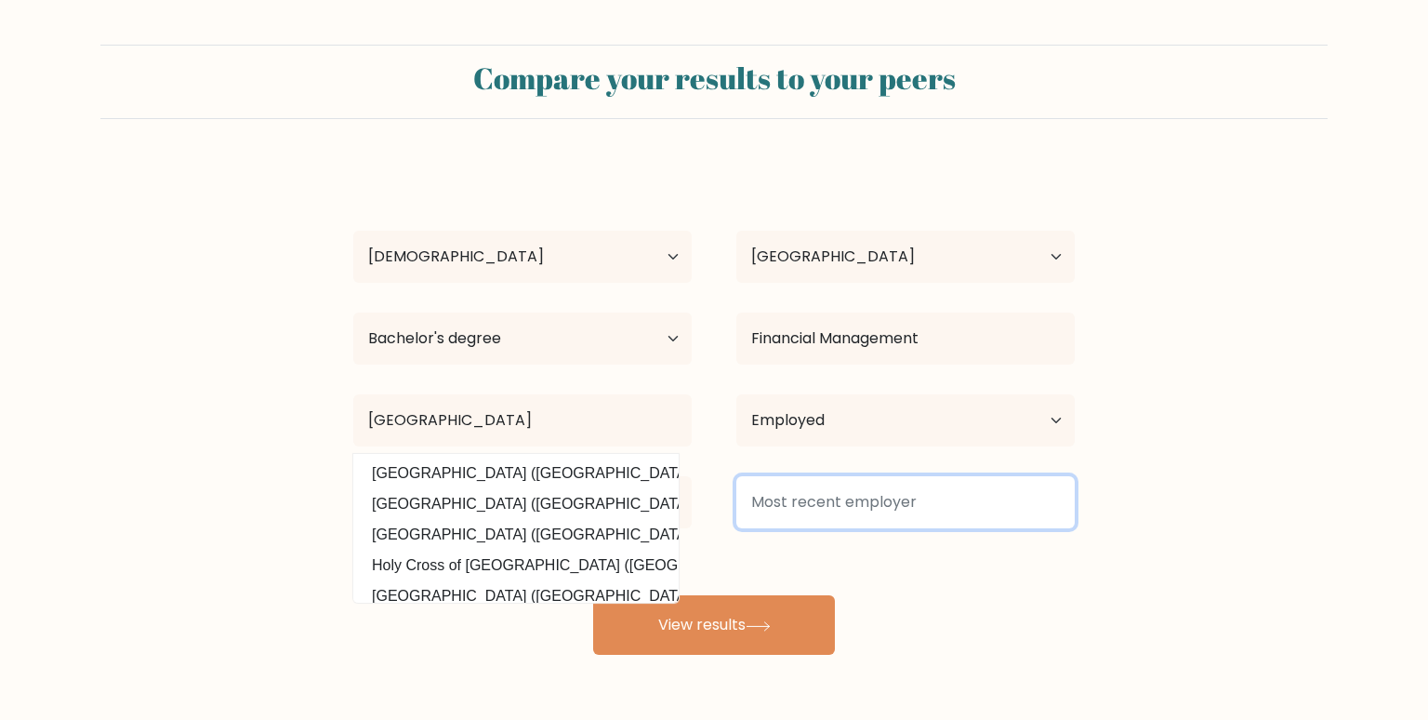
click at [859, 513] on input at bounding box center [906, 502] width 339 height 52
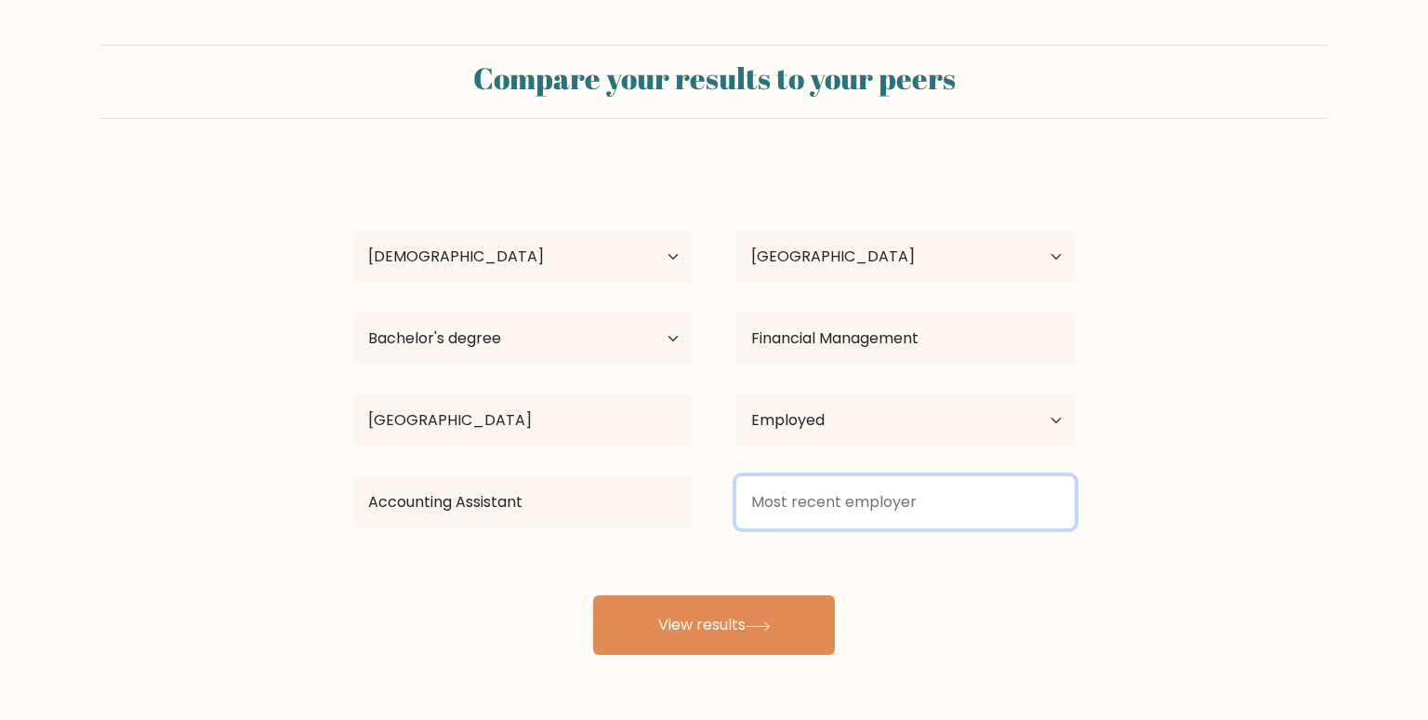
type input "d"
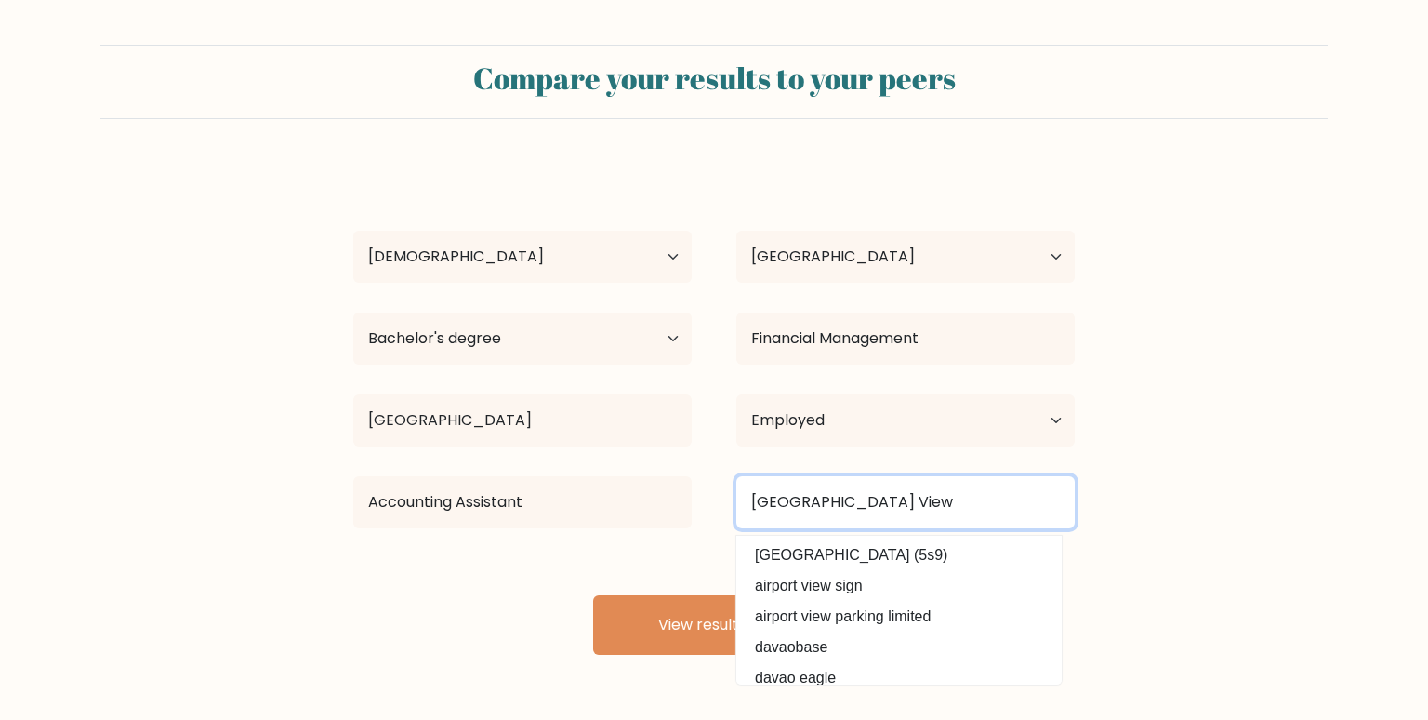
type input "Davao Airport View"
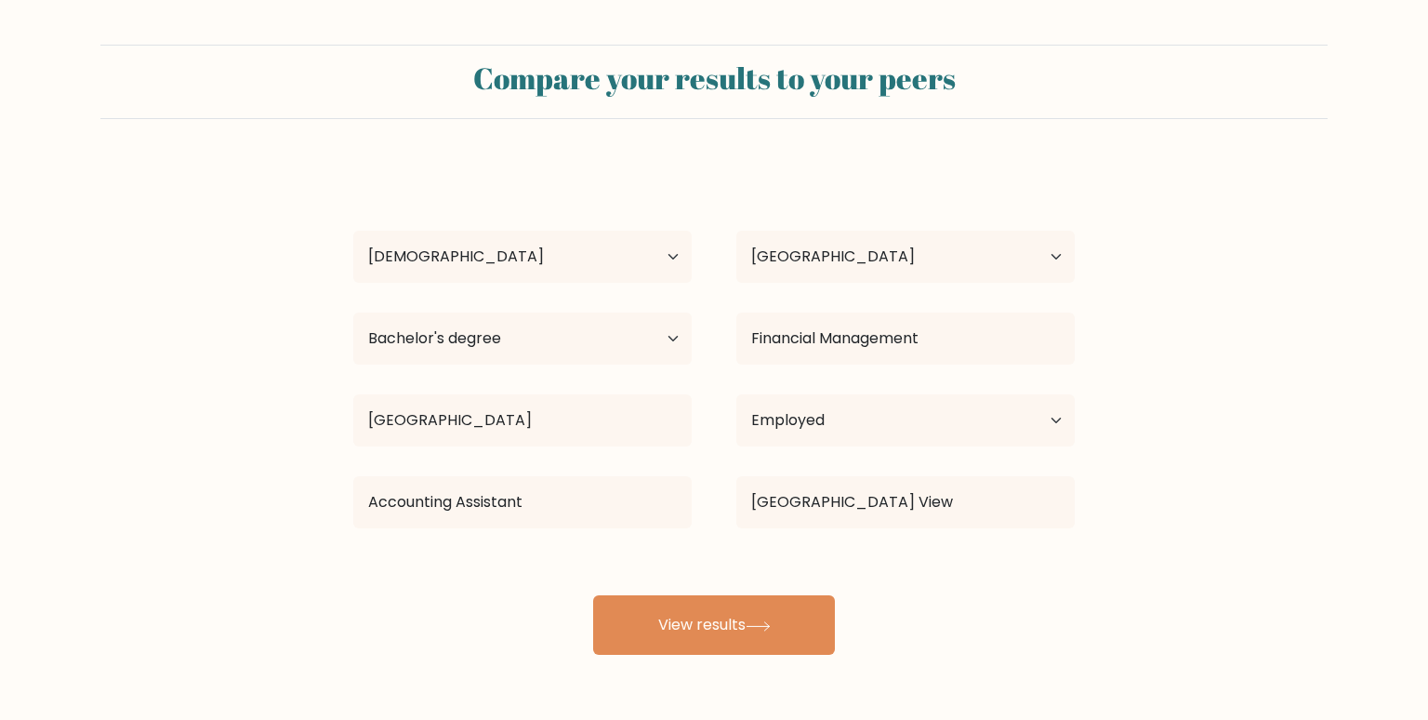
click at [480, 619] on div "Engel Fe Guinita Age Under 18 years old 18-24 years old 25-34 years old 35-44 y…" at bounding box center [714, 409] width 744 height 491
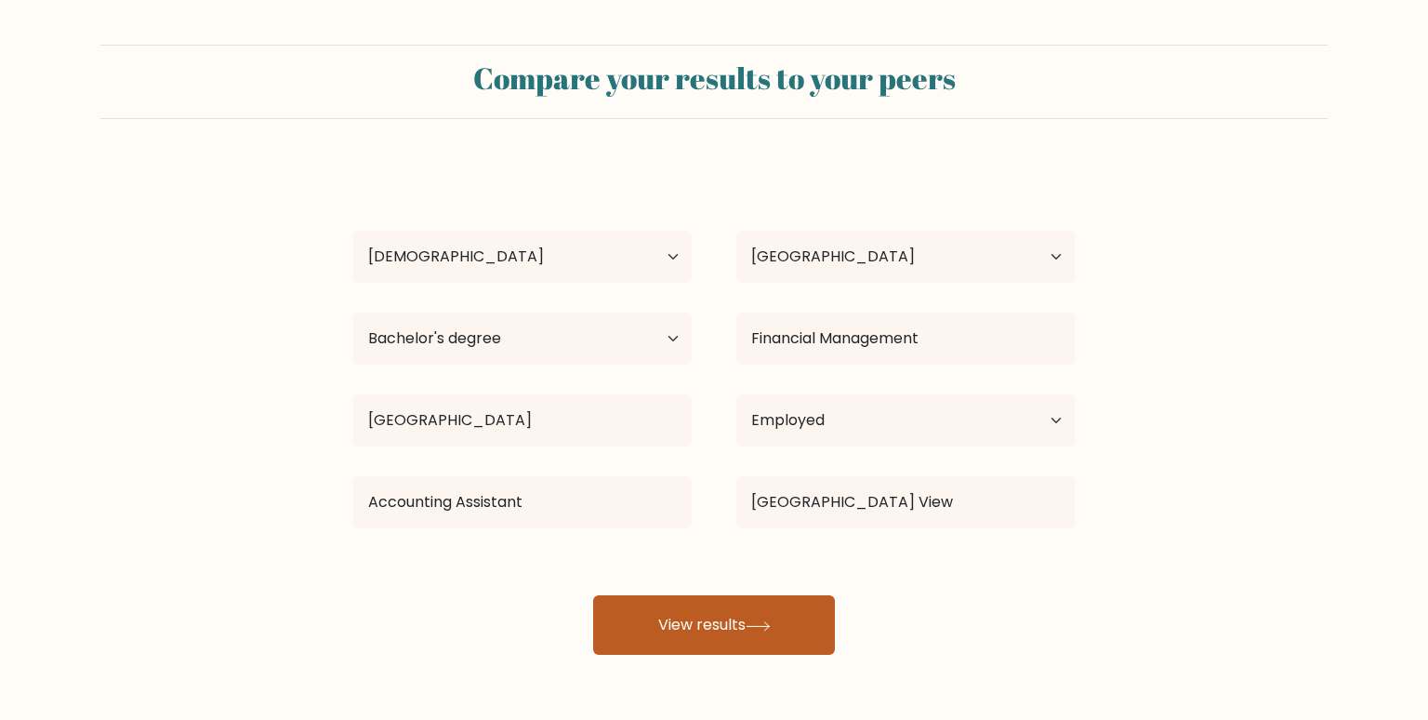
click at [645, 622] on button "View results" at bounding box center [714, 625] width 242 height 60
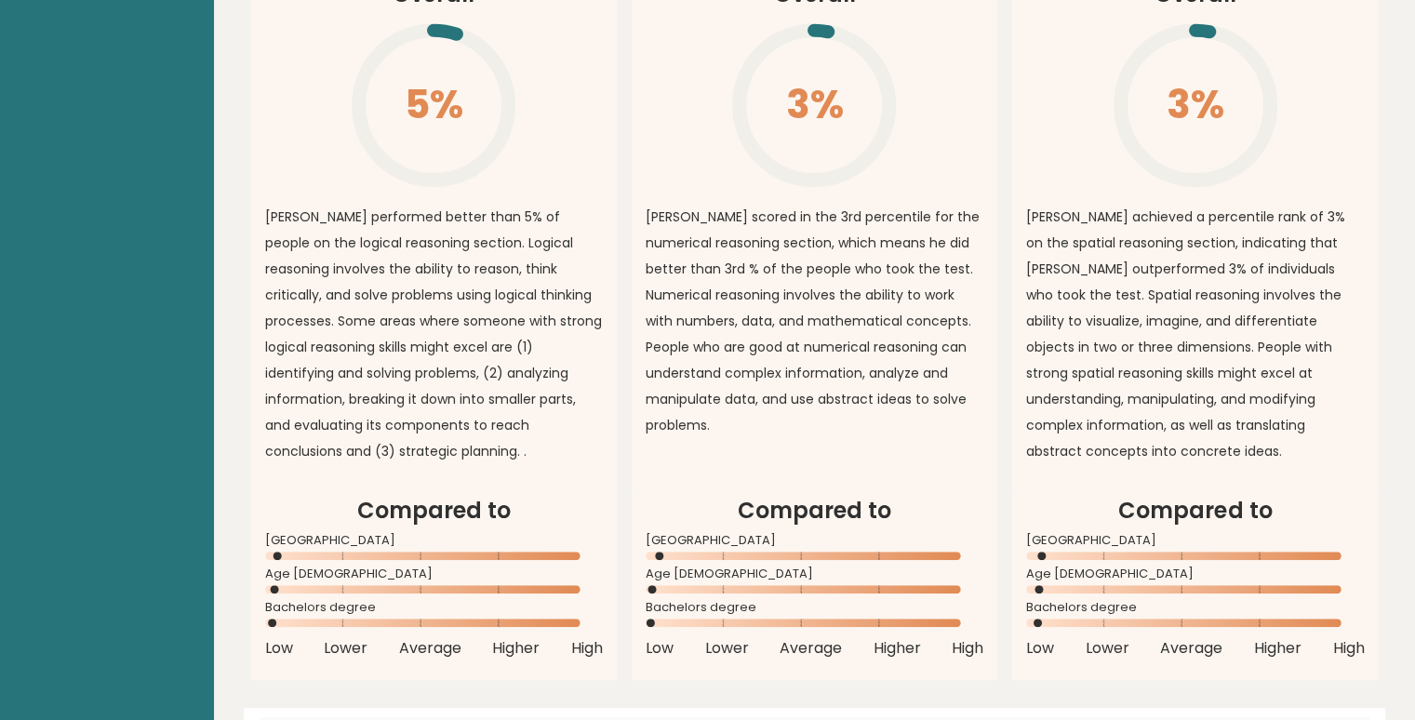
scroll to position [1484, 0]
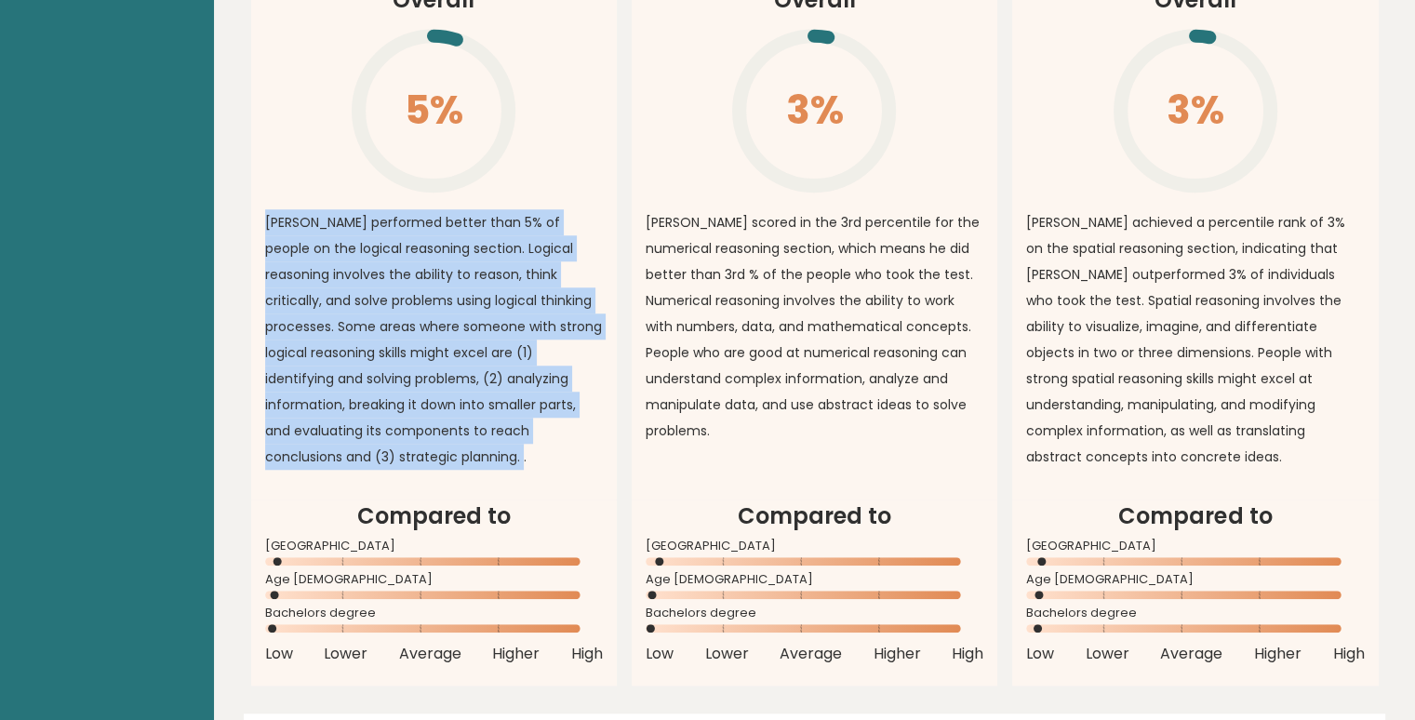
drag, startPoint x: 264, startPoint y: 214, endPoint x: 498, endPoint y: 463, distance: 342.1
click at [498, 463] on p "[PERSON_NAME] performed better than 5% of people on the logical reasoning secti…" at bounding box center [434, 339] width 338 height 260
copy p "[PERSON_NAME] performed better than 5% of people on the logical reasoning secti…"
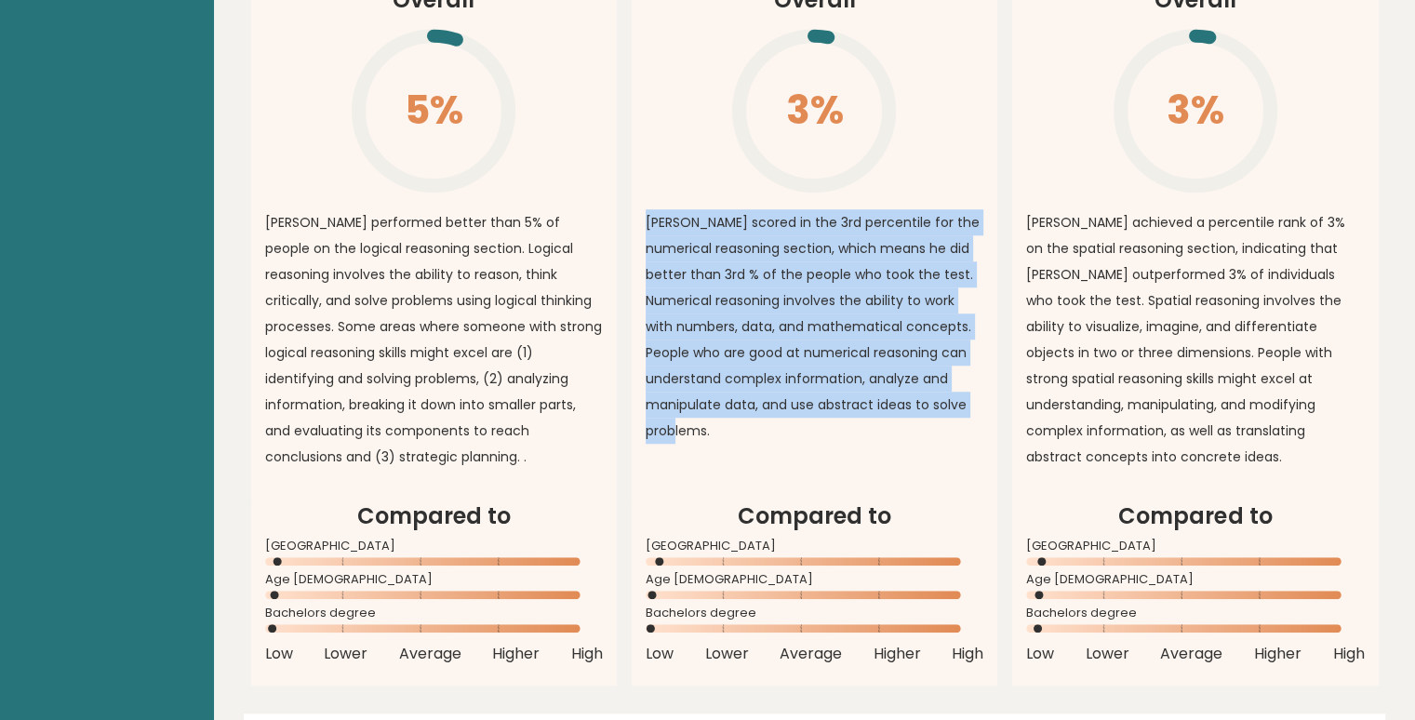
drag, startPoint x: 646, startPoint y: 219, endPoint x: 747, endPoint y: 447, distance: 249.9
click at [747, 447] on div "[PERSON_NAME] scored in the 3rd percentile for the numerical reasoning section,…" at bounding box center [814, 331] width 338 height 244
copy p "[PERSON_NAME] scored in the 3rd percentile for the numerical reasoning section,…"
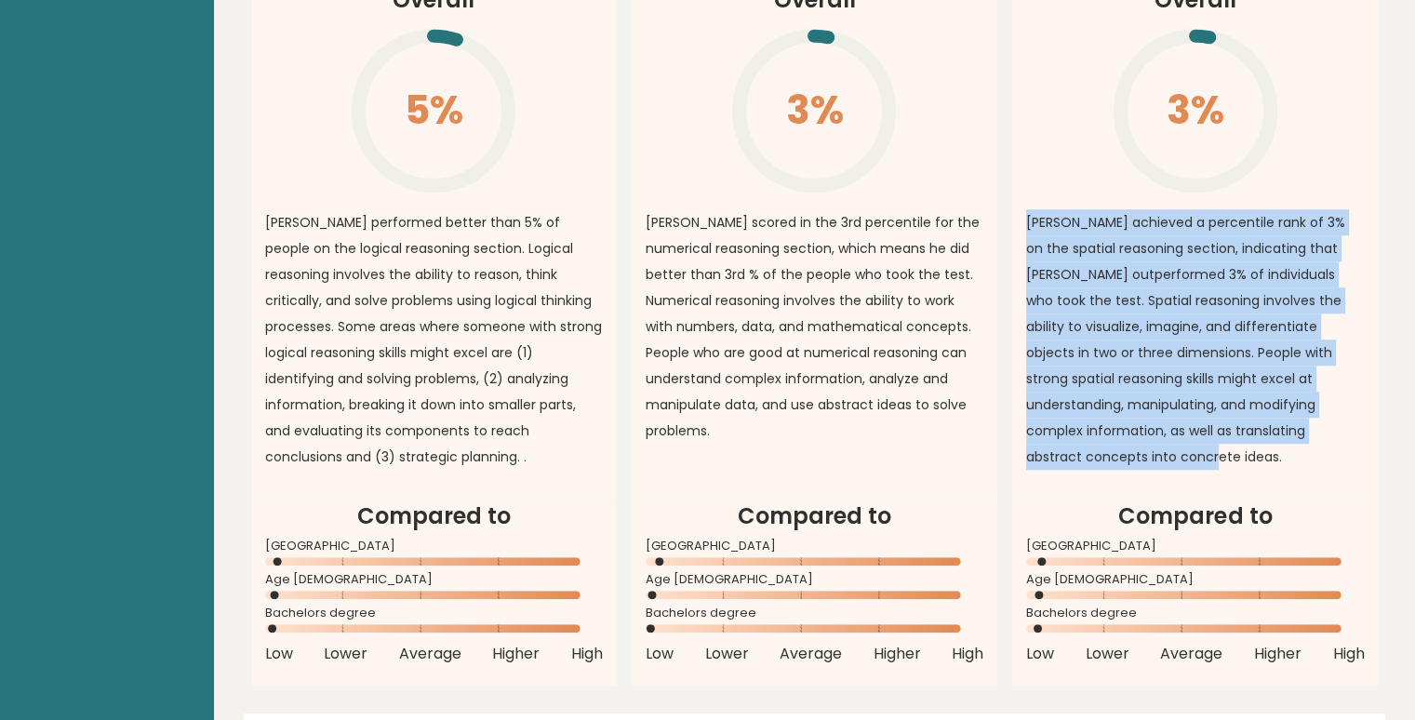
drag, startPoint x: 1029, startPoint y: 219, endPoint x: 1362, endPoint y: 451, distance: 406.8
click at [1362, 451] on div "[PERSON_NAME] achieved a percentile rank of 3% on the spatial reasoning section…" at bounding box center [1195, 344] width 338 height 270
copy p "[PERSON_NAME] achieved a percentile rank of 3% on the spatial reasoning section…"
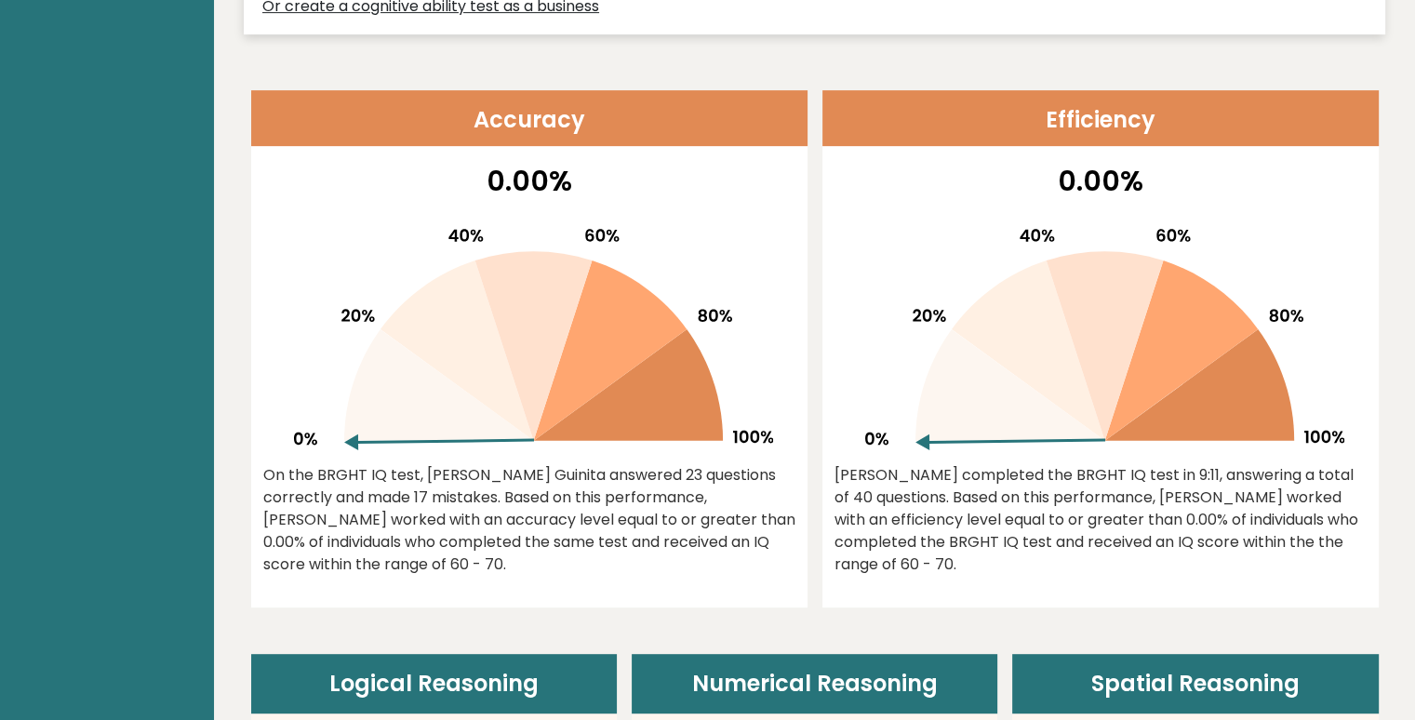
scroll to position [729, 0]
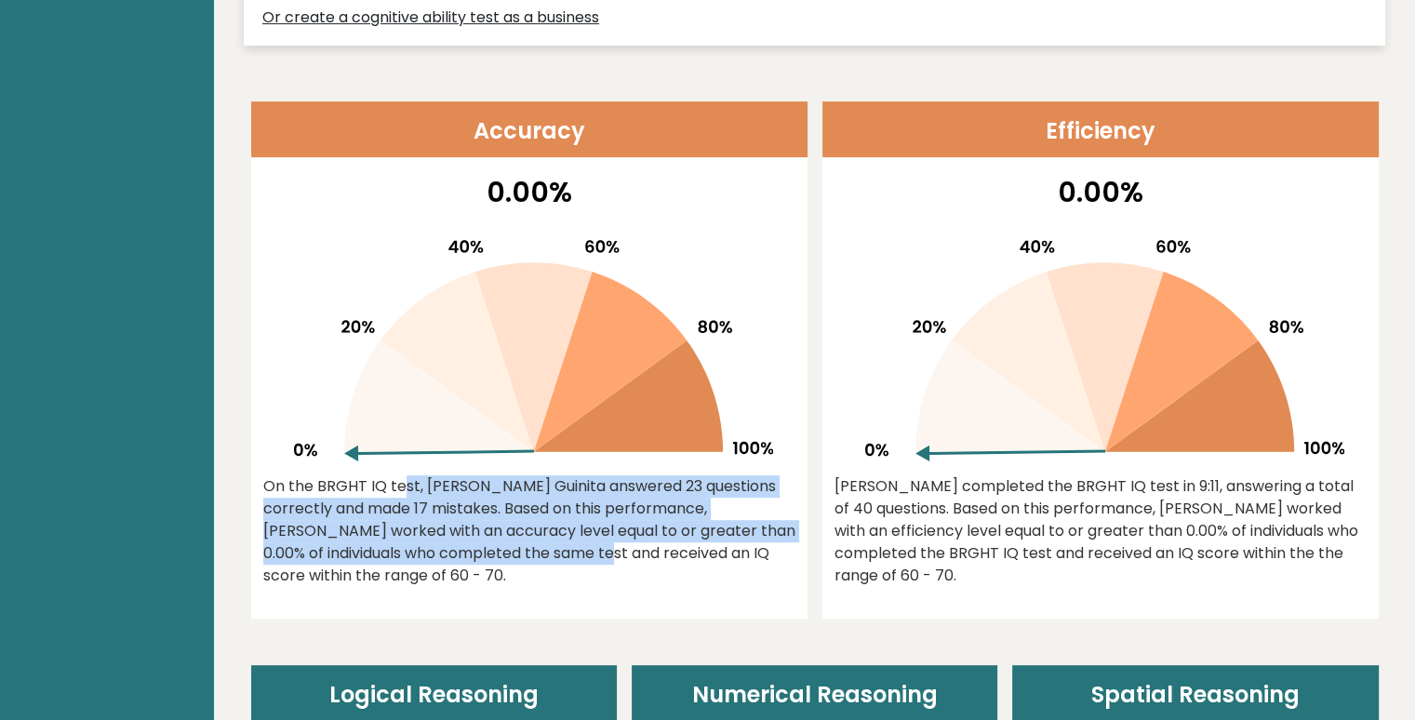
drag, startPoint x: 268, startPoint y: 485, endPoint x: 410, endPoint y: 551, distance: 157.3
click at [410, 551] on div "On the BRGHT IQ test, [PERSON_NAME] Guinita answered 23 questions correctly and…" at bounding box center [529, 531] width 532 height 112
drag, startPoint x: 268, startPoint y: 482, endPoint x: 408, endPoint y: 571, distance: 166.4
click at [408, 571] on div "On the BRGHT IQ test, Engel Fe Guinita answered 23 questions correctly and made…" at bounding box center [529, 531] width 532 height 112
copy div "On the BRGHT IQ test, Engel Fe Guinita answered 23 questions correctly and made…"
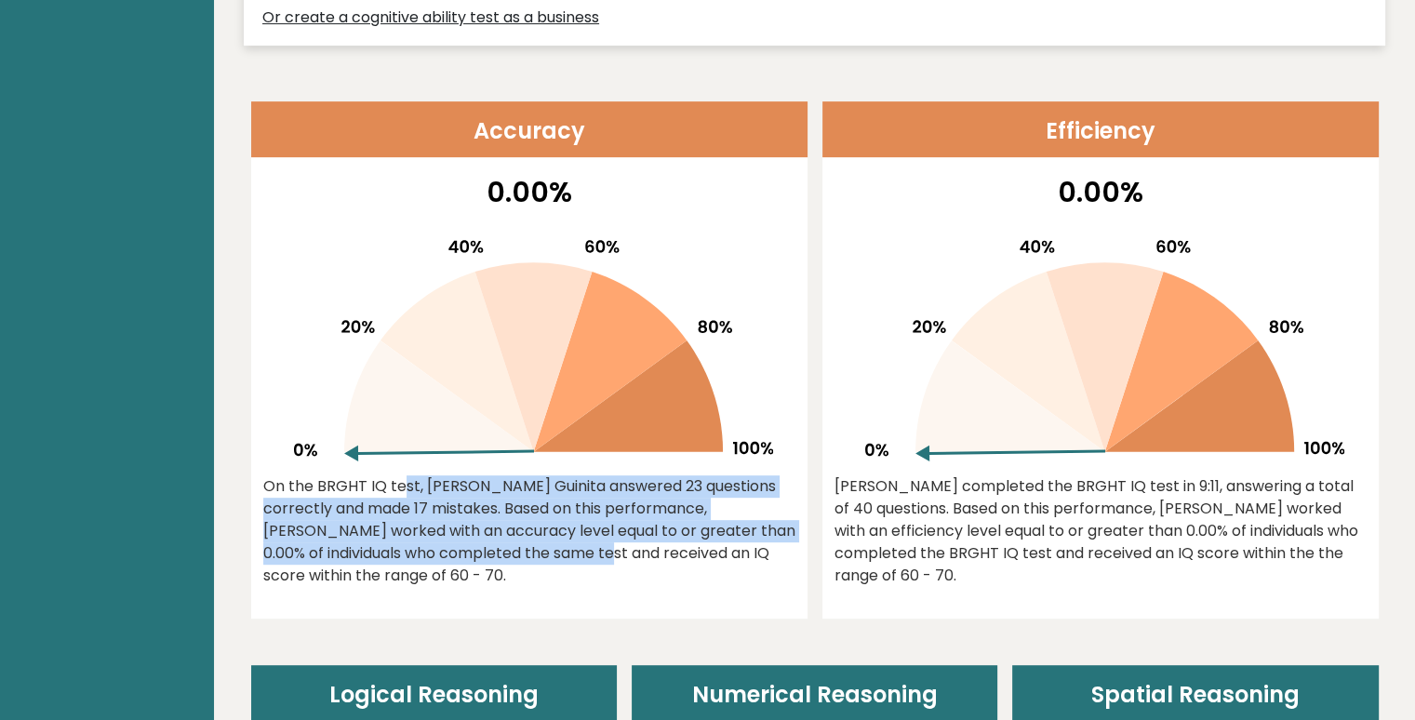
drag, startPoint x: 833, startPoint y: 478, endPoint x: 981, endPoint y: 589, distance: 184.7
click at [981, 589] on div "0.00% Engel Fe completed the BRGHT IQ test in 9:11, answering a total of 40 que…" at bounding box center [1100, 394] width 556 height 447
copy div "Engel Fe completed the BRGHT IQ test in 9:11, answering a total of 40 questions…"
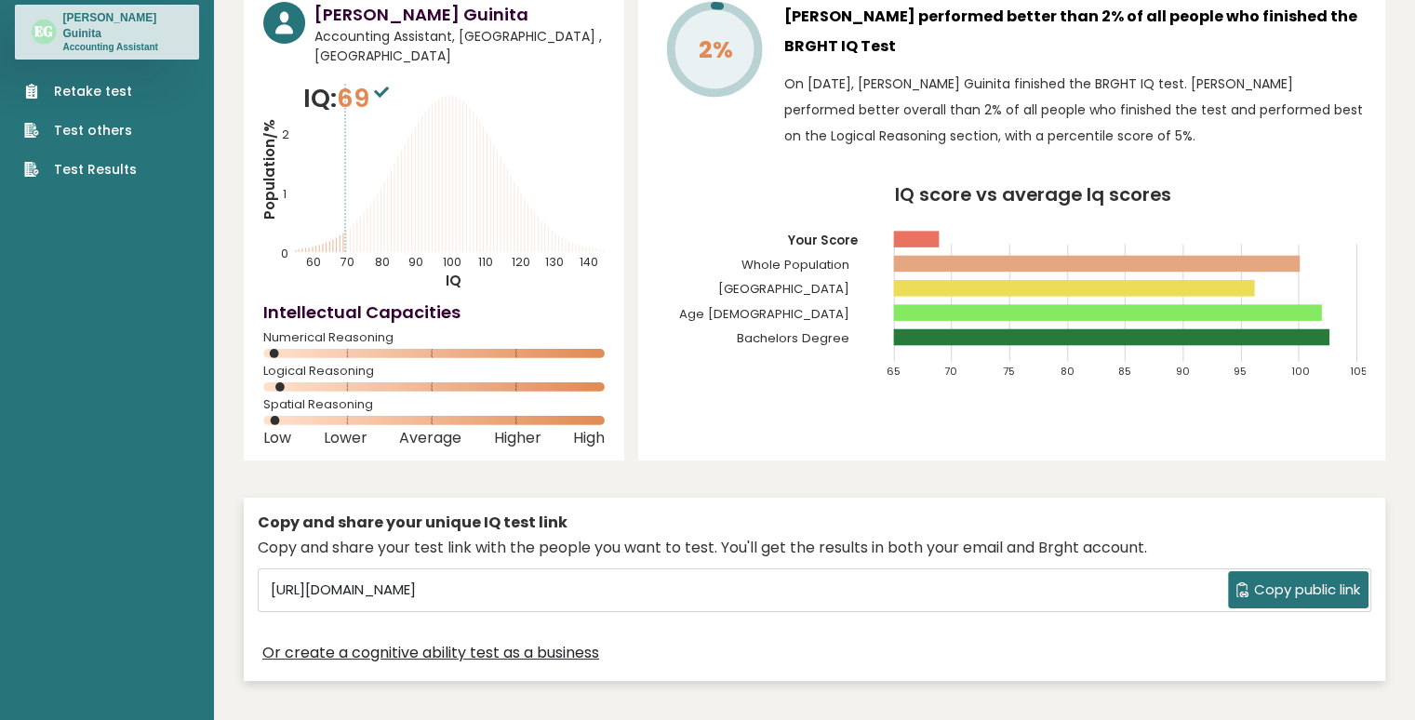
scroll to position [0, 0]
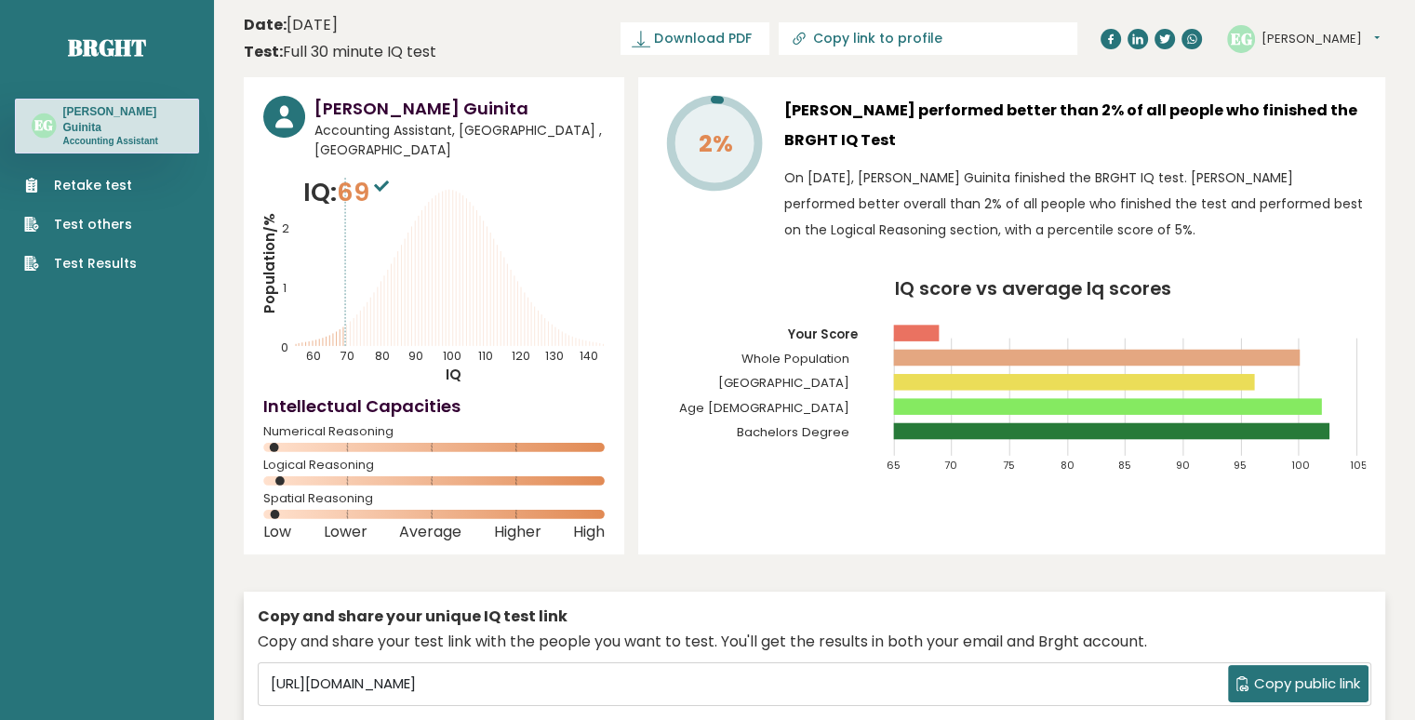
click at [780, 175] on div "2% Engel Fe Guinita performed better than 2% of all people who finished the BRG…" at bounding box center [1012, 174] width 708 height 156
drag, startPoint x: 786, startPoint y: 176, endPoint x: 1130, endPoint y: 245, distance: 350.9
click at [1130, 245] on div "Engel Fe Guinita performed better than 2% of all people who finished the BRGHT …" at bounding box center [1074, 174] width 581 height 156
copy p "On August 10, 2025, Engel Fe Guinita finished the BRGHT IQ test. Engel Fe perfo…"
click at [110, 176] on link "Retake test" at bounding box center [80, 186] width 113 height 20
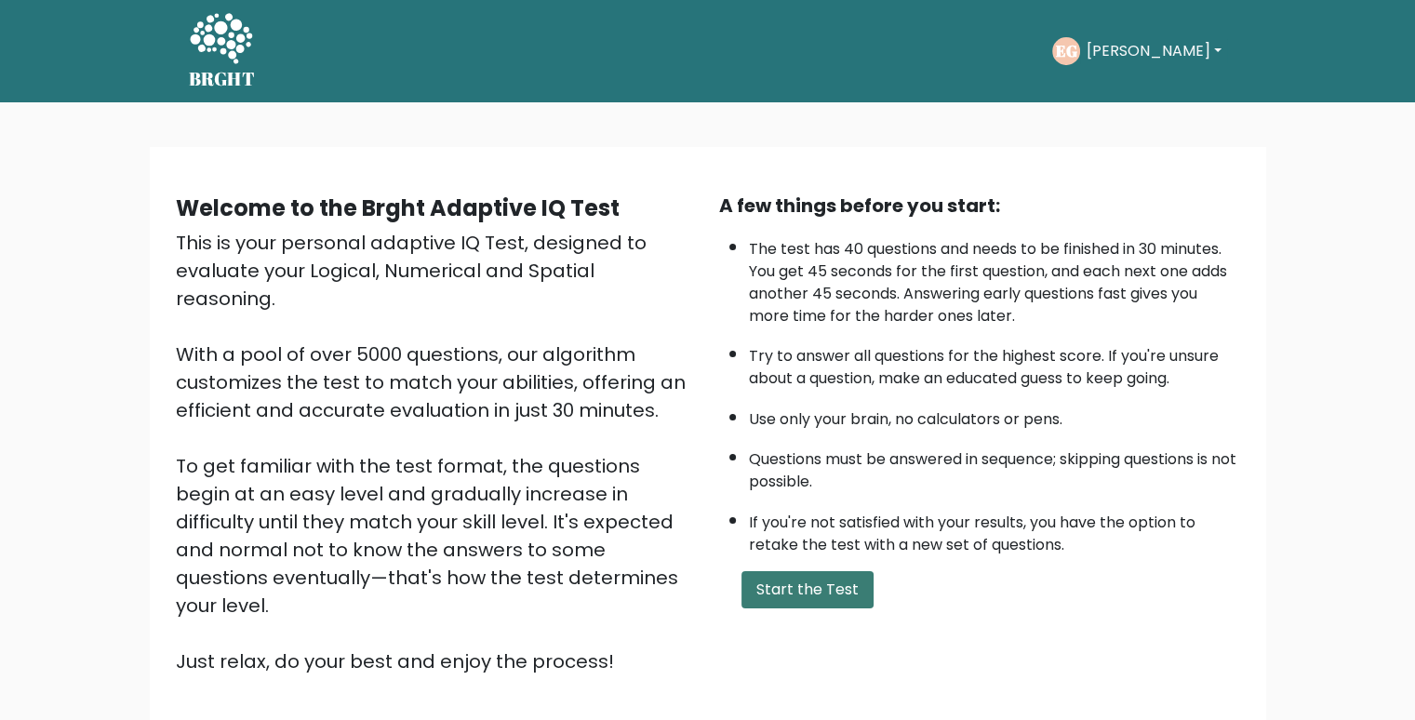
click at [790, 581] on button "Start the Test" at bounding box center [807, 589] width 132 height 37
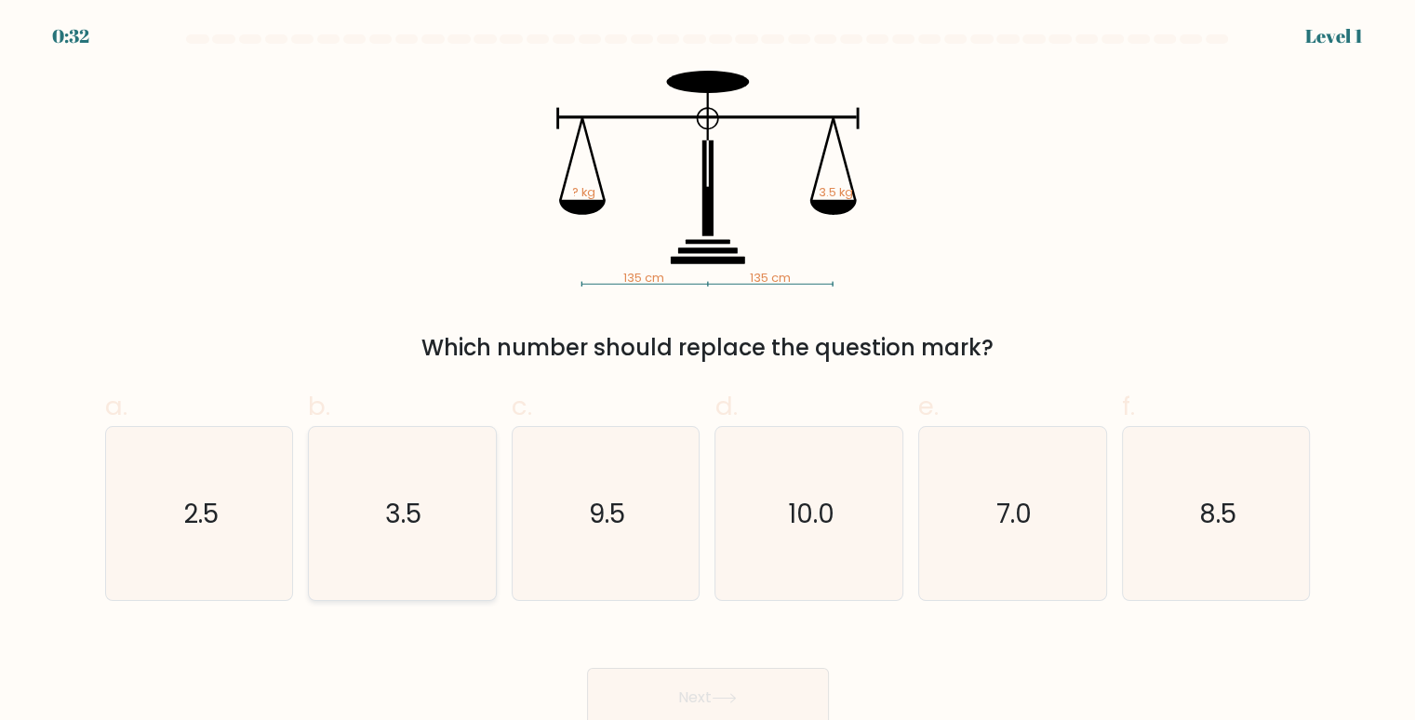
click at [409, 551] on icon "3.5" at bounding box center [402, 514] width 174 height 174
click at [708, 372] on input "b. 3.5" at bounding box center [708, 366] width 1 height 12
radio input "true"
click at [716, 686] on button "Next" at bounding box center [708, 698] width 242 height 60
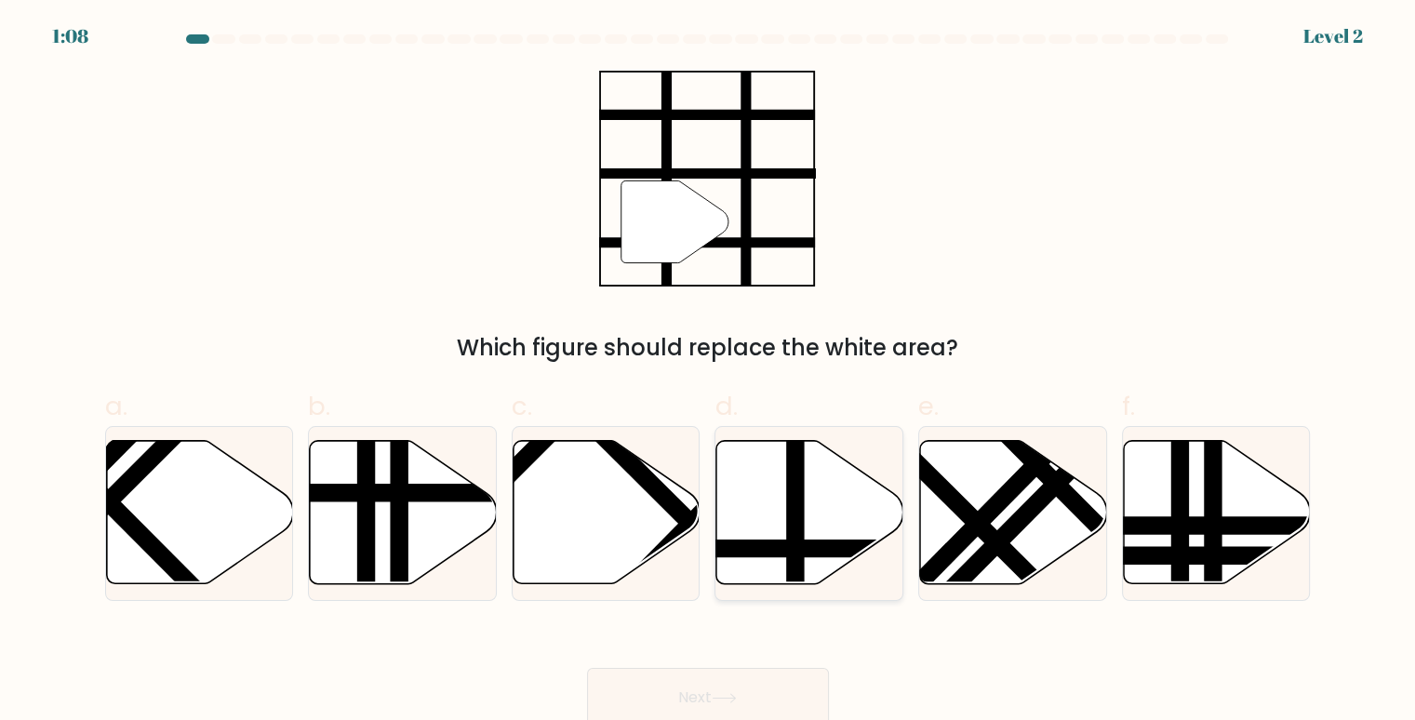
click at [770, 539] on icon at bounding box center [809, 512] width 187 height 143
click at [709, 372] on input "d." at bounding box center [708, 366] width 1 height 12
radio input "true"
click at [735, 689] on button "Next" at bounding box center [708, 698] width 242 height 60
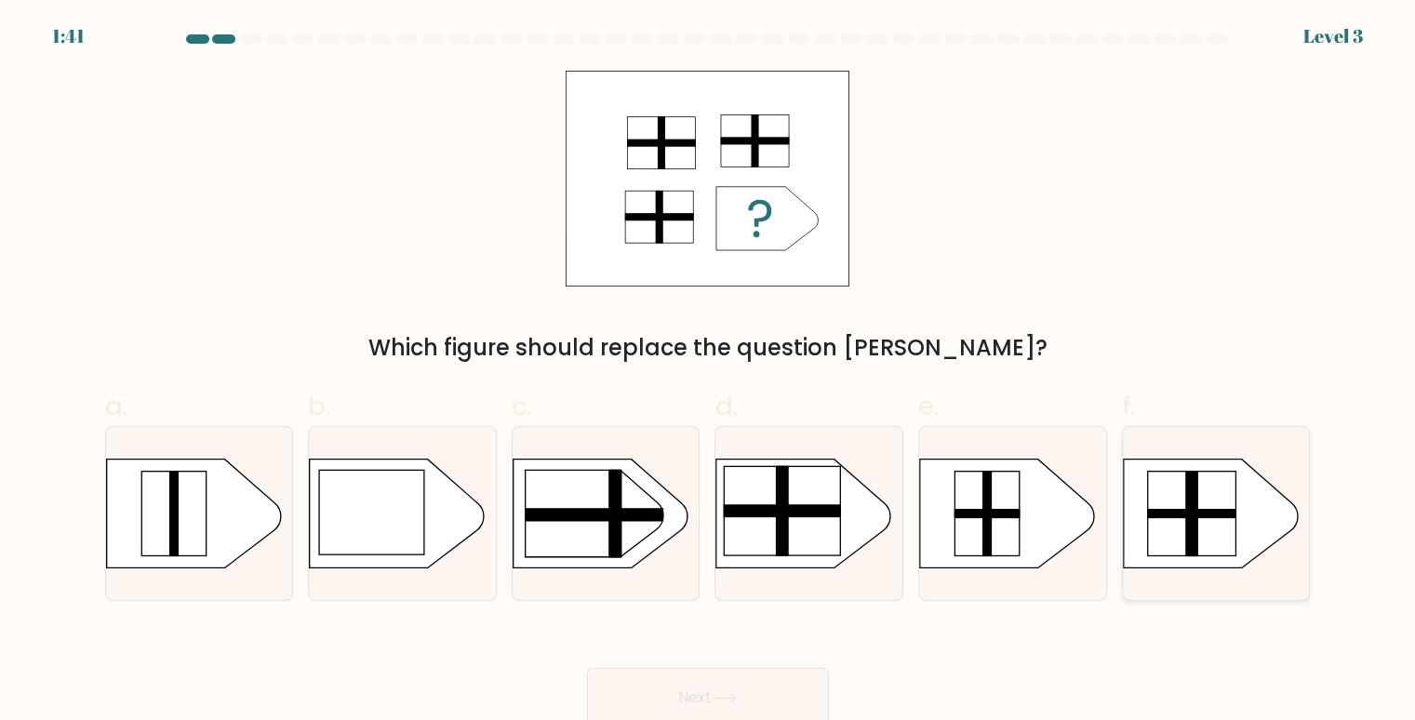
click at [1186, 511] on rect at bounding box center [1191, 514] width 13 height 86
click at [709, 372] on input "f." at bounding box center [708, 366] width 1 height 12
radio input "true"
click at [724, 685] on button "Next" at bounding box center [708, 698] width 242 height 60
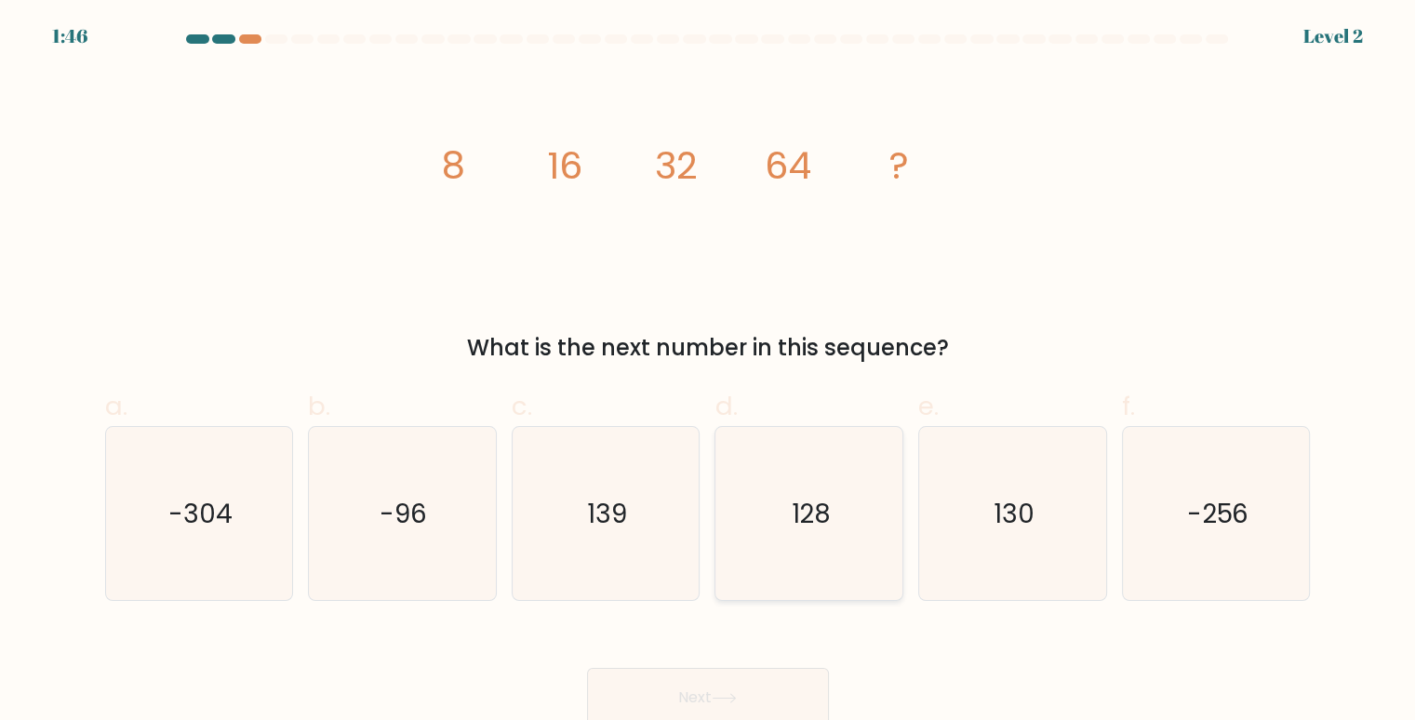
click at [800, 528] on text "128" at bounding box center [810, 513] width 40 height 36
click at [709, 372] on input "d. 128" at bounding box center [708, 366] width 1 height 12
radio input "true"
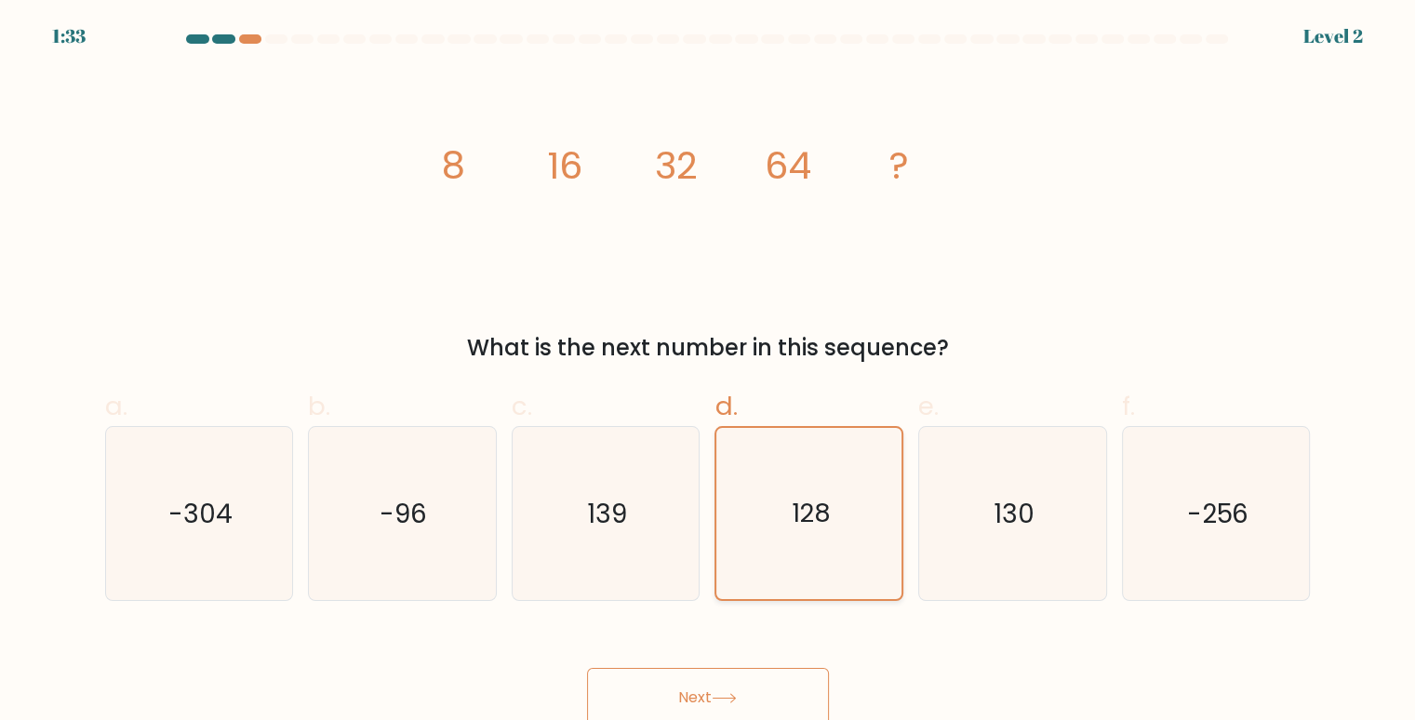
click at [800, 528] on text "128" at bounding box center [810, 513] width 40 height 36
click at [709, 372] on input "d. 128" at bounding box center [708, 366] width 1 height 12
click at [697, 692] on button "Next" at bounding box center [708, 698] width 242 height 60
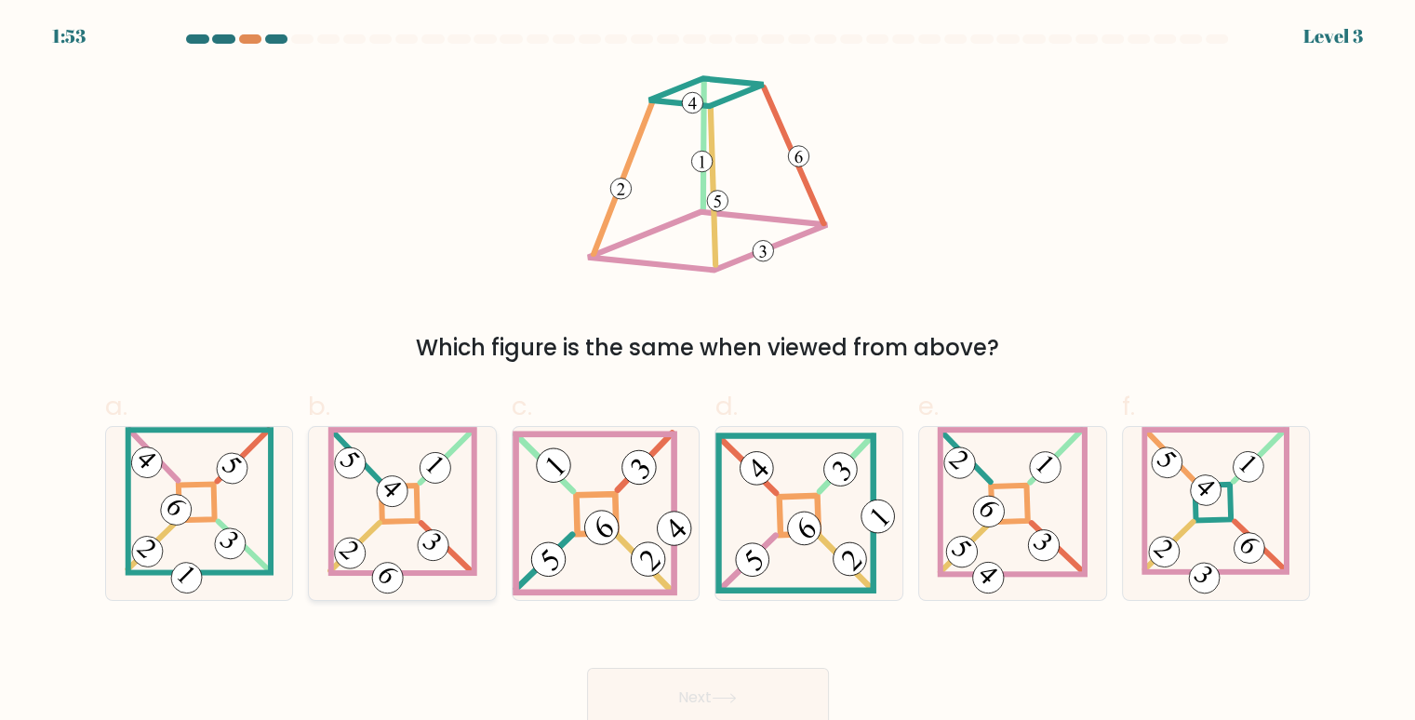
click at [423, 529] on icon at bounding box center [402, 514] width 150 height 174
click at [708, 372] on input "b." at bounding box center [708, 366] width 1 height 12
radio input "true"
click at [665, 677] on button "Next" at bounding box center [708, 698] width 242 height 60
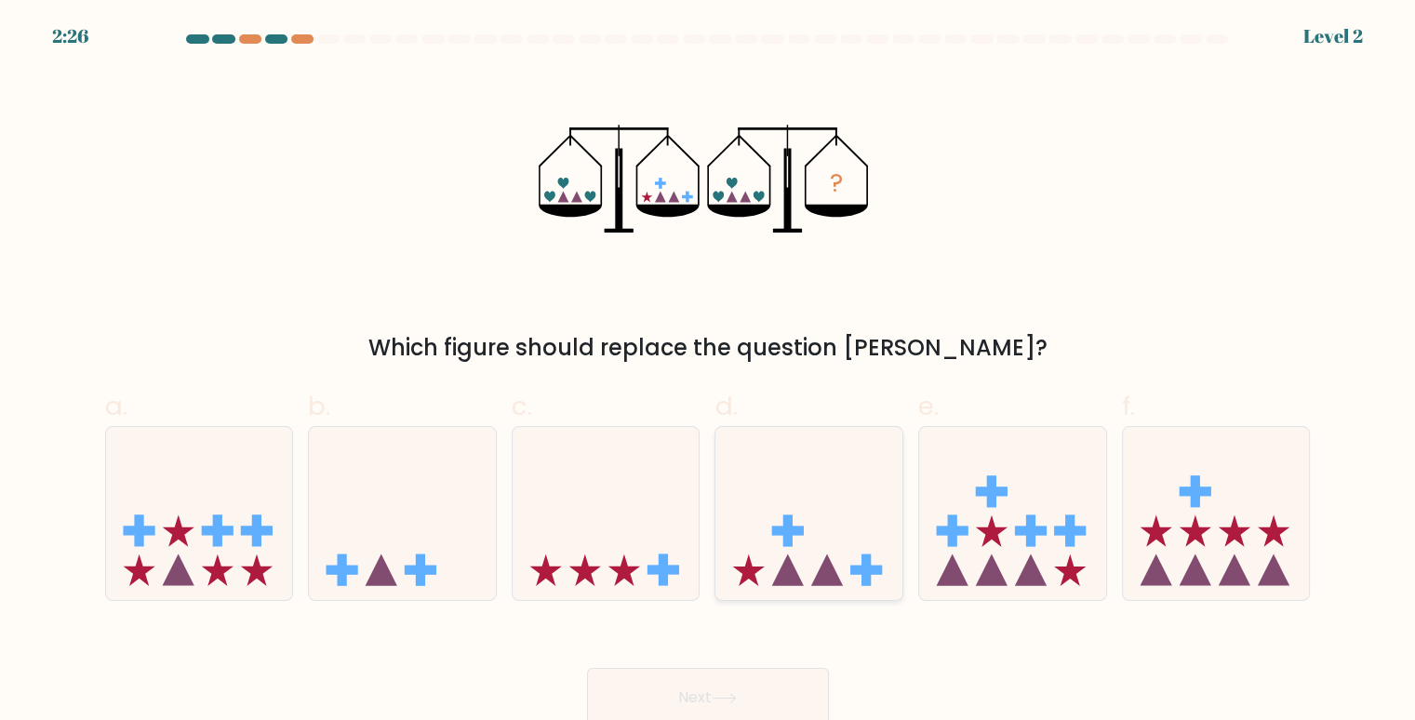
click at [819, 551] on icon at bounding box center [808, 513] width 187 height 154
click at [709, 372] on input "d." at bounding box center [708, 366] width 1 height 12
radio input "true"
click at [764, 696] on button "Next" at bounding box center [708, 698] width 242 height 60
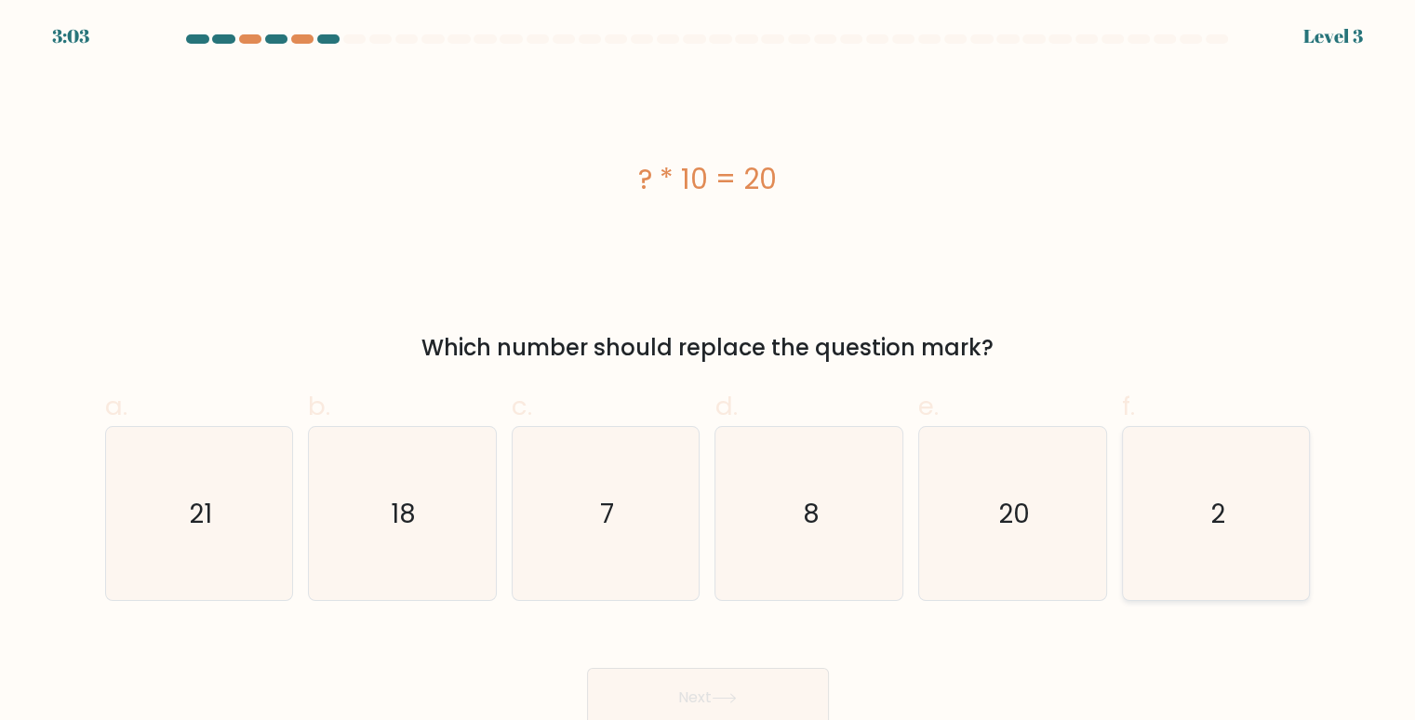
click at [1189, 485] on icon "2" at bounding box center [1216, 514] width 174 height 174
click at [709, 372] on input "f. 2" at bounding box center [708, 366] width 1 height 12
radio input "true"
click at [746, 689] on button "Next" at bounding box center [708, 698] width 242 height 60
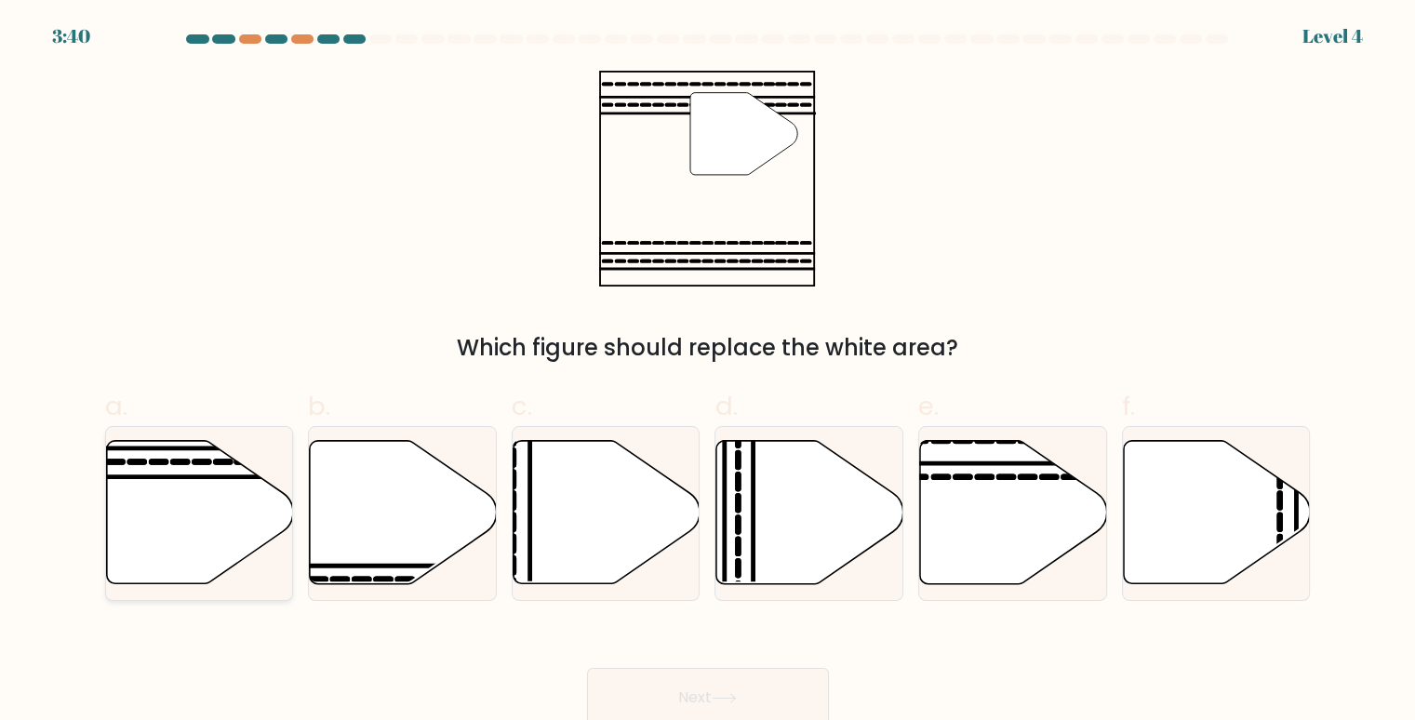
click at [208, 491] on icon at bounding box center [199, 512] width 187 height 143
click at [708, 372] on input "a." at bounding box center [708, 366] width 1 height 12
radio input "true"
click at [714, 701] on button "Next" at bounding box center [708, 698] width 242 height 60
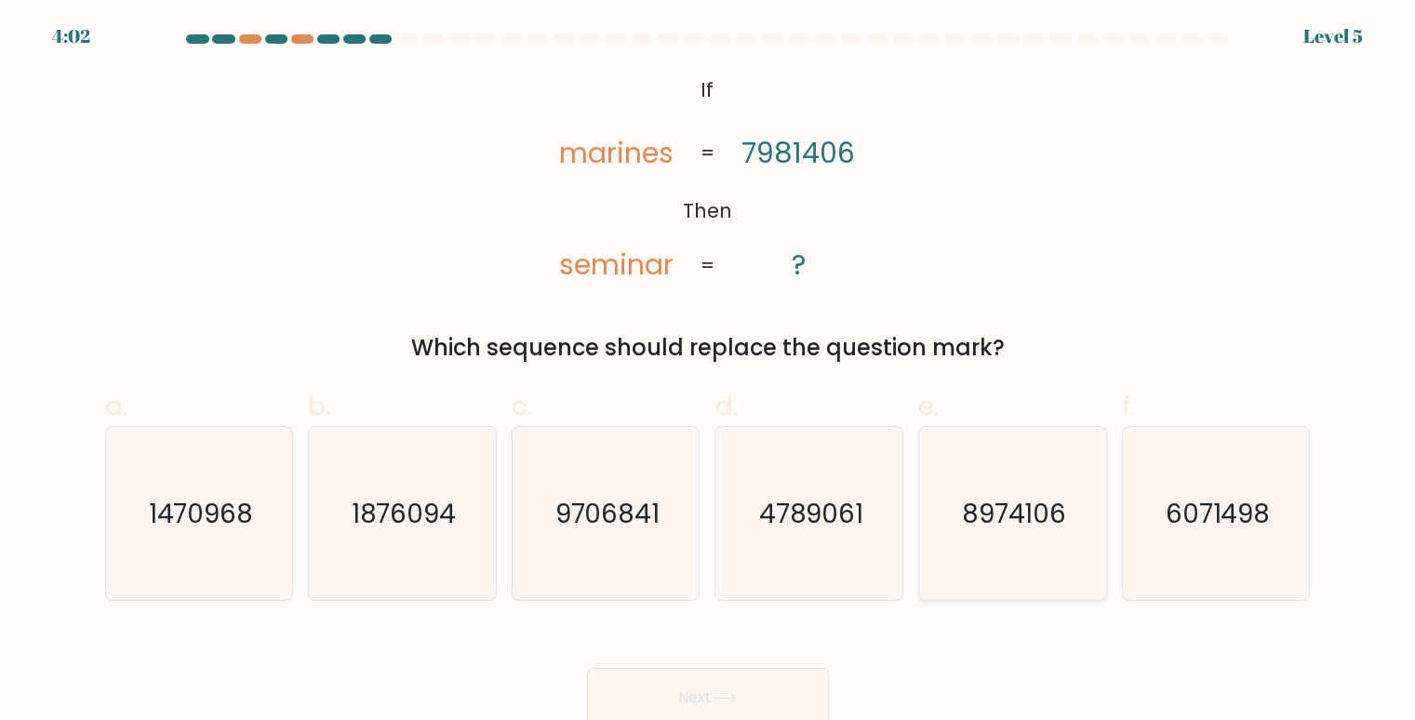
click at [969, 521] on text "8974106" at bounding box center [1014, 513] width 105 height 36
click at [709, 372] on input "e. 8974106" at bounding box center [708, 366] width 1 height 12
radio input "true"
click at [741, 682] on button "Next" at bounding box center [708, 698] width 242 height 60
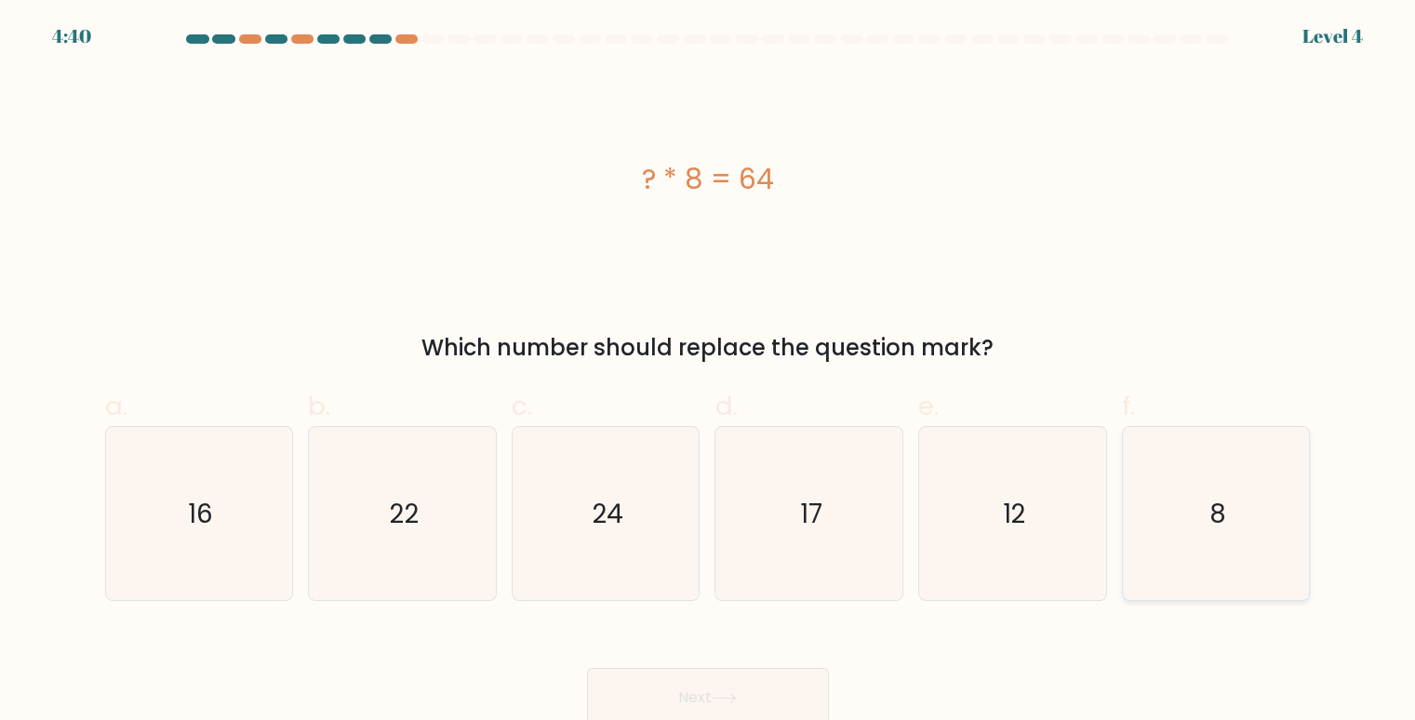
click at [1188, 491] on icon "8" at bounding box center [1216, 514] width 174 height 174
click at [709, 372] on input "f. 8" at bounding box center [708, 366] width 1 height 12
radio input "true"
click at [778, 685] on button "Next" at bounding box center [708, 698] width 242 height 60
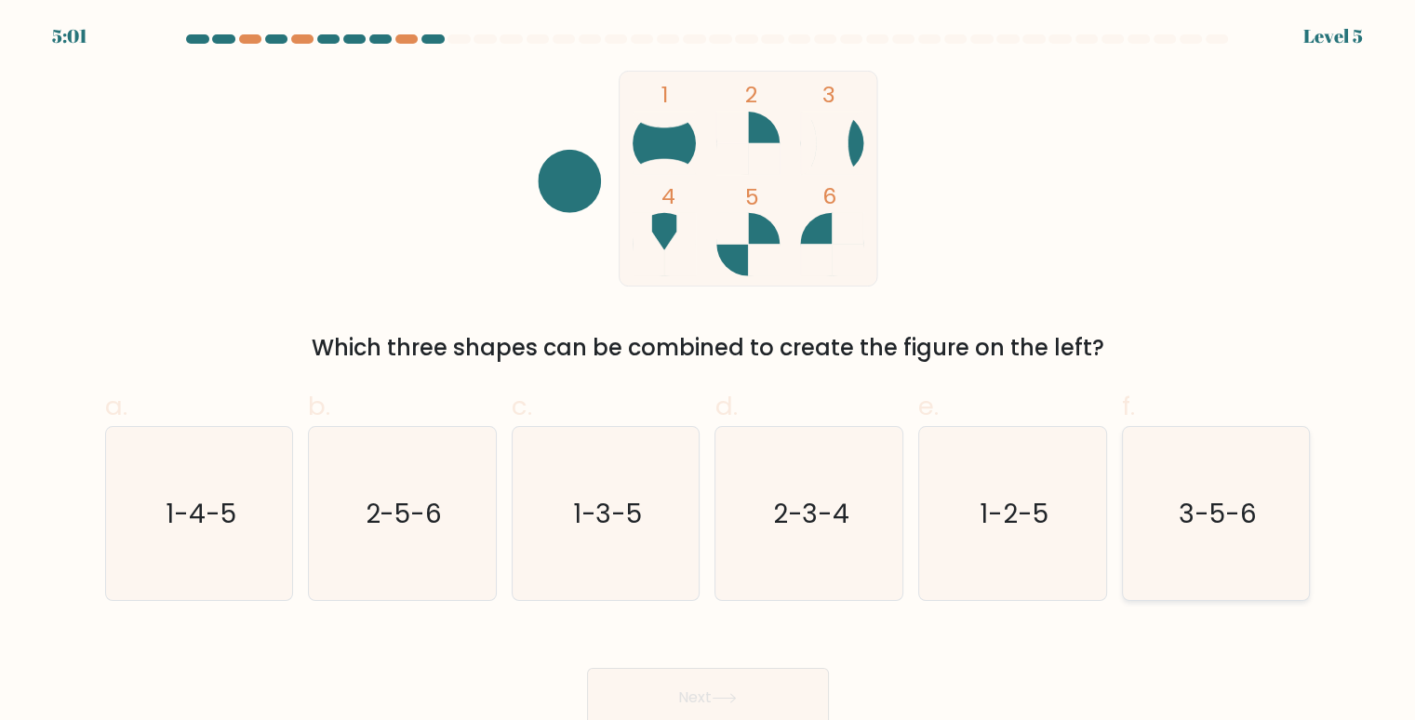
click at [1133, 511] on icon "3-5-6" at bounding box center [1216, 514] width 174 height 174
click at [709, 372] on input "f. 3-5-6" at bounding box center [708, 366] width 1 height 12
radio input "true"
click at [717, 681] on button "Next" at bounding box center [708, 698] width 242 height 60
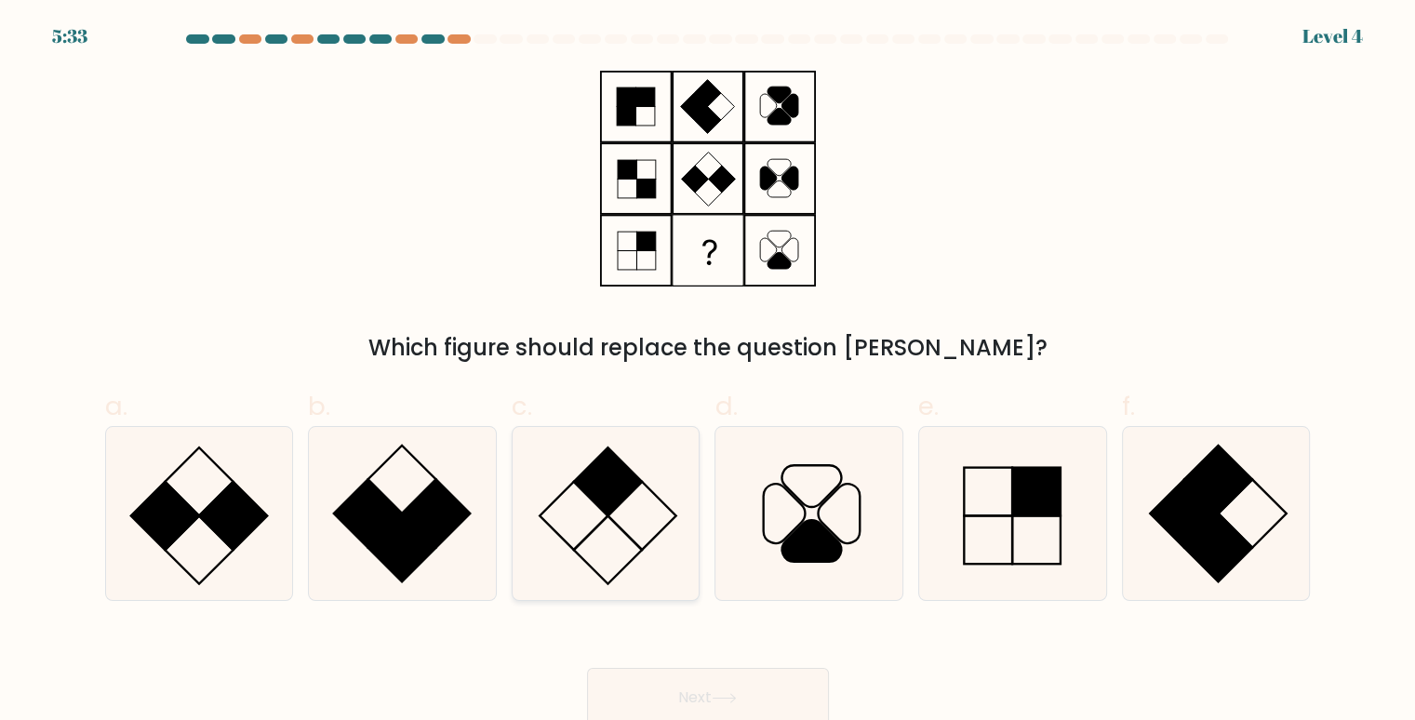
click at [614, 540] on icon at bounding box center [606, 514] width 174 height 174
click at [708, 372] on input "c." at bounding box center [708, 366] width 1 height 12
radio input "true"
click at [623, 692] on button "Next" at bounding box center [708, 698] width 242 height 60
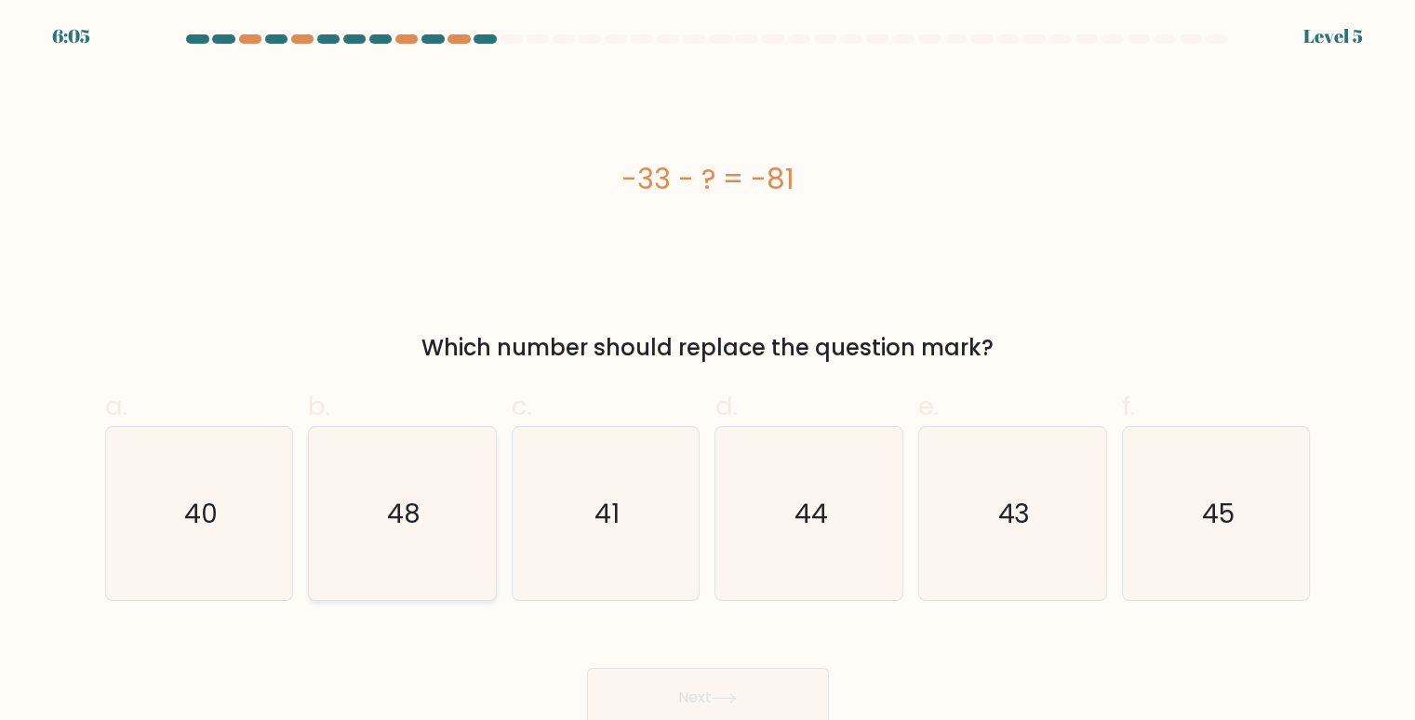
click at [375, 555] on icon "48" at bounding box center [402, 514] width 174 height 174
click at [708, 372] on input "b. 48" at bounding box center [708, 366] width 1 height 12
radio input "true"
click at [658, 693] on button "Next" at bounding box center [708, 698] width 242 height 60
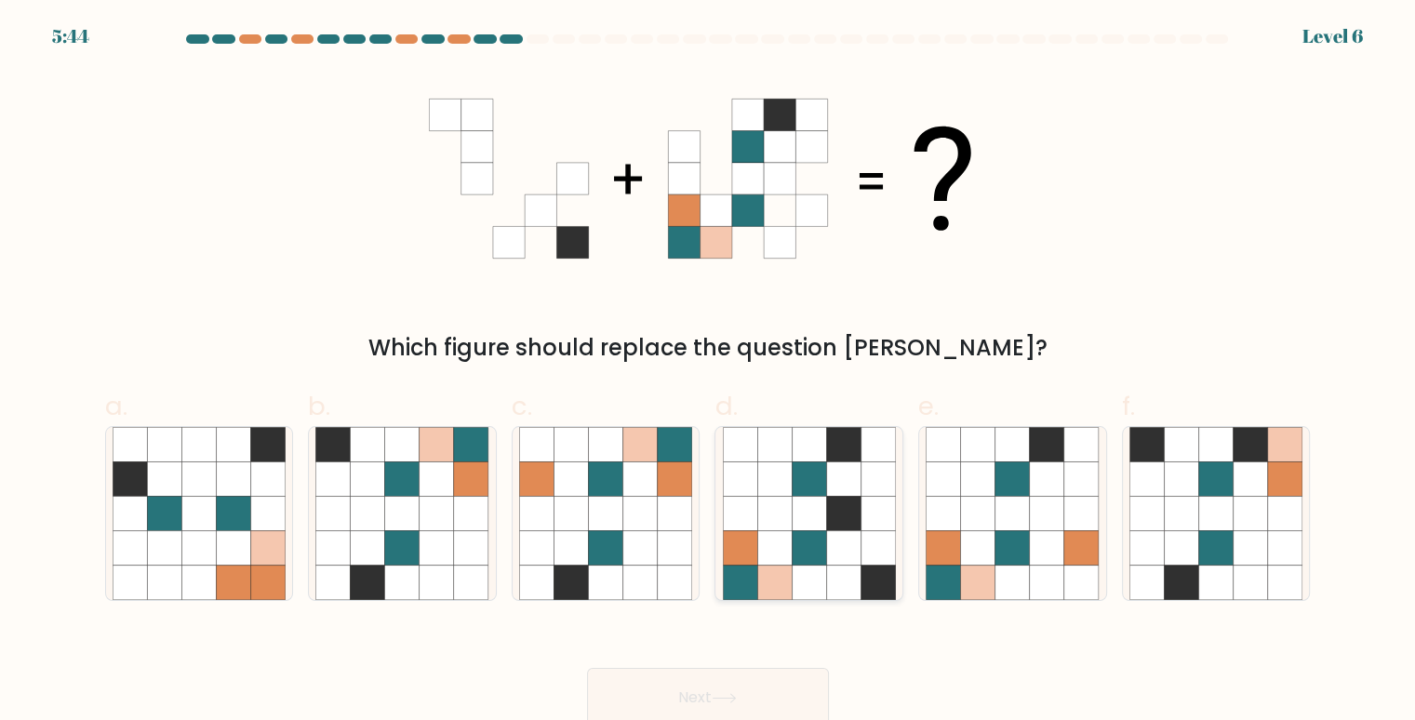
click at [841, 570] on icon at bounding box center [843, 582] width 34 height 34
click at [709, 372] on input "d." at bounding box center [708, 366] width 1 height 12
radio input "true"
click at [735, 689] on button "Next" at bounding box center [708, 698] width 242 height 60
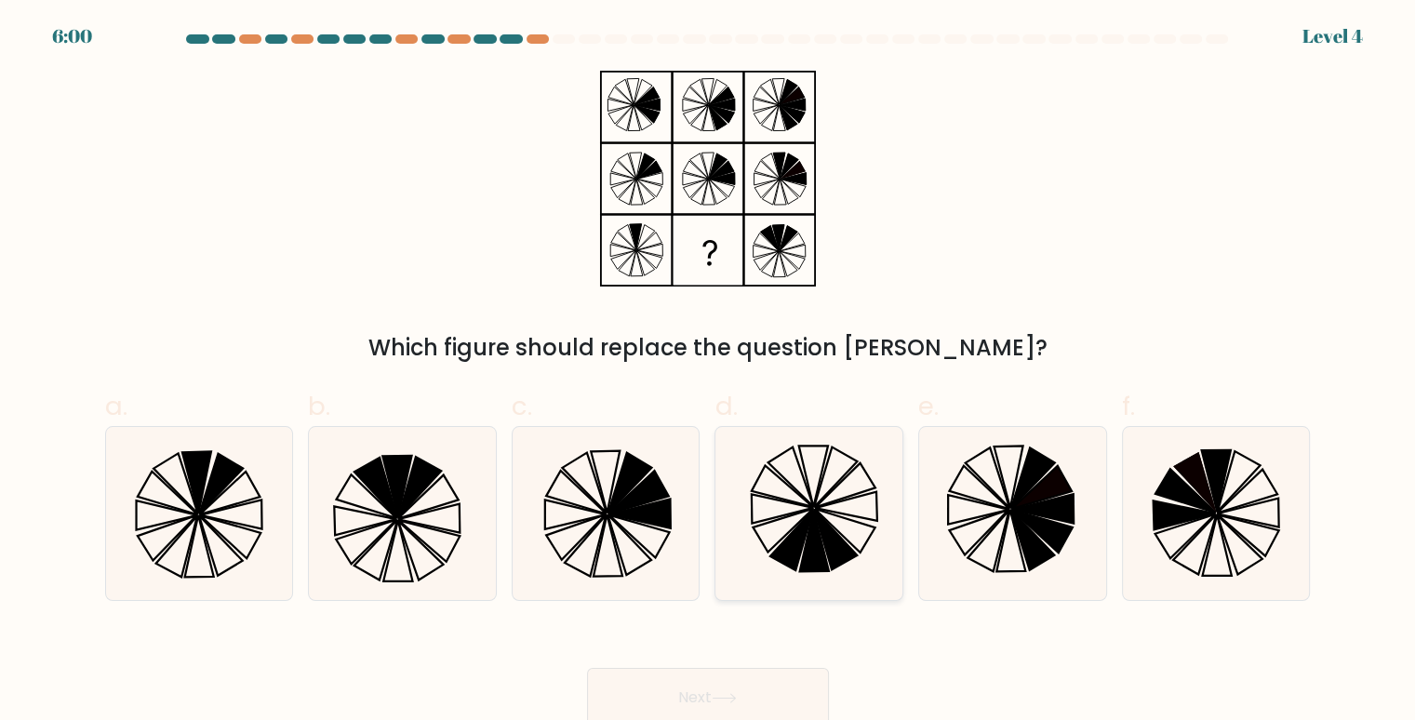
click at [818, 516] on icon at bounding box center [835, 539] width 43 height 60
click at [709, 372] on input "d." at bounding box center [708, 366] width 1 height 12
radio input "true"
click at [733, 698] on icon at bounding box center [723, 698] width 25 height 10
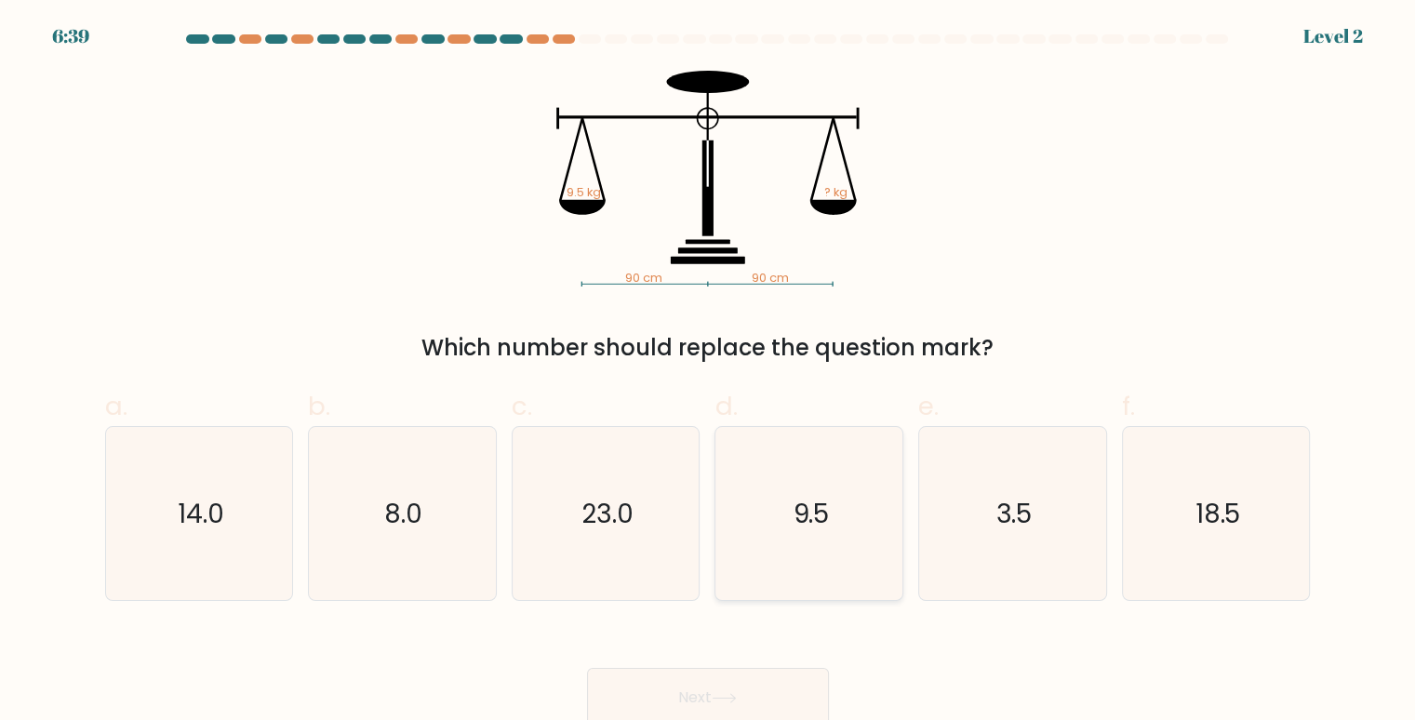
click at [776, 540] on icon "9.5" at bounding box center [810, 514] width 174 height 174
click at [709, 372] on input "d. 9.5" at bounding box center [708, 366] width 1 height 12
radio input "true"
click at [719, 674] on button "Next" at bounding box center [708, 698] width 242 height 60
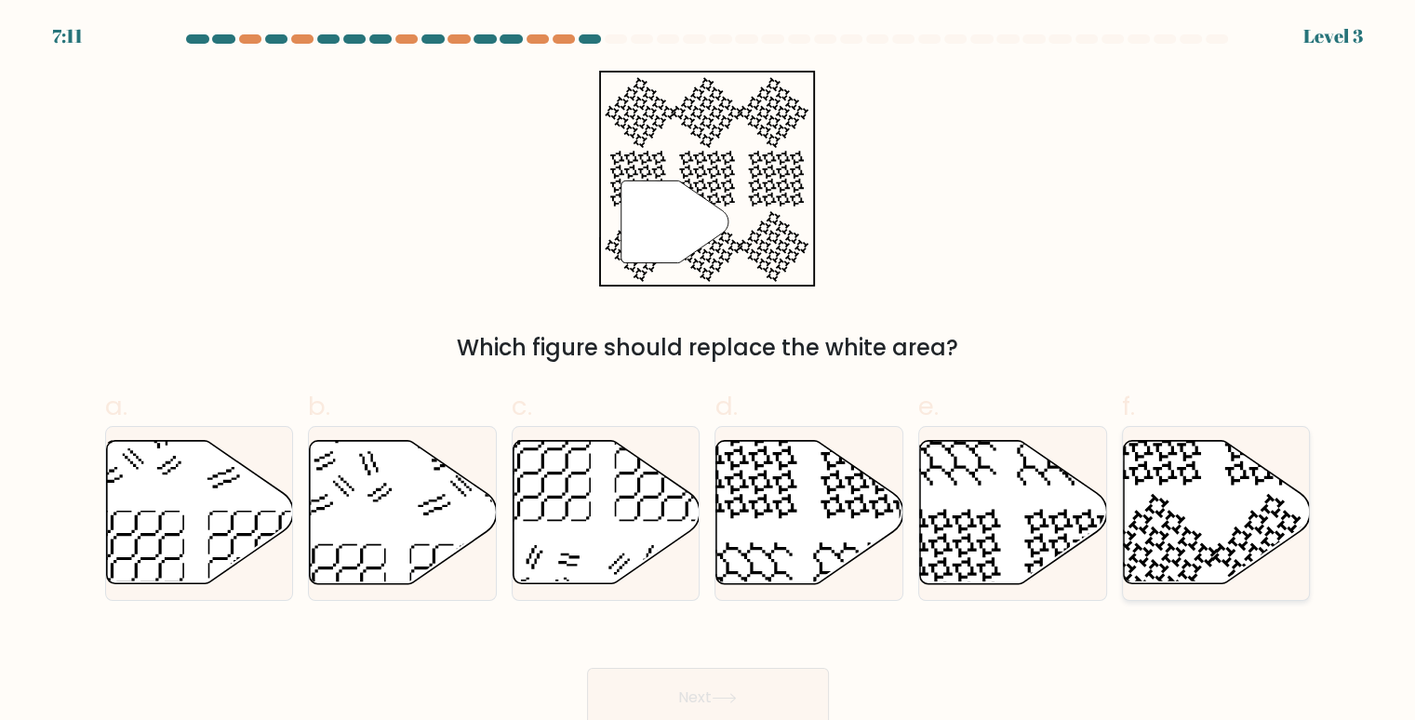
click at [1173, 473] on icon at bounding box center [1152, 437] width 97 height 97
click at [709, 372] on input "f." at bounding box center [708, 366] width 1 height 12
radio input "true"
click at [746, 685] on button "Next" at bounding box center [708, 698] width 242 height 60
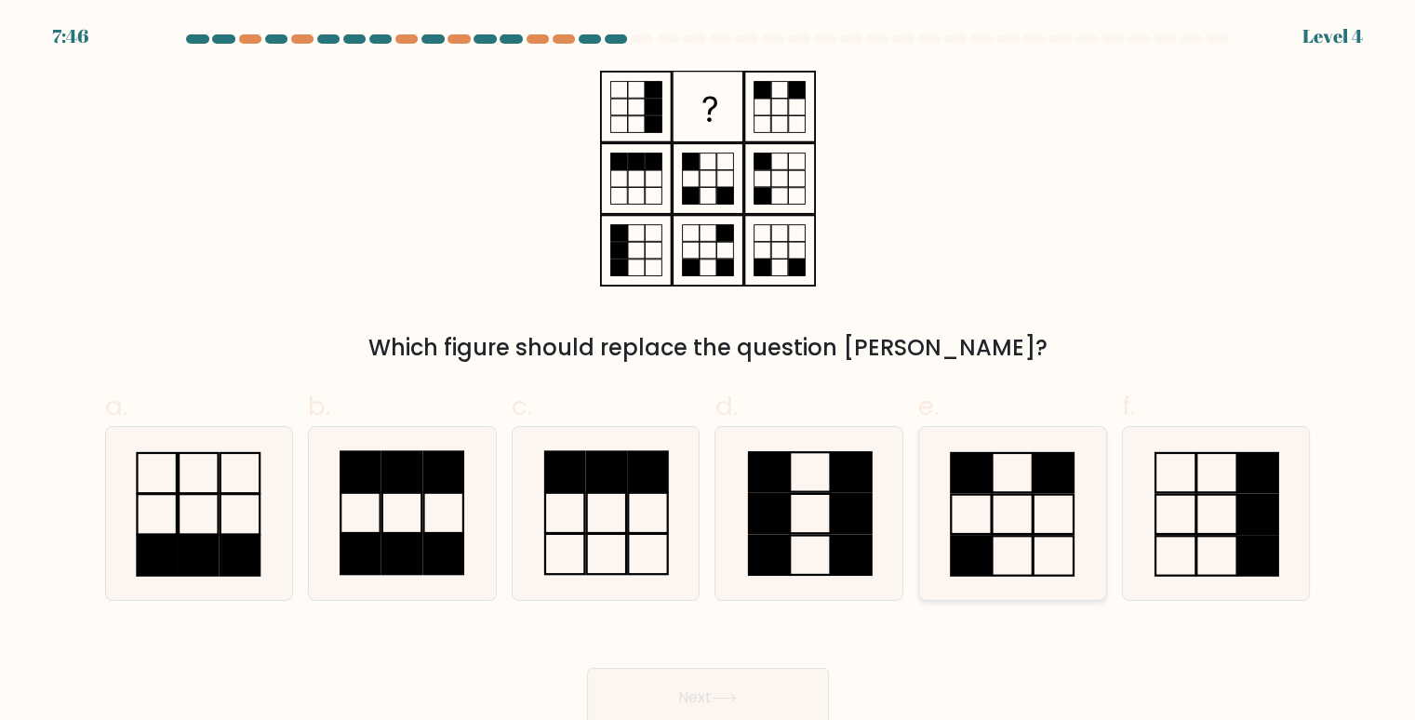
click at [993, 481] on icon at bounding box center [1012, 514] width 174 height 174
click at [709, 372] on input "e." at bounding box center [708, 366] width 1 height 12
radio input "true"
click at [695, 694] on button "Next" at bounding box center [708, 698] width 242 height 60
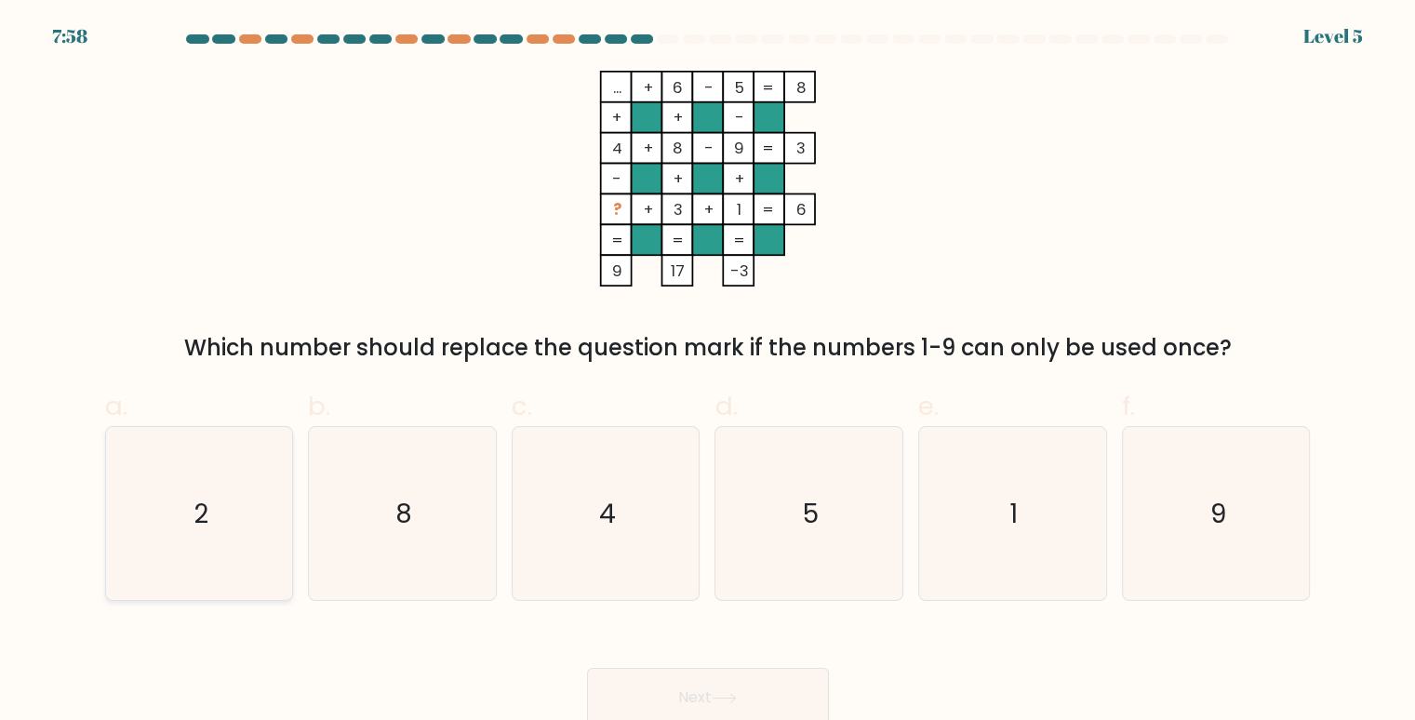
click at [261, 541] on icon "2" at bounding box center [200, 514] width 174 height 174
click at [708, 372] on input "a. 2" at bounding box center [708, 366] width 1 height 12
radio input "true"
click at [699, 697] on button "Next" at bounding box center [708, 698] width 242 height 60
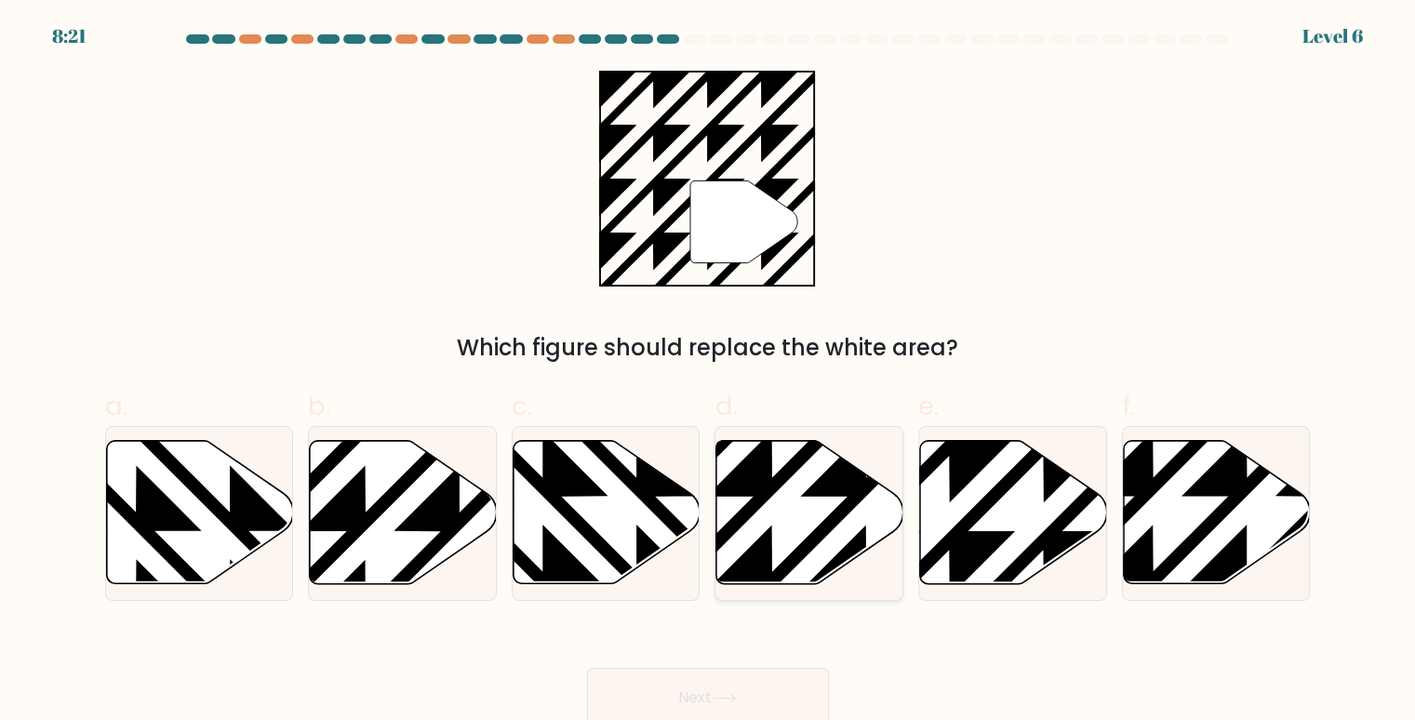
click at [835, 515] on icon at bounding box center [866, 591] width 377 height 377
click at [709, 372] on input "d." at bounding box center [708, 366] width 1 height 12
radio input "true"
click at [708, 692] on button "Next" at bounding box center [708, 698] width 242 height 60
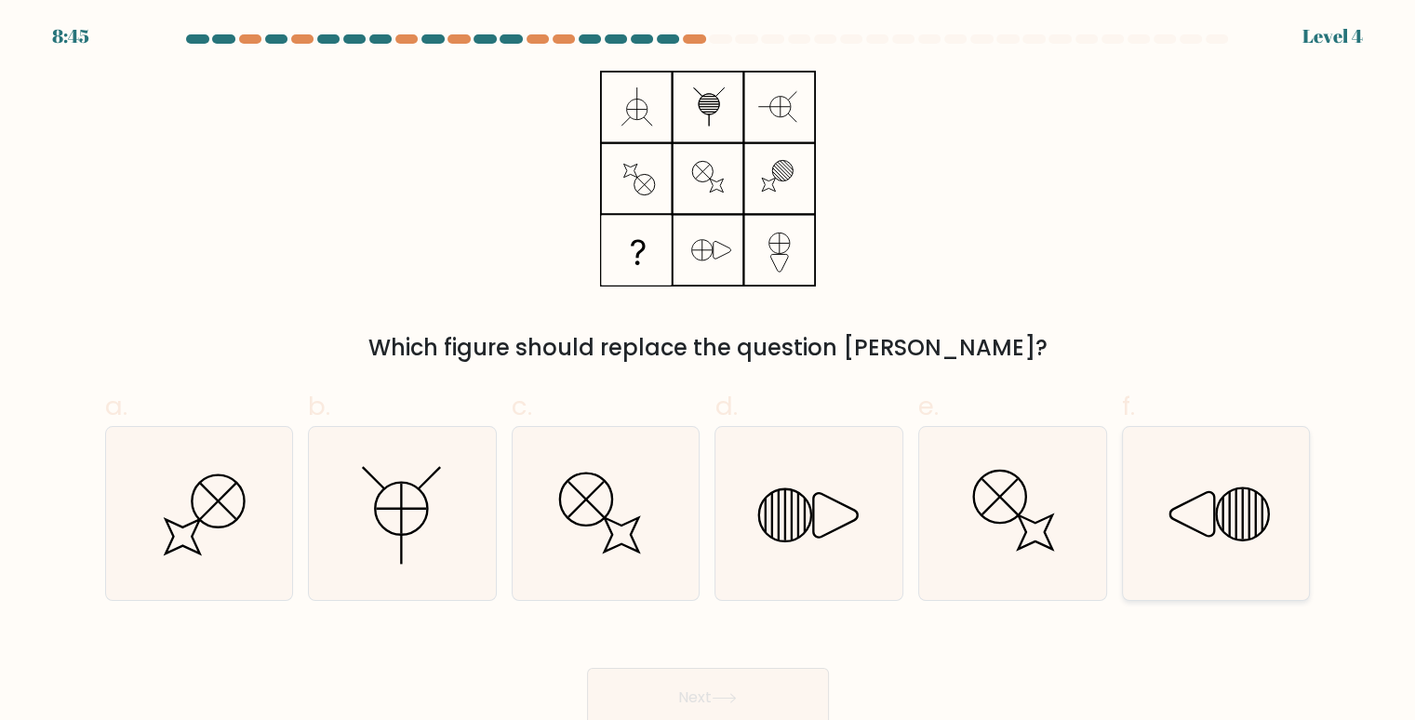
click at [1217, 526] on icon at bounding box center [1242, 513] width 52 height 52
click at [709, 372] on input "f." at bounding box center [708, 366] width 1 height 12
radio input "true"
click at [751, 689] on button "Next" at bounding box center [708, 698] width 242 height 60
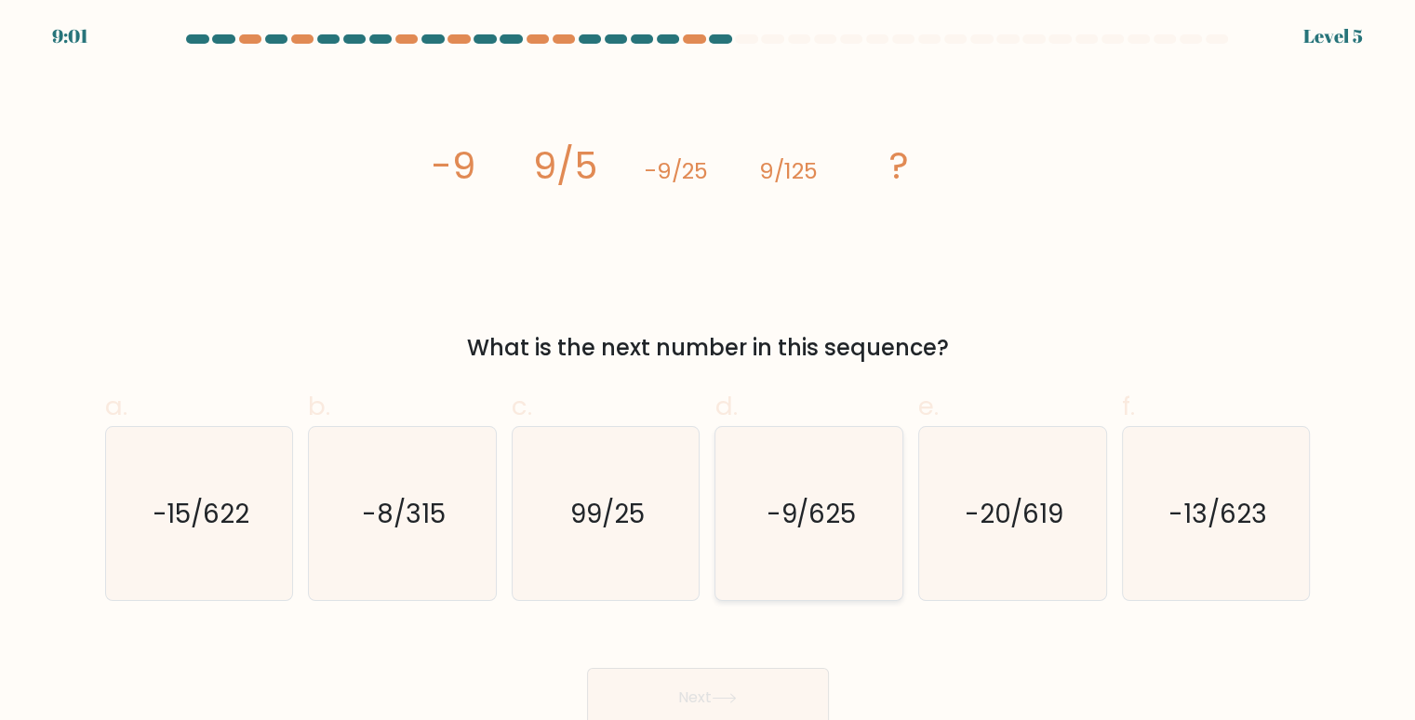
click at [799, 536] on icon "-9/625" at bounding box center [810, 514] width 174 height 174
click at [709, 372] on input "d. -9/625" at bounding box center [708, 366] width 1 height 12
radio input "true"
click at [748, 689] on button "Next" at bounding box center [708, 698] width 242 height 60
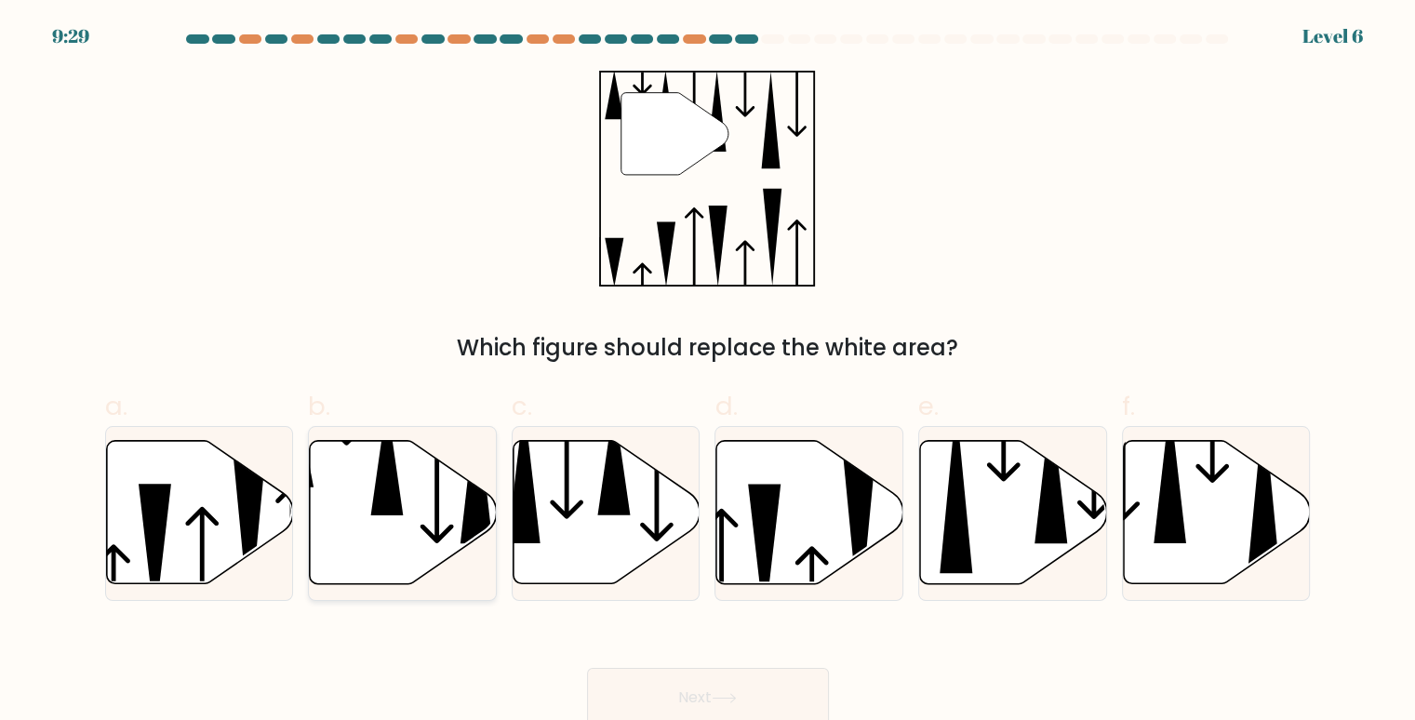
click at [404, 523] on icon at bounding box center [403, 512] width 187 height 143
click at [708, 372] on input "b." at bounding box center [708, 366] width 1 height 12
radio input "true"
click at [627, 679] on button "Next" at bounding box center [708, 698] width 242 height 60
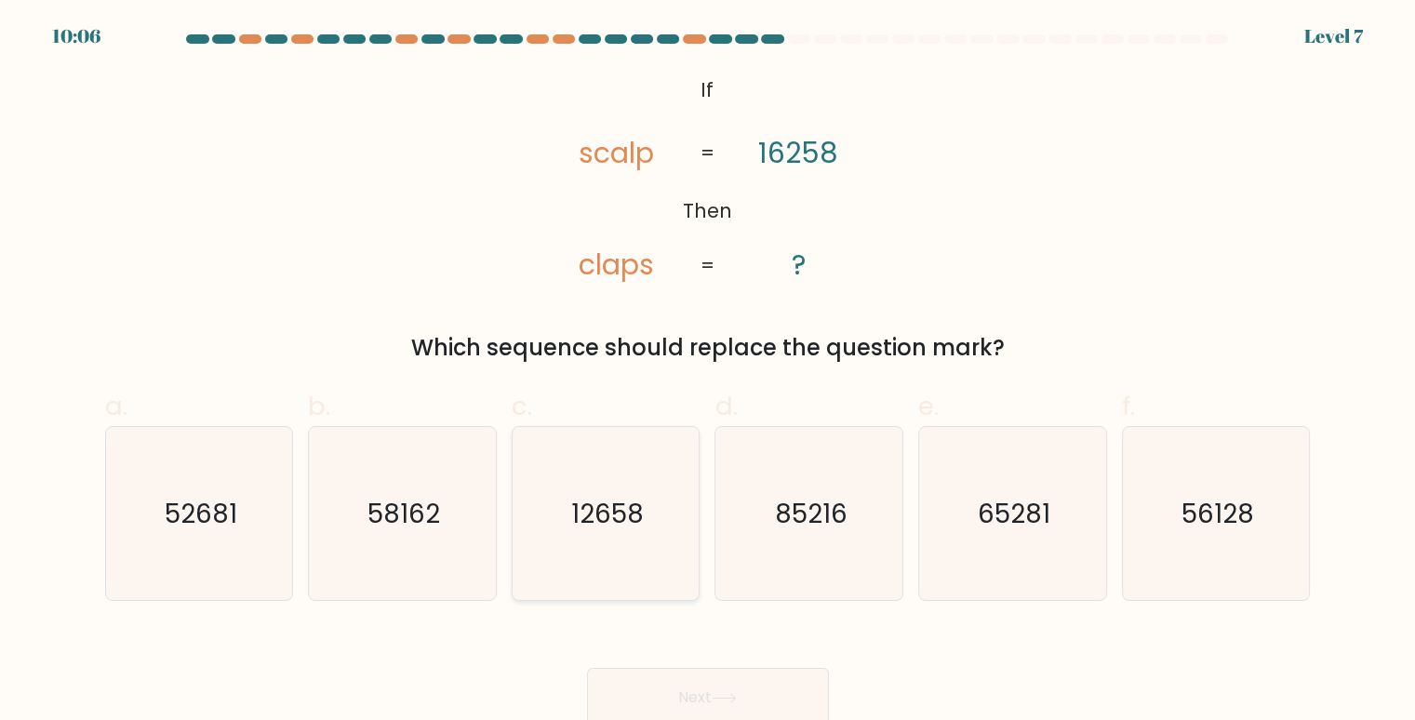
click at [637, 562] on icon "12658" at bounding box center [606, 514] width 174 height 174
click at [708, 372] on input "c. 12658" at bounding box center [708, 366] width 1 height 12
radio input "true"
click at [654, 684] on button "Next" at bounding box center [708, 698] width 242 height 60
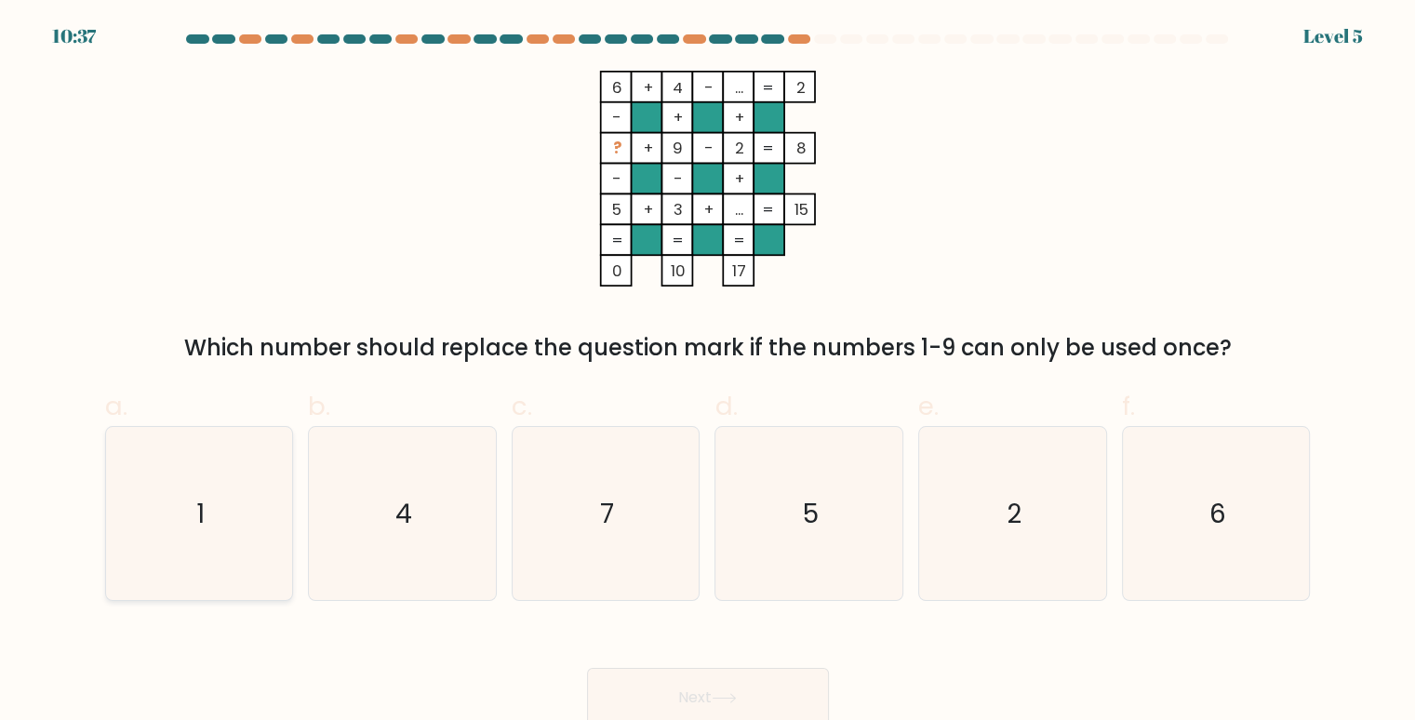
click at [239, 509] on icon "1" at bounding box center [200, 514] width 174 height 174
click at [708, 372] on input "a. 1" at bounding box center [708, 366] width 1 height 12
radio input "true"
click at [655, 692] on button "Next" at bounding box center [708, 698] width 242 height 60
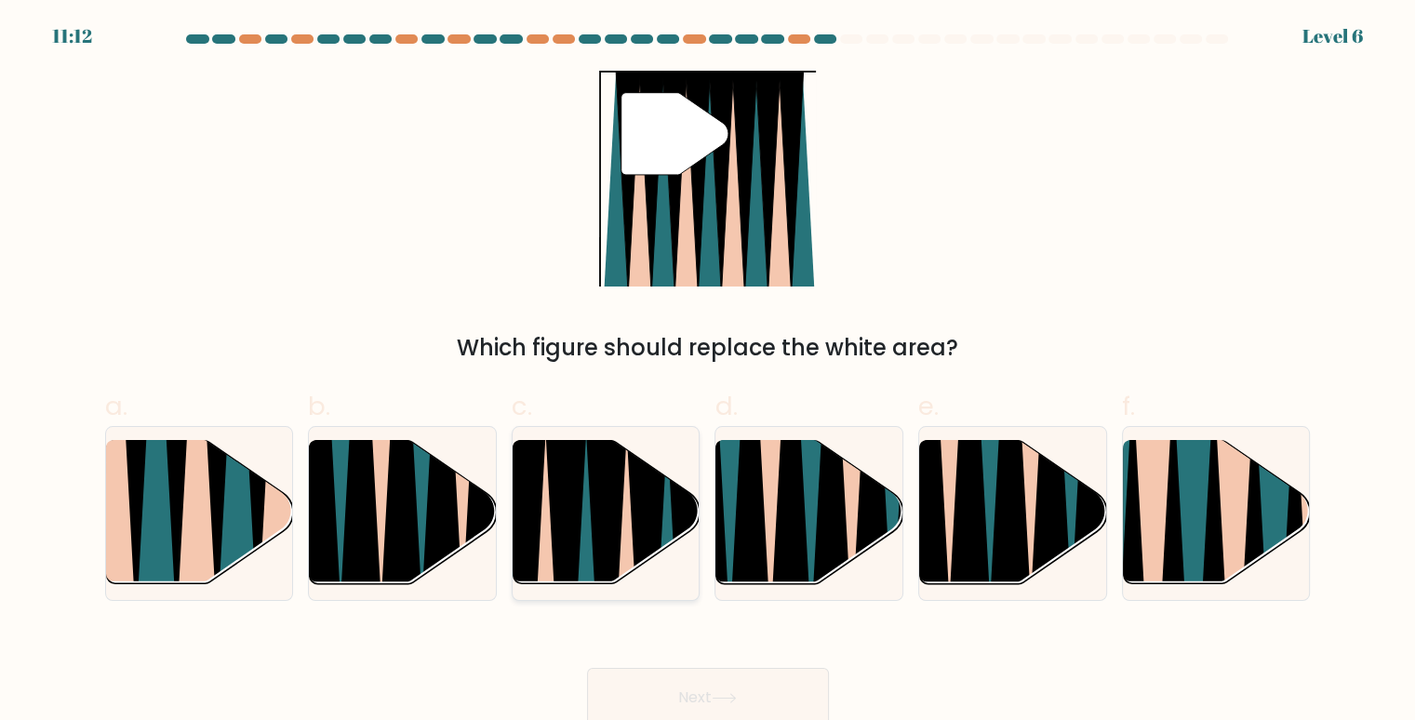
click at [596, 541] on icon at bounding box center [606, 592] width 42 height 374
click at [708, 372] on input "c." at bounding box center [708, 366] width 1 height 12
radio input "true"
click at [703, 684] on button "Next" at bounding box center [708, 698] width 242 height 60
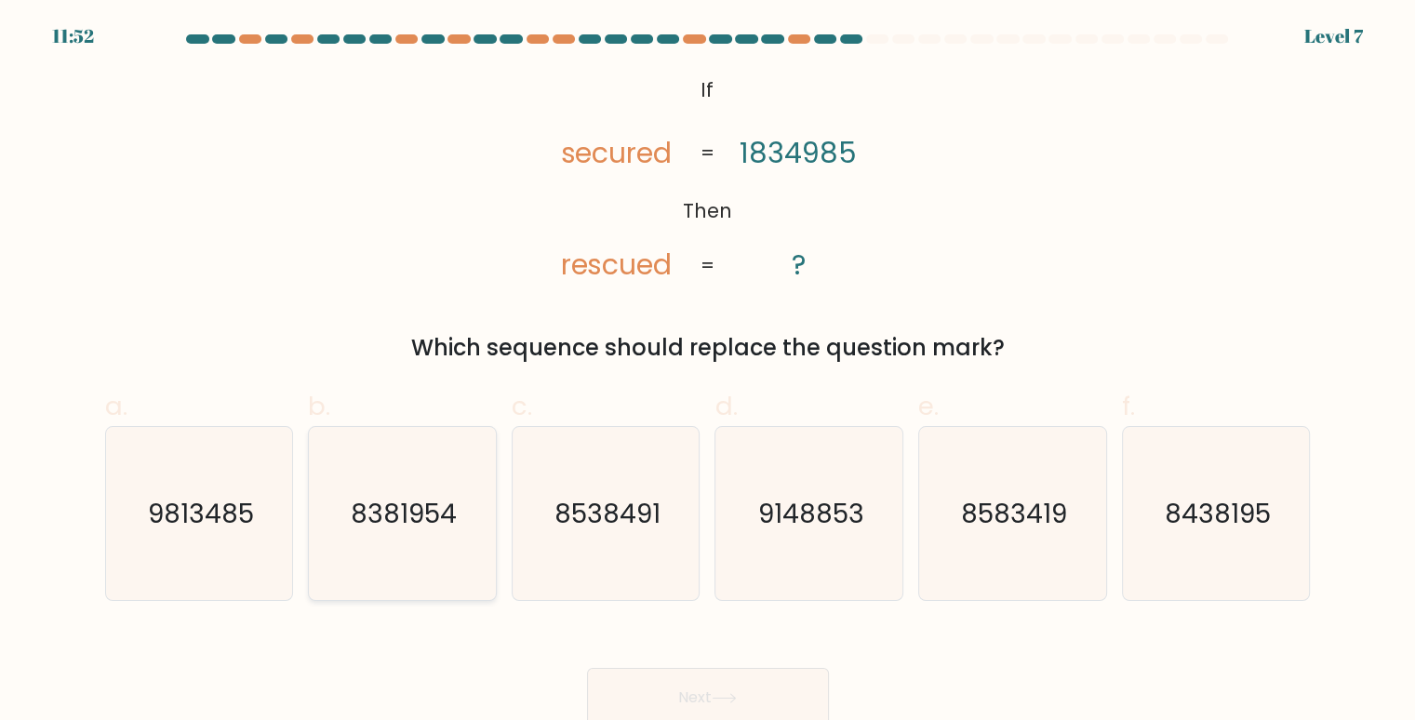
click at [441, 524] on text "8381954" at bounding box center [404, 513] width 106 height 36
click at [708, 372] on input "b. 8381954" at bounding box center [708, 366] width 1 height 12
radio input "true"
click at [688, 691] on button "Next" at bounding box center [708, 698] width 242 height 60
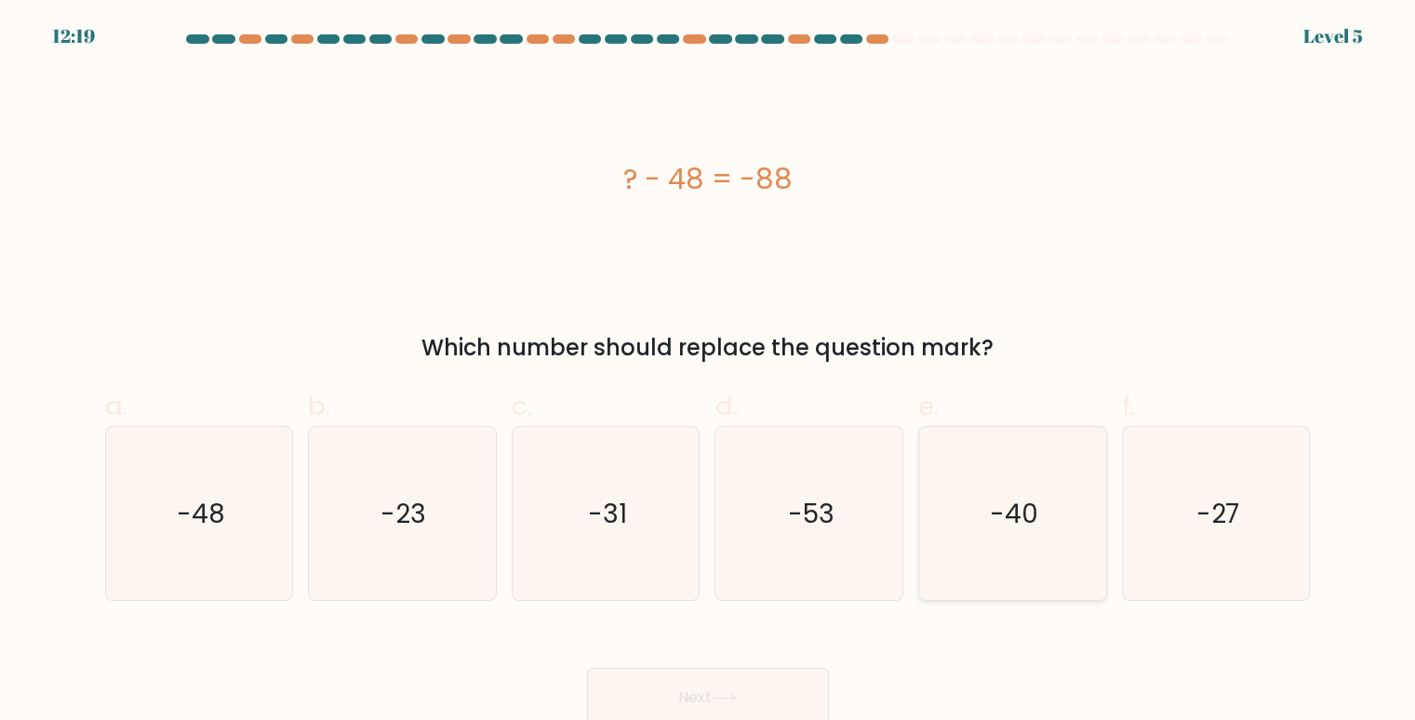
click at [970, 529] on icon "-40" at bounding box center [1012, 514] width 174 height 174
click at [709, 372] on input "e. -40" at bounding box center [708, 366] width 1 height 12
radio input "true"
click at [748, 684] on button "Next" at bounding box center [708, 698] width 242 height 60
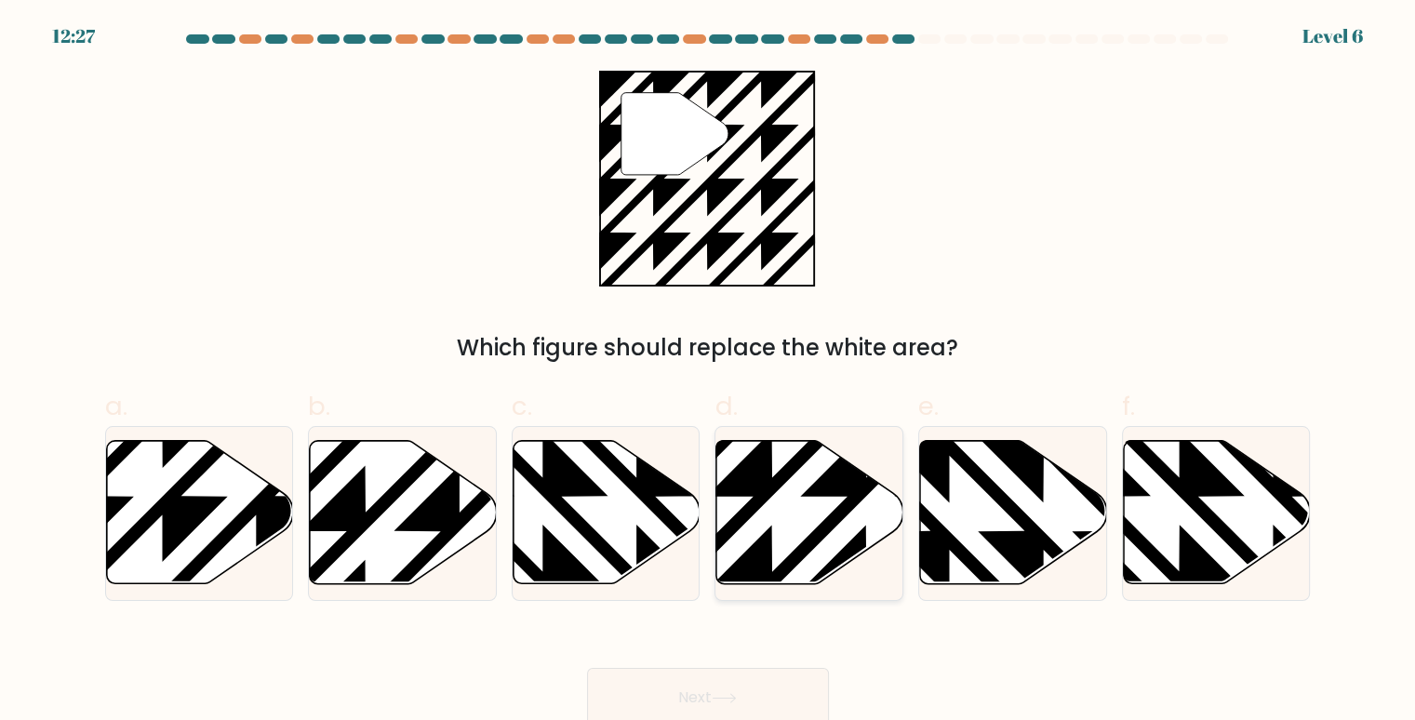
click at [822, 501] on icon at bounding box center [809, 512] width 187 height 143
click at [709, 372] on input "d." at bounding box center [708, 366] width 1 height 12
radio input "true"
click at [756, 694] on button "Next" at bounding box center [708, 698] width 242 height 60
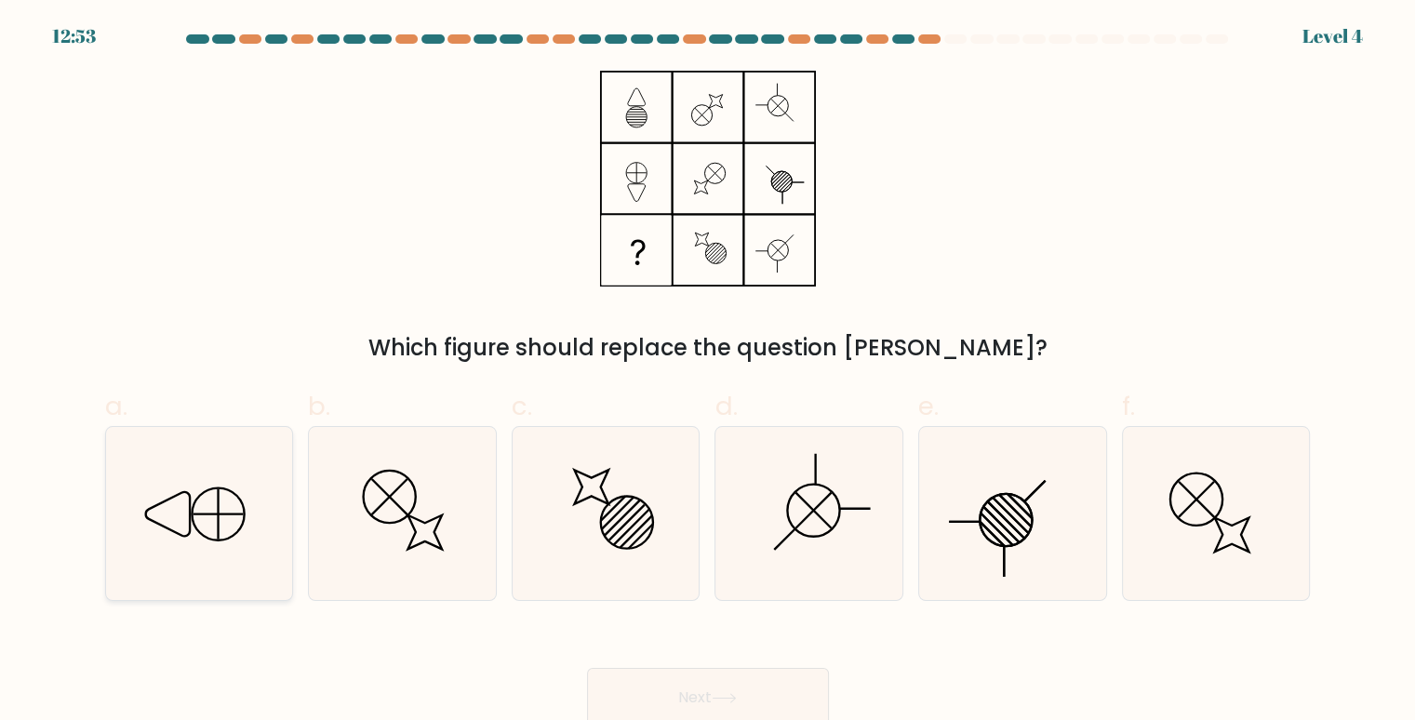
click at [232, 506] on icon at bounding box center [200, 514] width 174 height 174
click at [708, 372] on input "a." at bounding box center [708, 366] width 1 height 12
radio input "true"
click at [649, 705] on button "Next" at bounding box center [708, 698] width 242 height 60
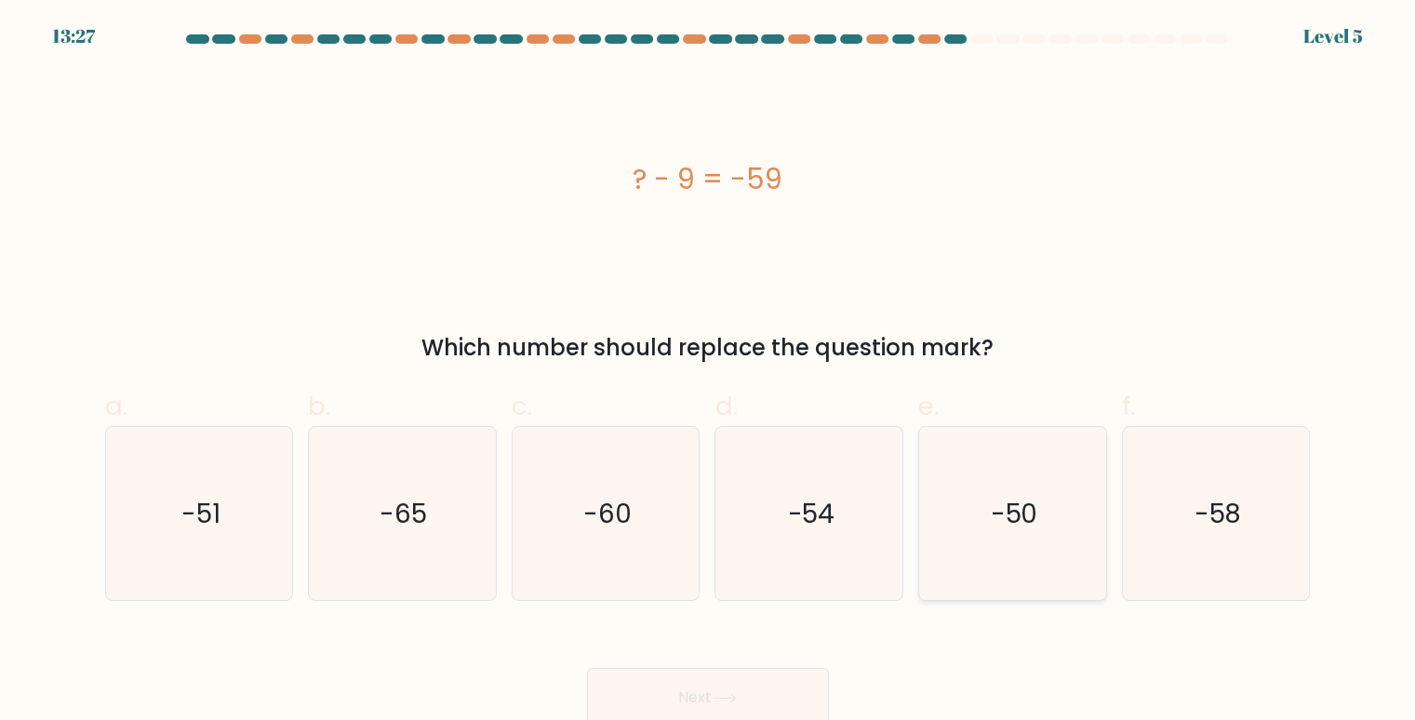
click at [1000, 524] on text "-50" at bounding box center [1013, 513] width 47 height 36
click at [709, 372] on input "e. -50" at bounding box center [708, 366] width 1 height 12
radio input "true"
click at [658, 695] on button "Next" at bounding box center [708, 698] width 242 height 60
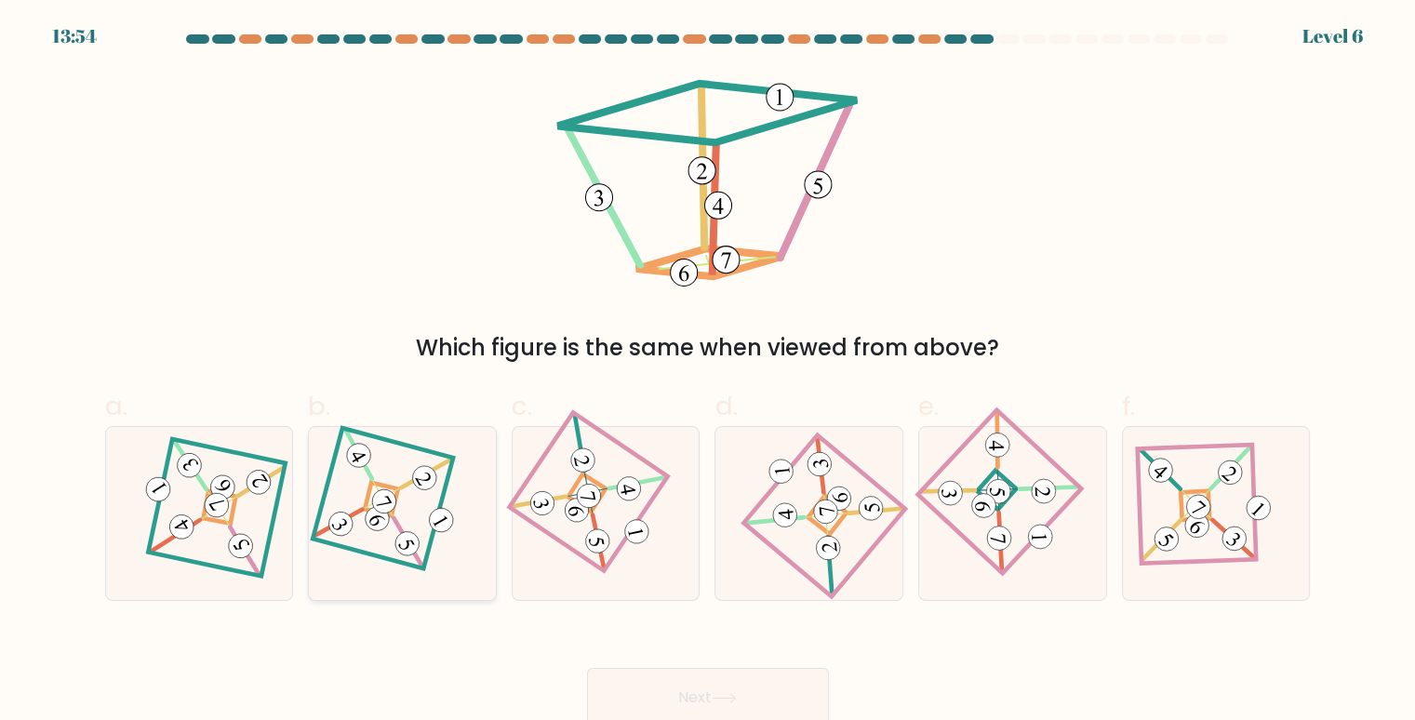
click at [398, 484] on icon at bounding box center [401, 513] width 119 height 139
click at [708, 372] on input "b." at bounding box center [708, 366] width 1 height 12
radio input "true"
click at [635, 707] on button "Next" at bounding box center [708, 698] width 242 height 60
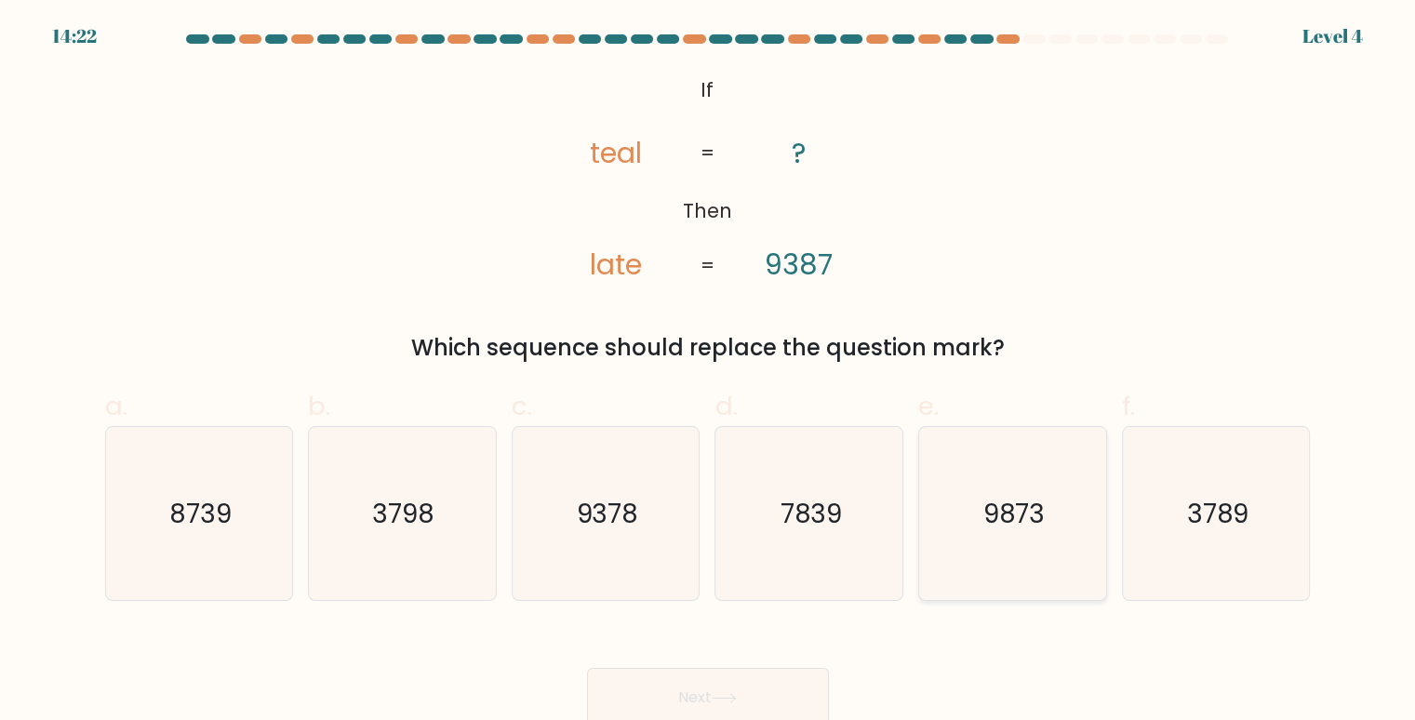
click at [1056, 451] on icon "9873" at bounding box center [1012, 514] width 174 height 174
click at [709, 372] on input "e. 9873" at bounding box center [708, 366] width 1 height 12
radio input "true"
click at [737, 680] on button "Next" at bounding box center [708, 698] width 242 height 60
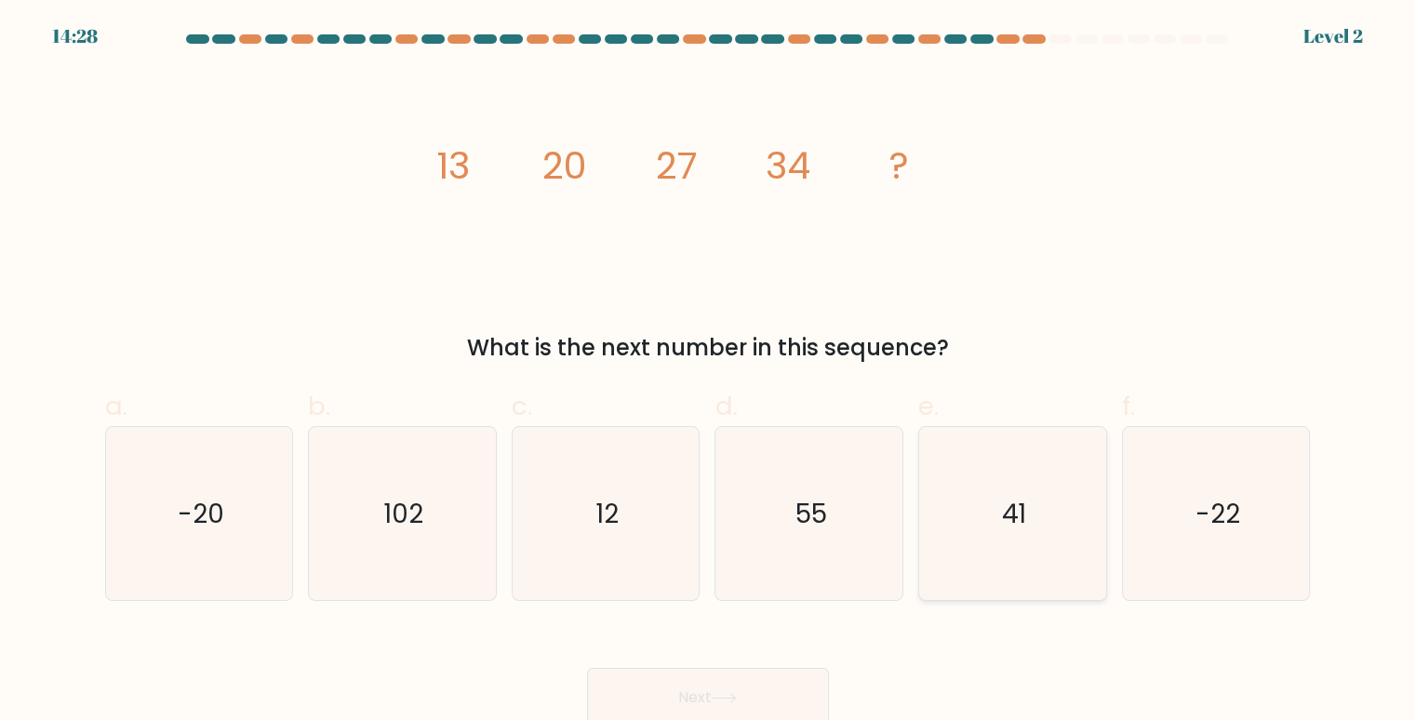
click at [1046, 496] on icon "41" at bounding box center [1012, 514] width 174 height 174
click at [709, 372] on input "e. 41" at bounding box center [708, 366] width 1 height 12
radio input "true"
click at [695, 689] on button "Next" at bounding box center [708, 698] width 242 height 60
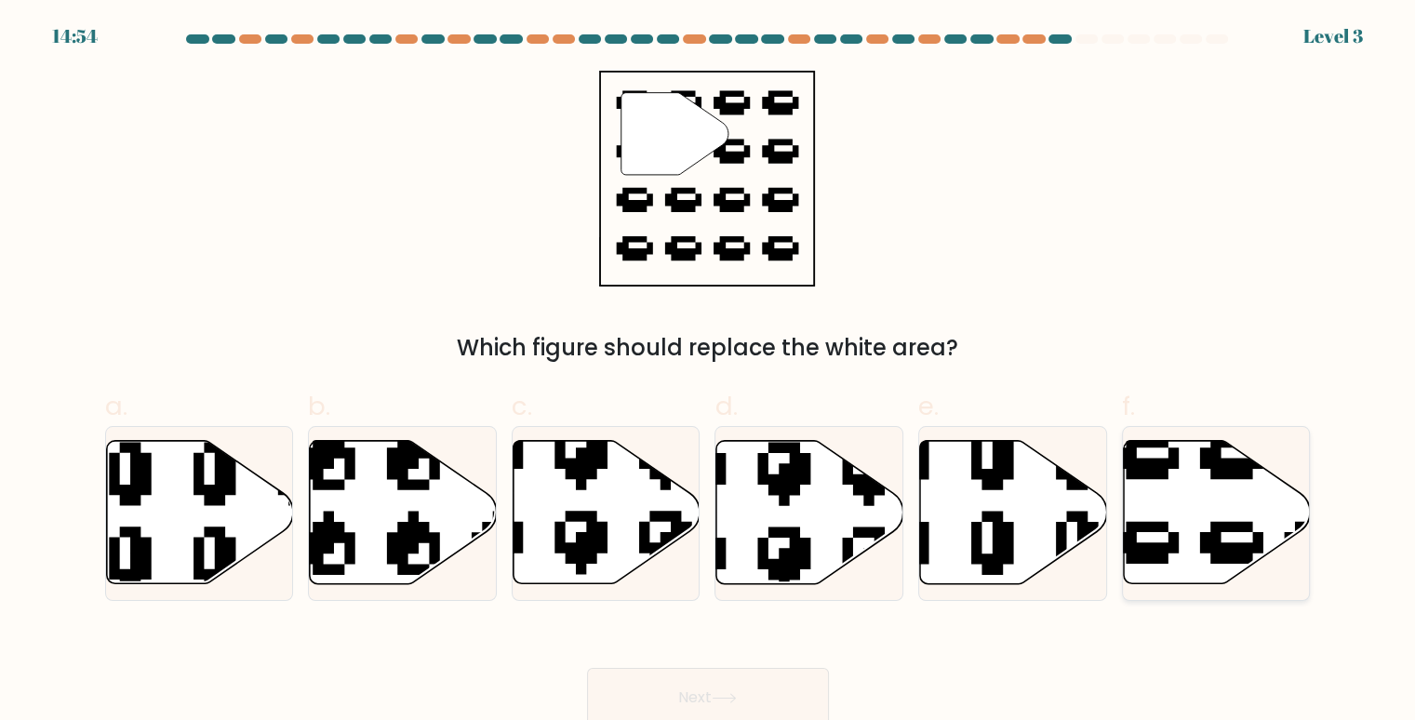
click at [1170, 526] on icon at bounding box center [1216, 512] width 187 height 143
click at [709, 372] on input "f." at bounding box center [708, 366] width 1 height 12
radio input "true"
click at [753, 697] on button "Next" at bounding box center [708, 698] width 242 height 60
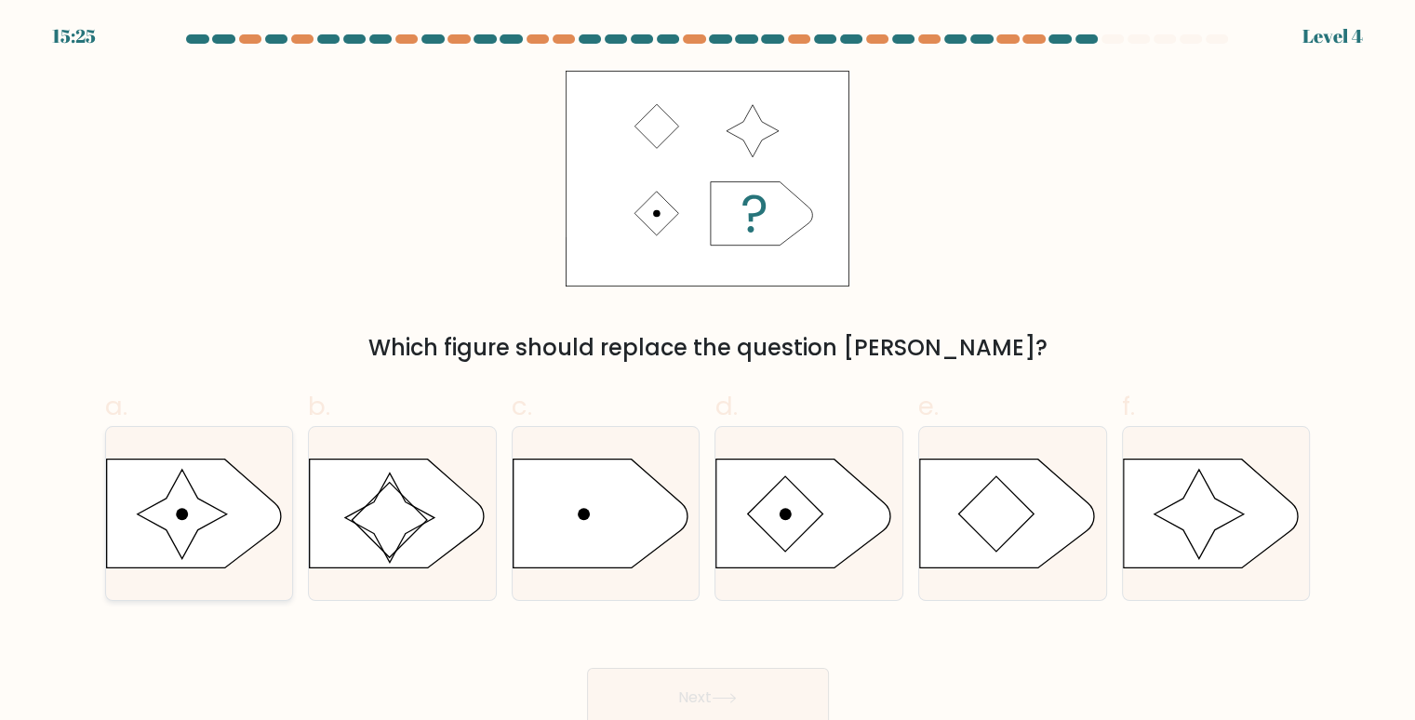
click at [126, 514] on icon at bounding box center [193, 512] width 175 height 109
click at [708, 372] on input "a." at bounding box center [708, 366] width 1 height 12
radio input "true"
click at [667, 696] on button "Next" at bounding box center [708, 698] width 242 height 60
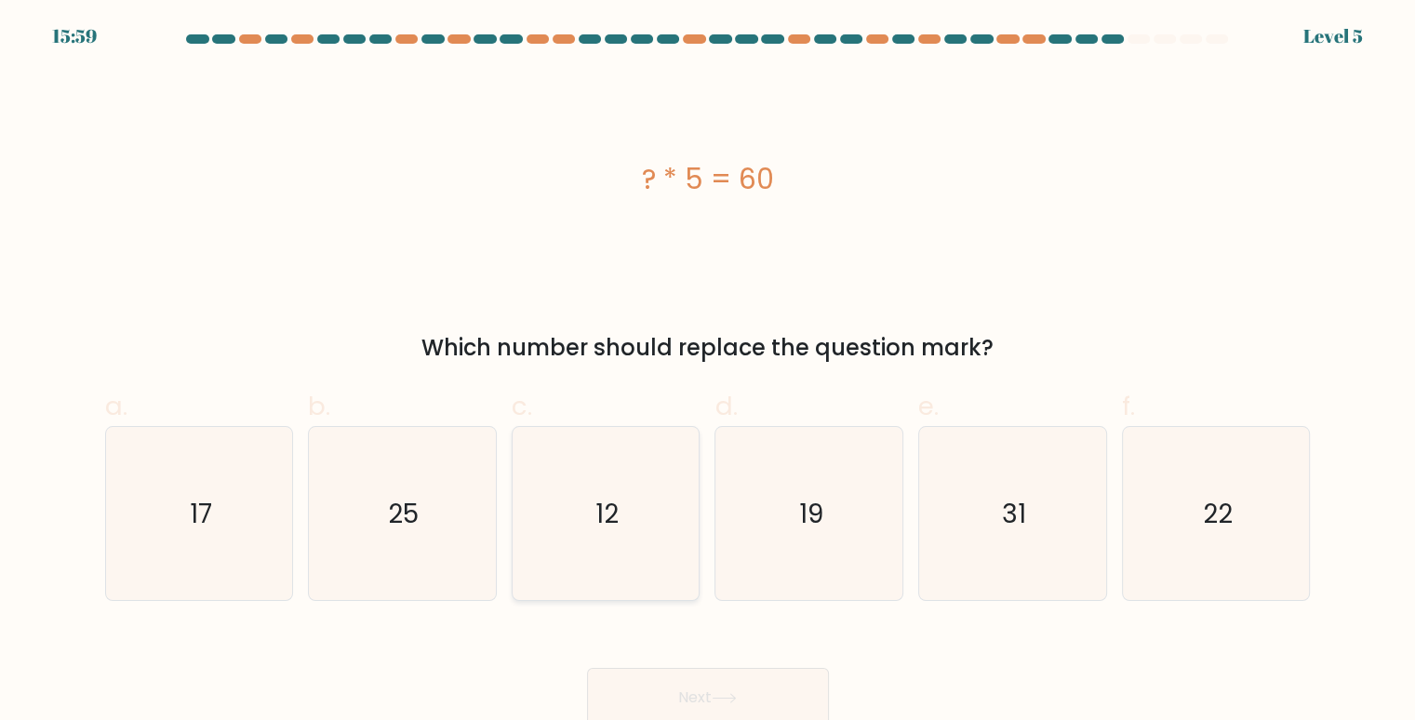
click at [596, 537] on icon "12" at bounding box center [606, 514] width 174 height 174
click at [708, 372] on input "c. 12" at bounding box center [708, 366] width 1 height 12
radio input "true"
click at [662, 703] on button "Next" at bounding box center [708, 698] width 242 height 60
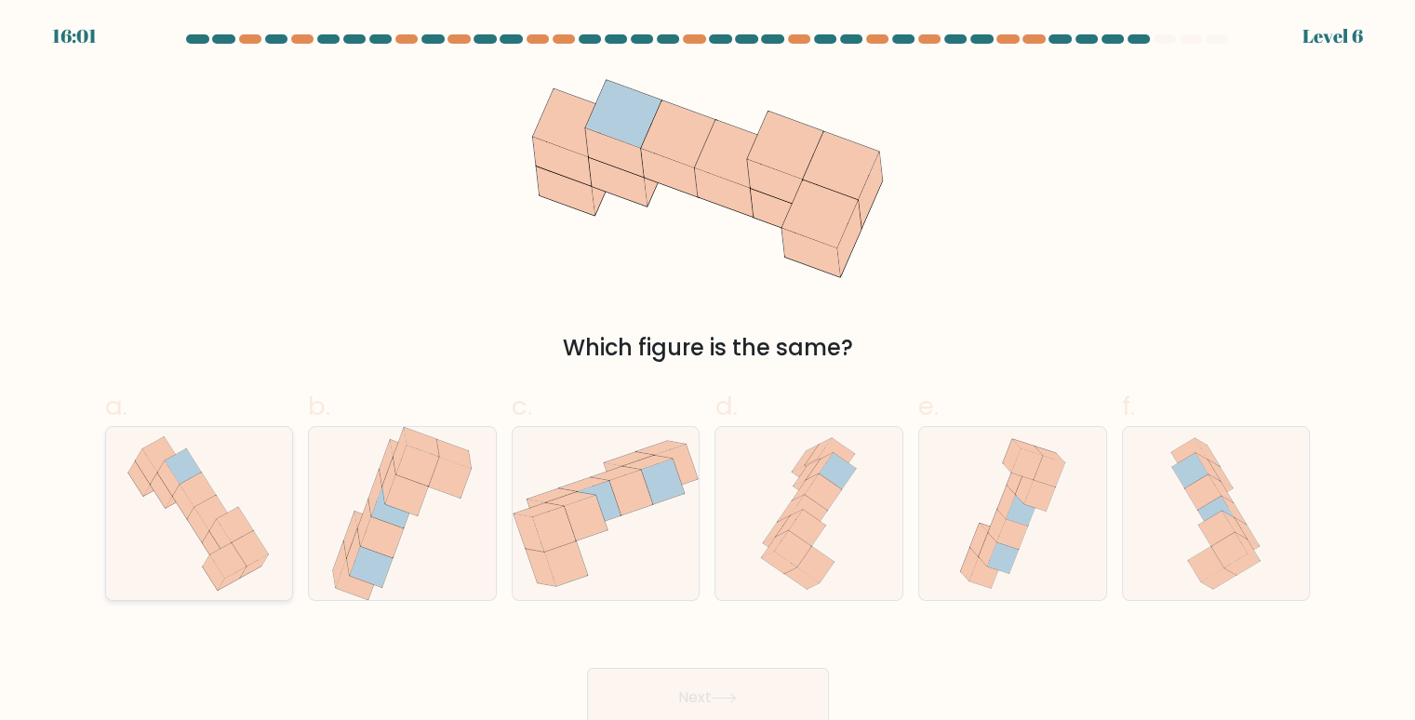
click at [231, 477] on icon at bounding box center [198, 514] width 165 height 174
click at [708, 372] on input "a." at bounding box center [708, 366] width 1 height 12
radio input "true"
click at [644, 671] on button "Next" at bounding box center [708, 698] width 242 height 60
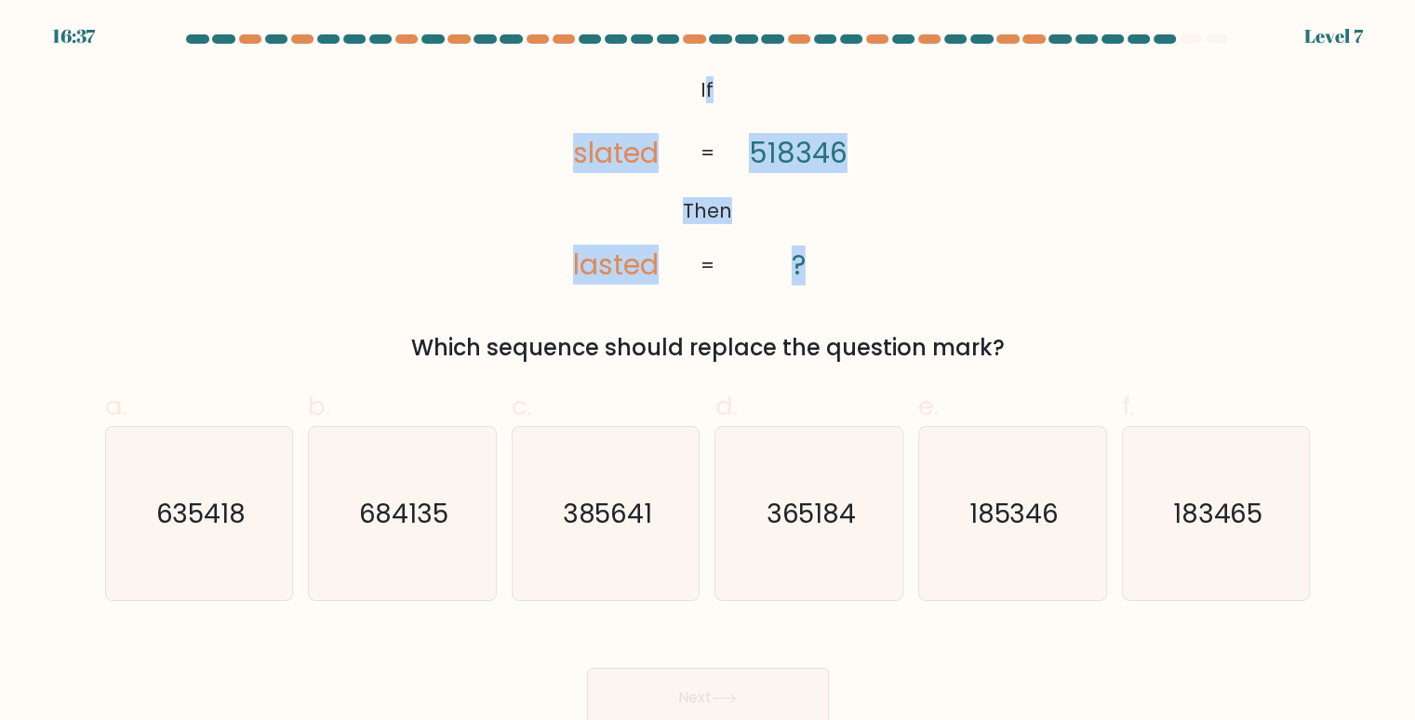
drag, startPoint x: 704, startPoint y: 82, endPoint x: 882, endPoint y: 269, distance: 257.9
click at [882, 269] on icon "@import url('https://fonts.googleapis.com/css?family=Abril+Fatface:400,100,100i…" at bounding box center [707, 179] width 351 height 216
drag, startPoint x: 692, startPoint y: 83, endPoint x: 1031, endPoint y: 339, distance: 425.0
click at [1031, 339] on div "@import url('https://fonts.googleapis.com/css?family=Abril+Fatface:400,100,100i…" at bounding box center [708, 218] width 1228 height 294
copy div "If Then slated lasted 518346 ? = = Which sequence should replace the question m…"
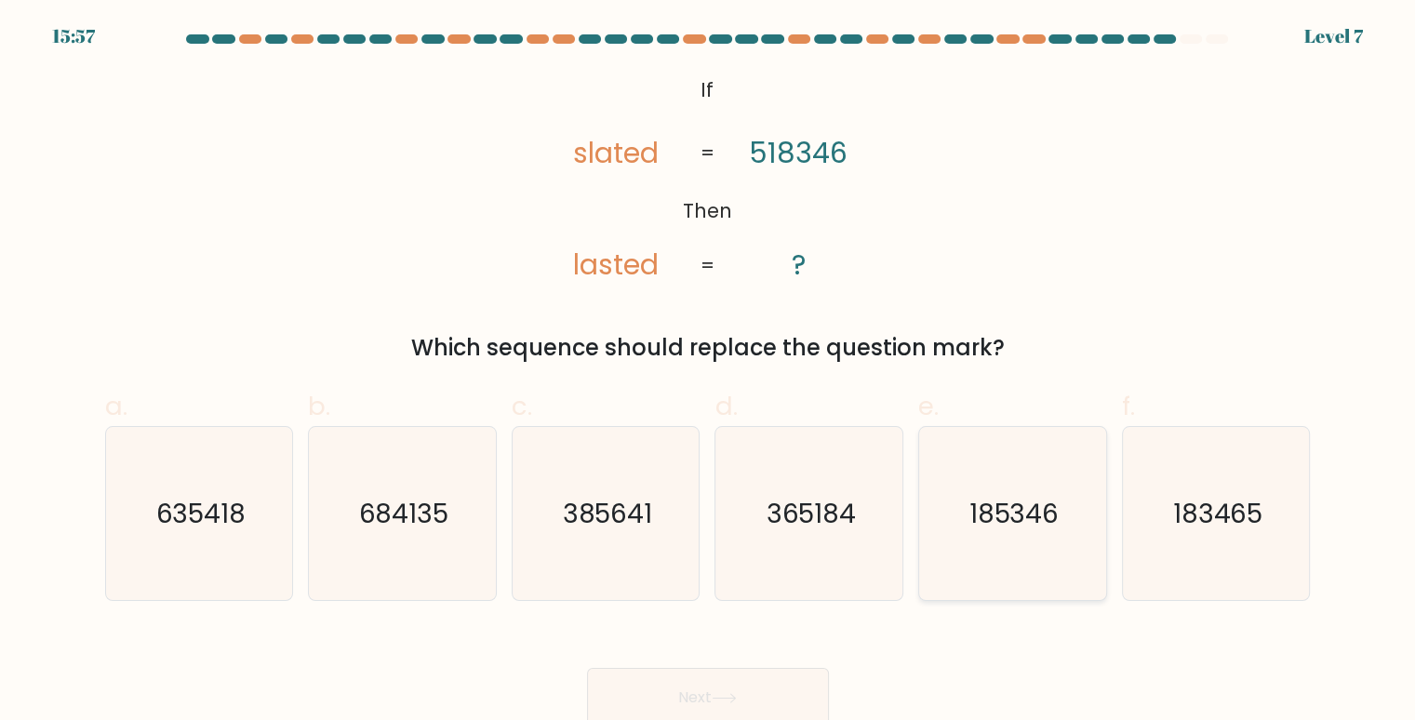
click at [1023, 448] on icon "185346" at bounding box center [1012, 514] width 174 height 174
click at [709, 372] on input "e. 185346" at bounding box center [708, 366] width 1 height 12
radio input "true"
click at [766, 693] on button "Next" at bounding box center [708, 698] width 242 height 60
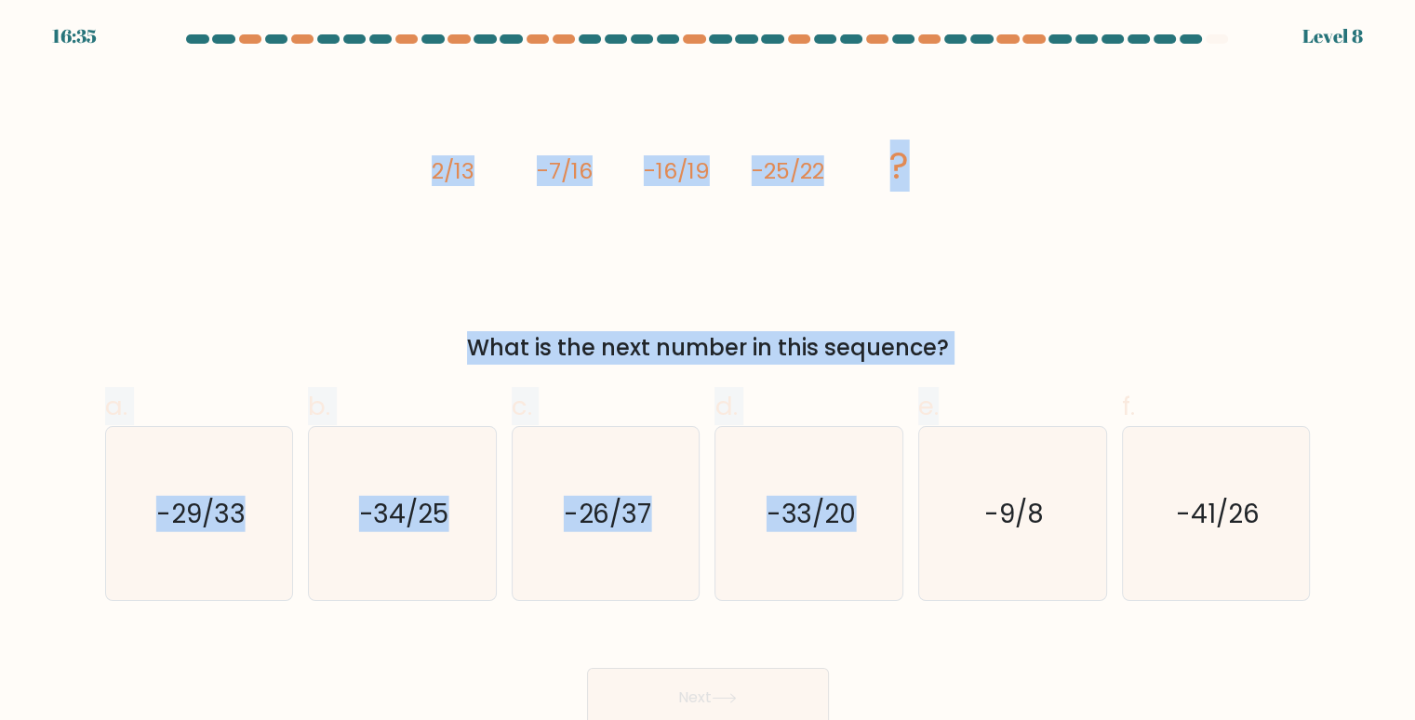
drag, startPoint x: 430, startPoint y: 166, endPoint x: 1095, endPoint y: 364, distance: 693.8
click at [1095, 364] on div "image/svg+xml 2/13 -7/16 -16/19 -25/22 ? What is the next number in this sequen…" at bounding box center [708, 218] width 1228 height 294
copy div "2/13 -7/16 -16/19 -25/22 ? What is the next number in this sequence?"
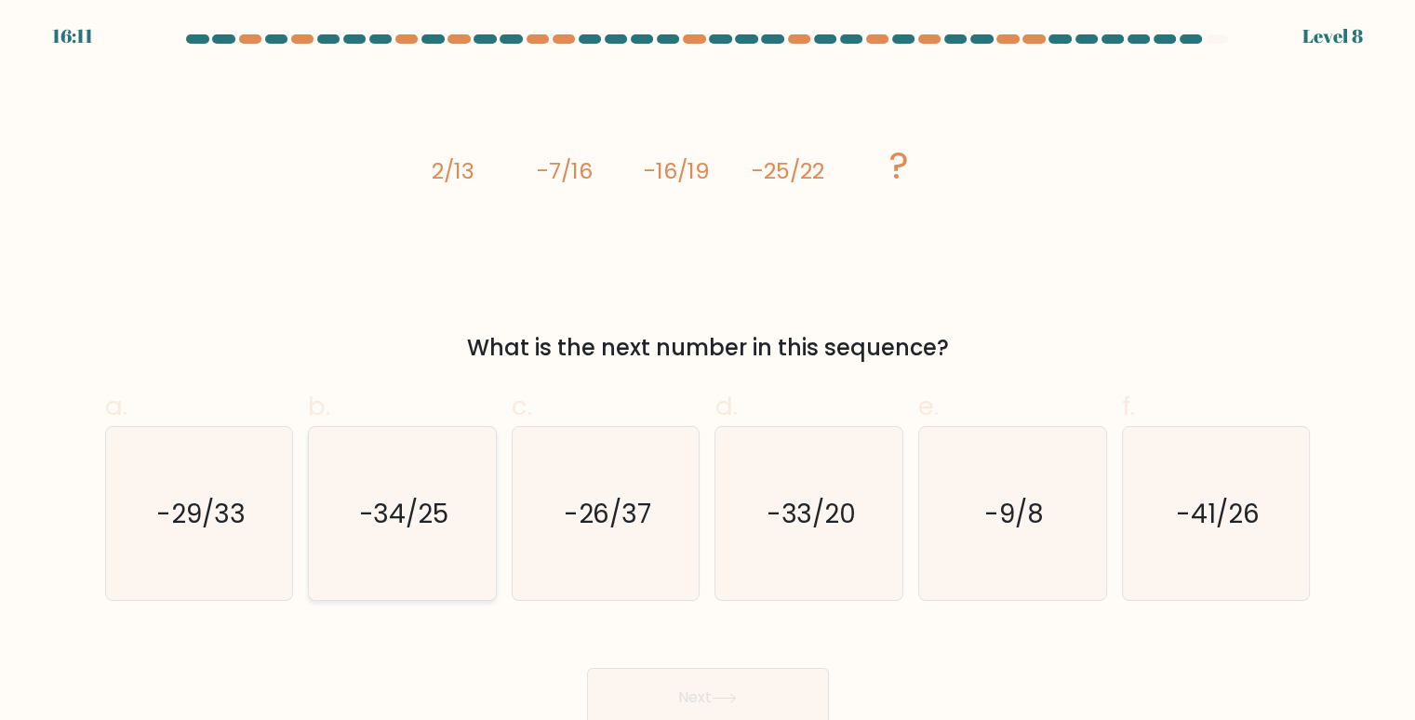
click at [425, 488] on icon "-34/25" at bounding box center [402, 514] width 174 height 174
click at [708, 372] on input "b. -34/25" at bounding box center [708, 366] width 1 height 12
radio input "true"
click at [666, 694] on button "Next" at bounding box center [708, 698] width 242 height 60
